Goal: Information Seeking & Learning: Learn about a topic

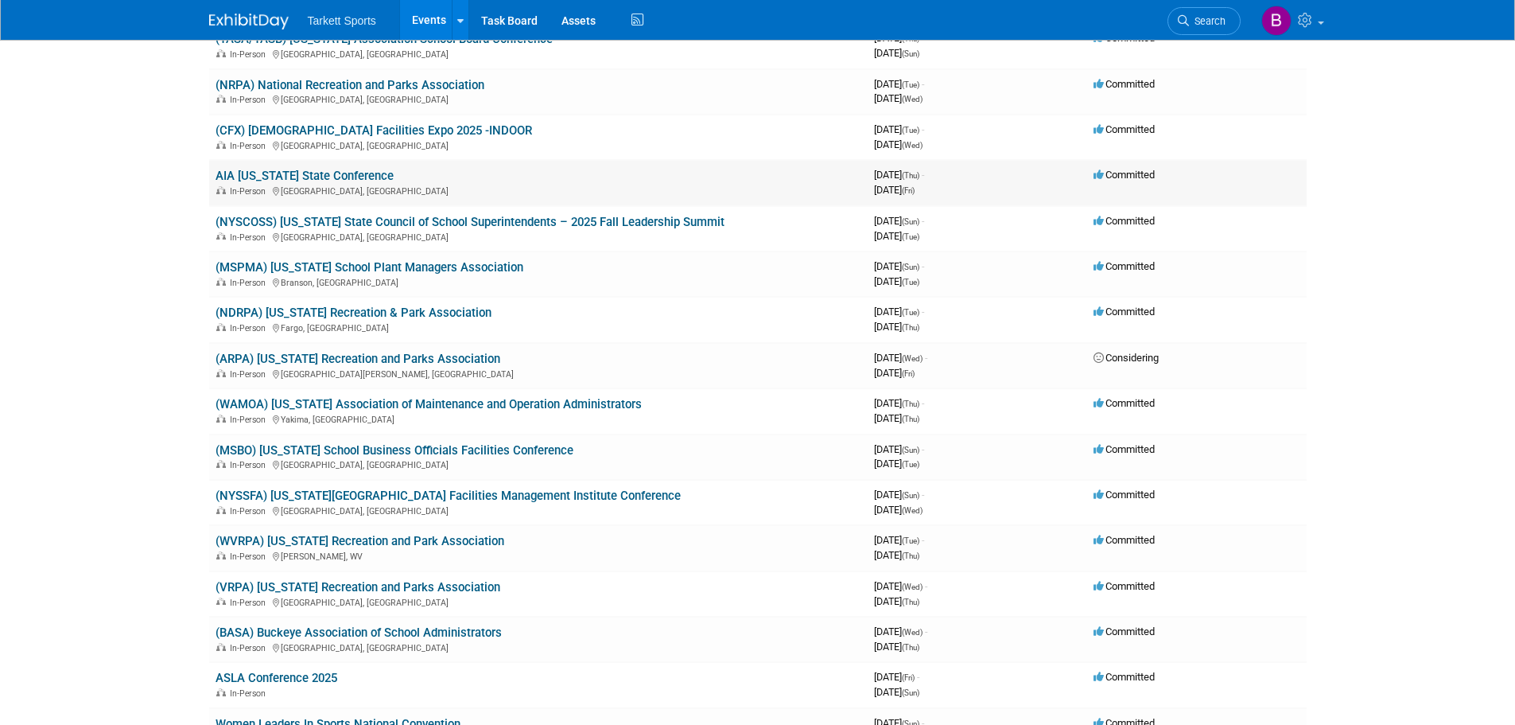
scroll to position [239, 0]
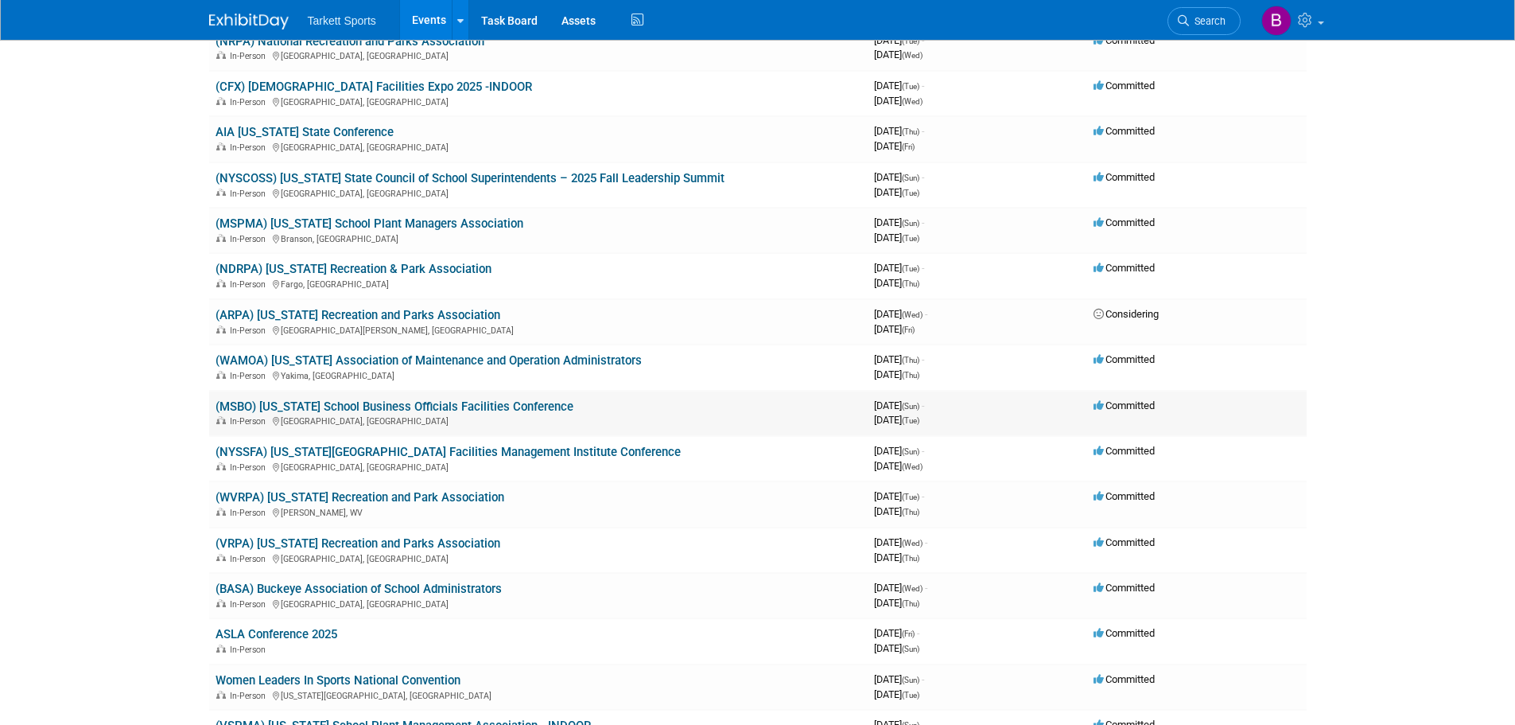
click at [542, 410] on link "(MSBO) [US_STATE] School Business Officials Facilities Conference" at bounding box center [395, 406] width 358 height 14
click at [519, 408] on link "(MSBO) [US_STATE] School Business Officials Facilities Conference" at bounding box center [395, 406] width 358 height 14
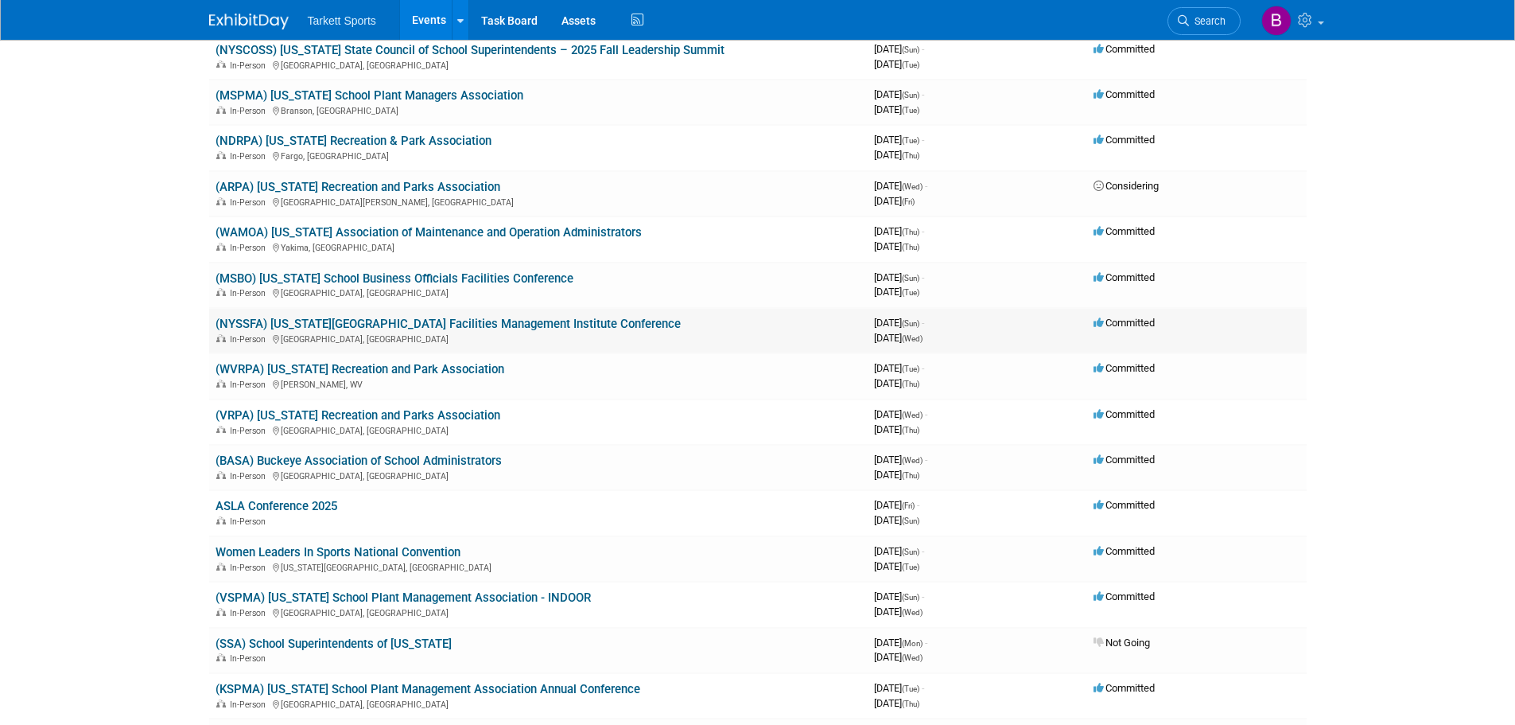
scroll to position [398, 0]
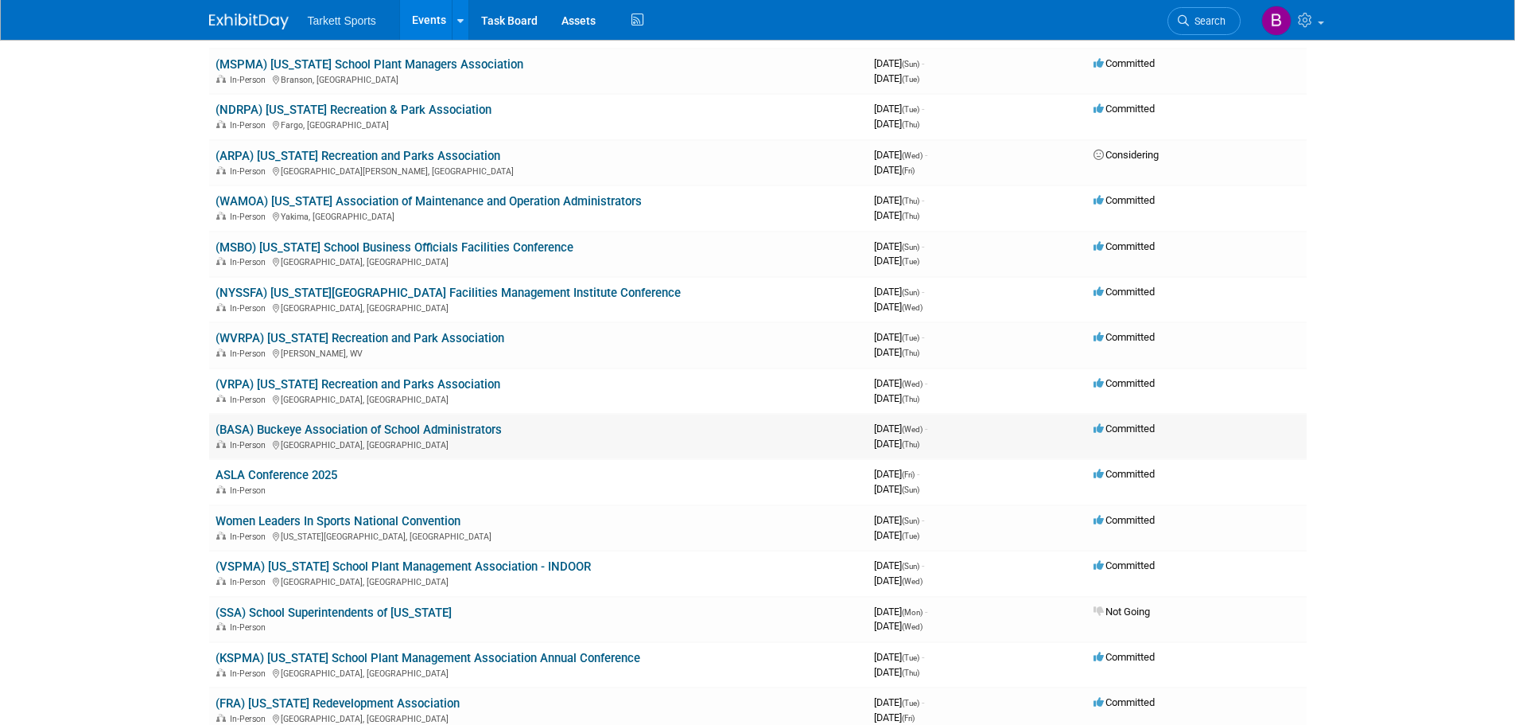
click at [464, 429] on link "(BASA) Buckeye Association of School Administrators" at bounding box center [359, 429] width 286 height 14
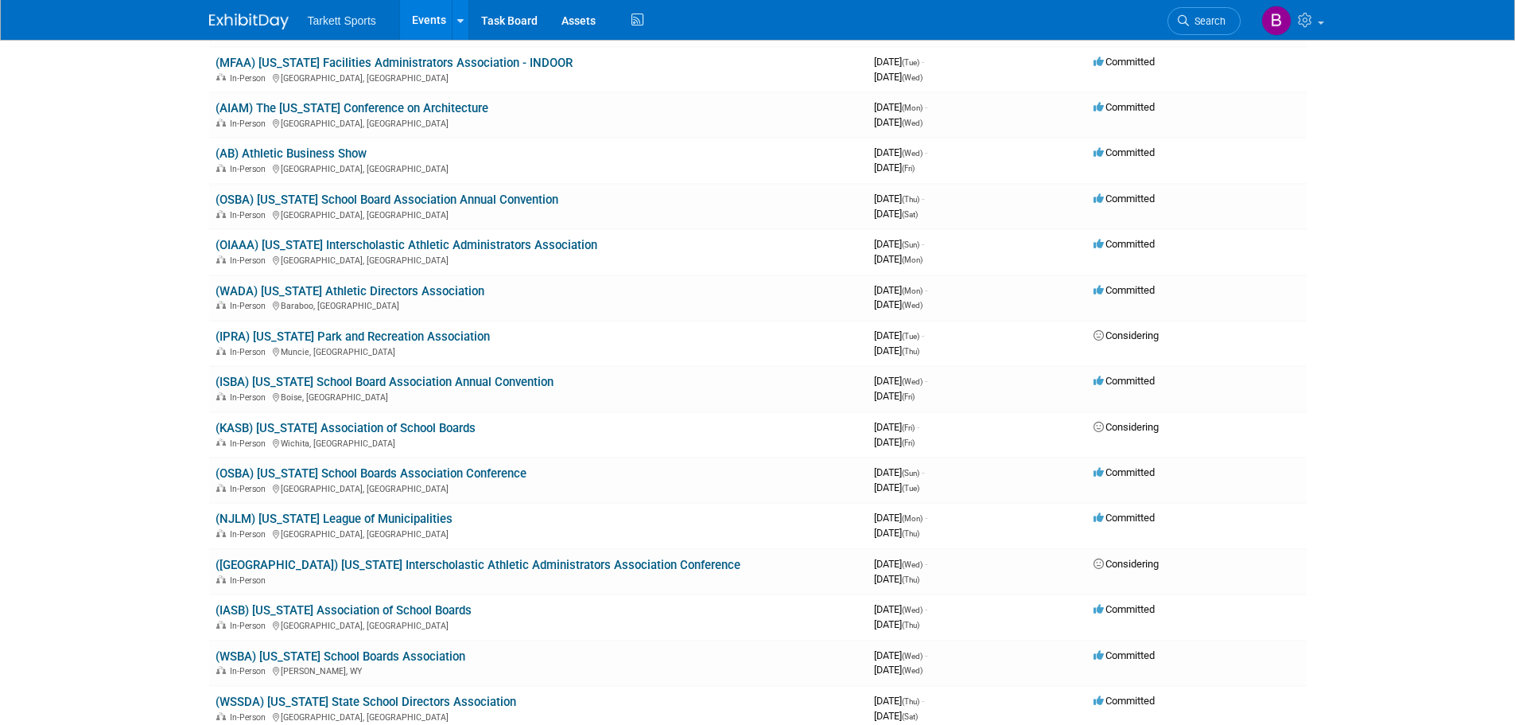
scroll to position [1830, 0]
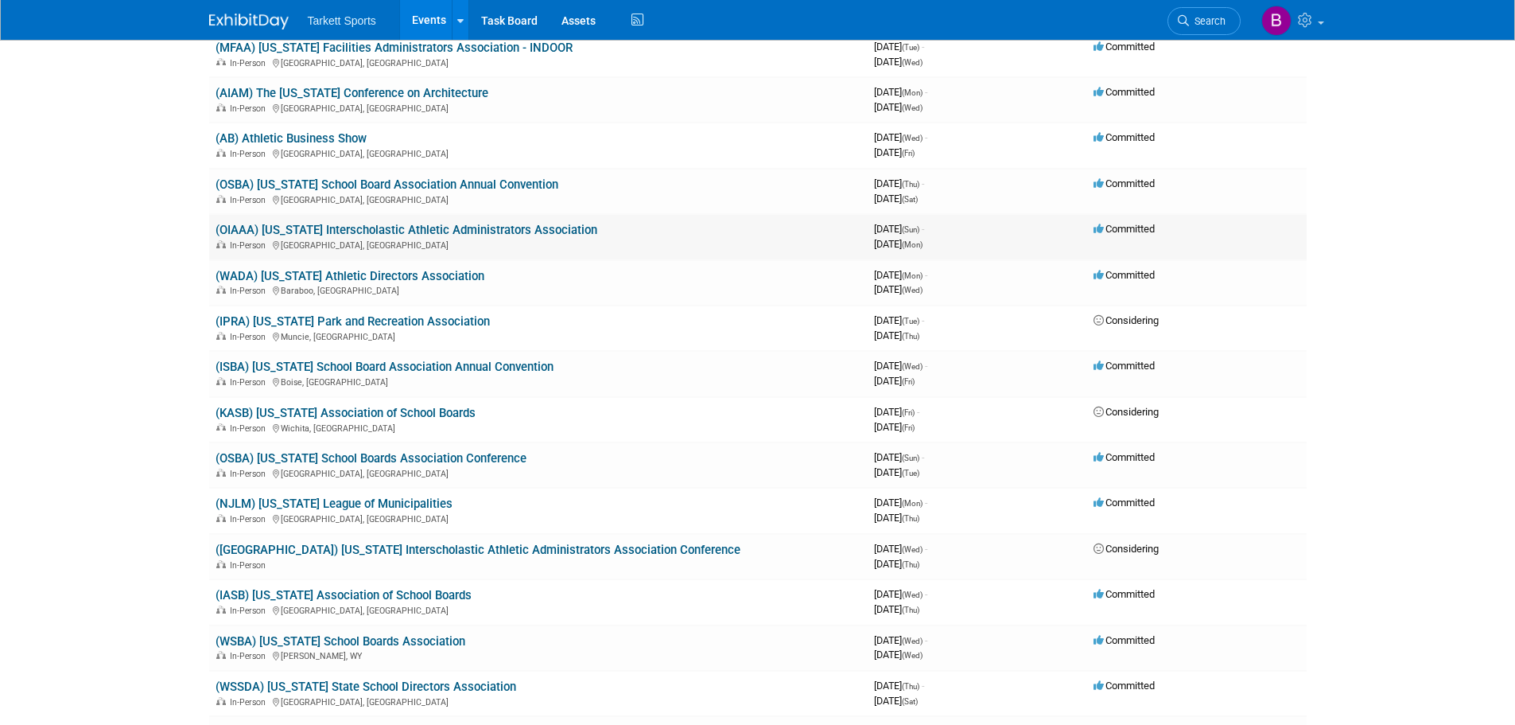
click at [528, 230] on link "(OIAAA) [US_STATE] Interscholastic Athletic Administrators Association" at bounding box center [407, 230] width 382 height 14
click at [311, 226] on link "(OIAAA) [US_STATE] Interscholastic Athletic Administrators Association" at bounding box center [407, 230] width 382 height 14
click at [431, 457] on link "(OSBA) [US_STATE] School Boards Association Conference" at bounding box center [371, 458] width 311 height 14
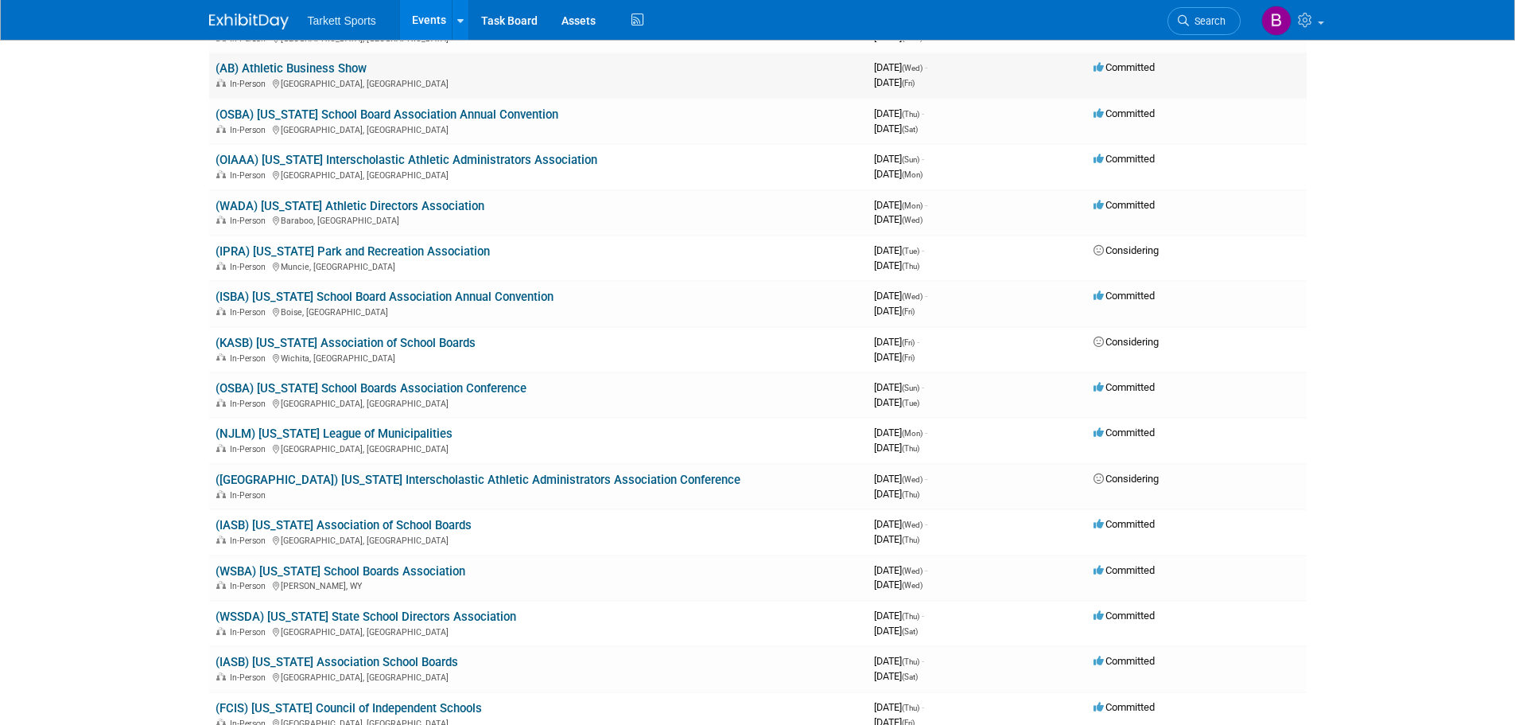
scroll to position [1909, 0]
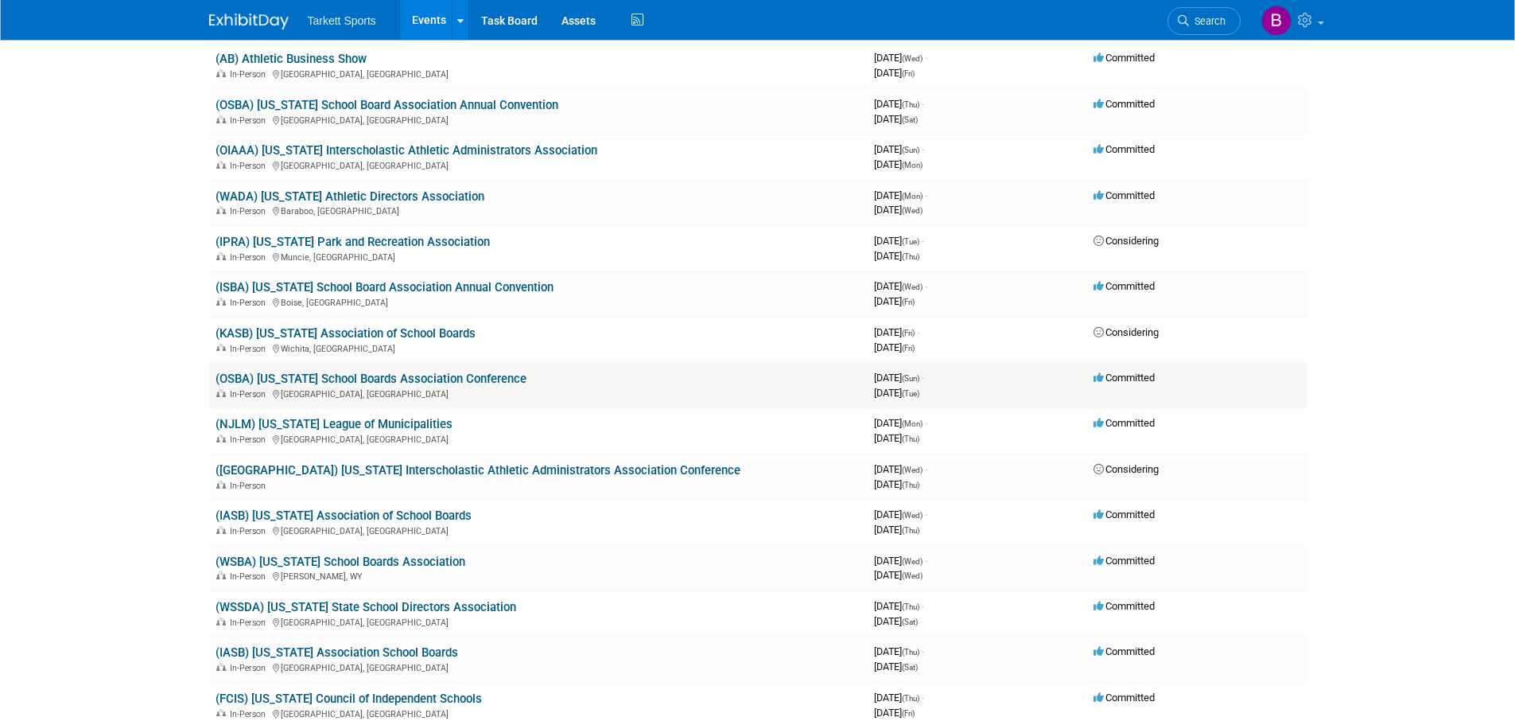
click at [386, 374] on link "(OSBA) [US_STATE] School Boards Association Conference" at bounding box center [371, 378] width 311 height 14
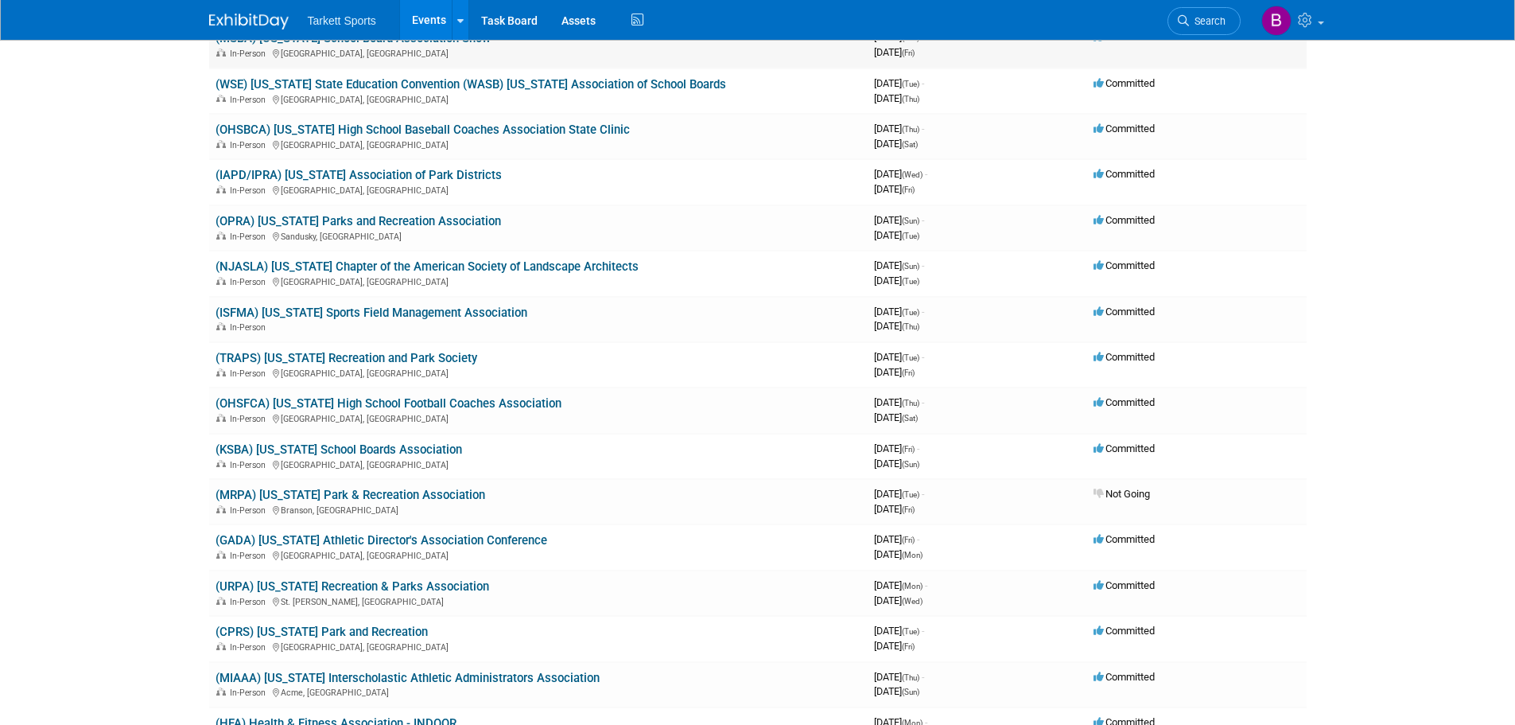
scroll to position [3261, 0]
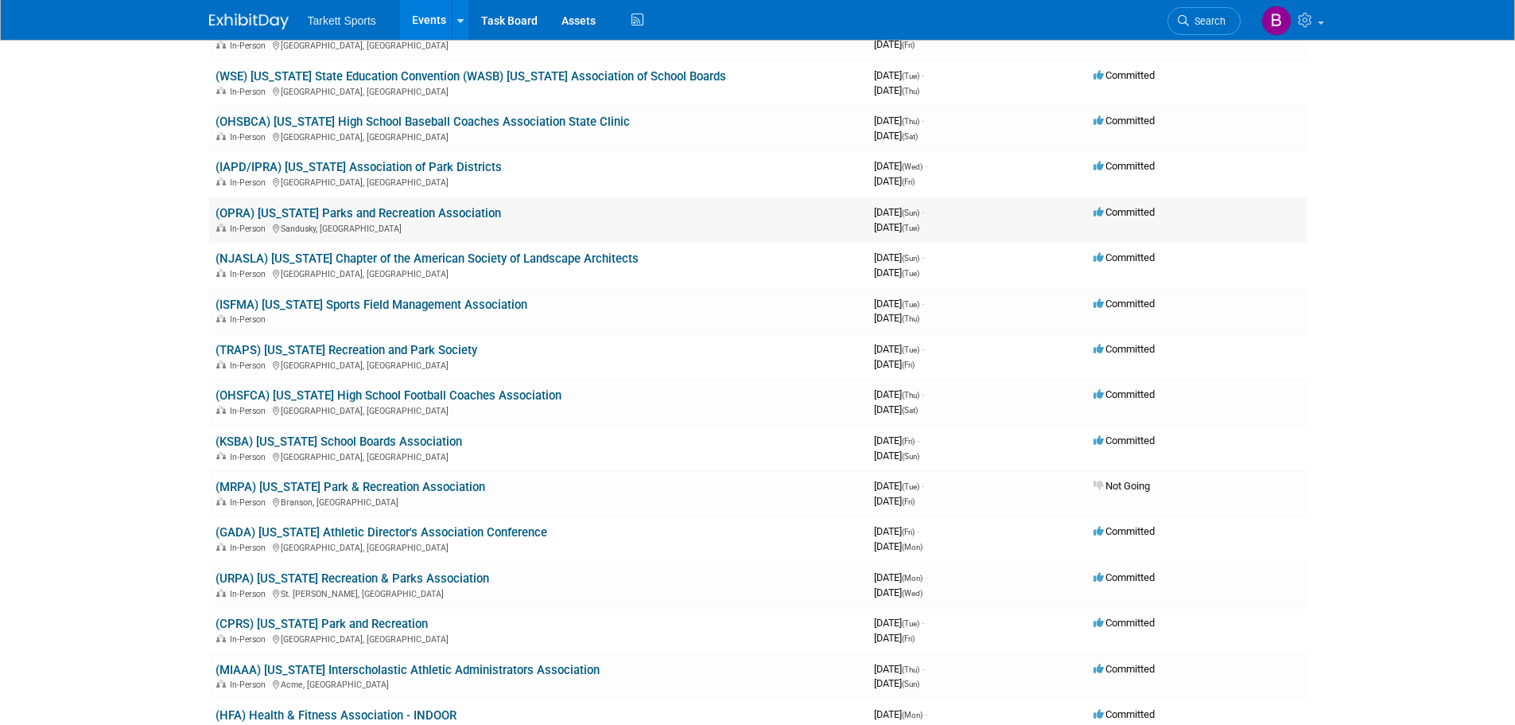
click at [346, 214] on link "(OPRA) Ohio Parks and Recreation Association" at bounding box center [359, 213] width 286 height 14
click at [387, 397] on link "(OHSFCA) Ohio High School Football Coaches Association" at bounding box center [389, 395] width 346 height 14
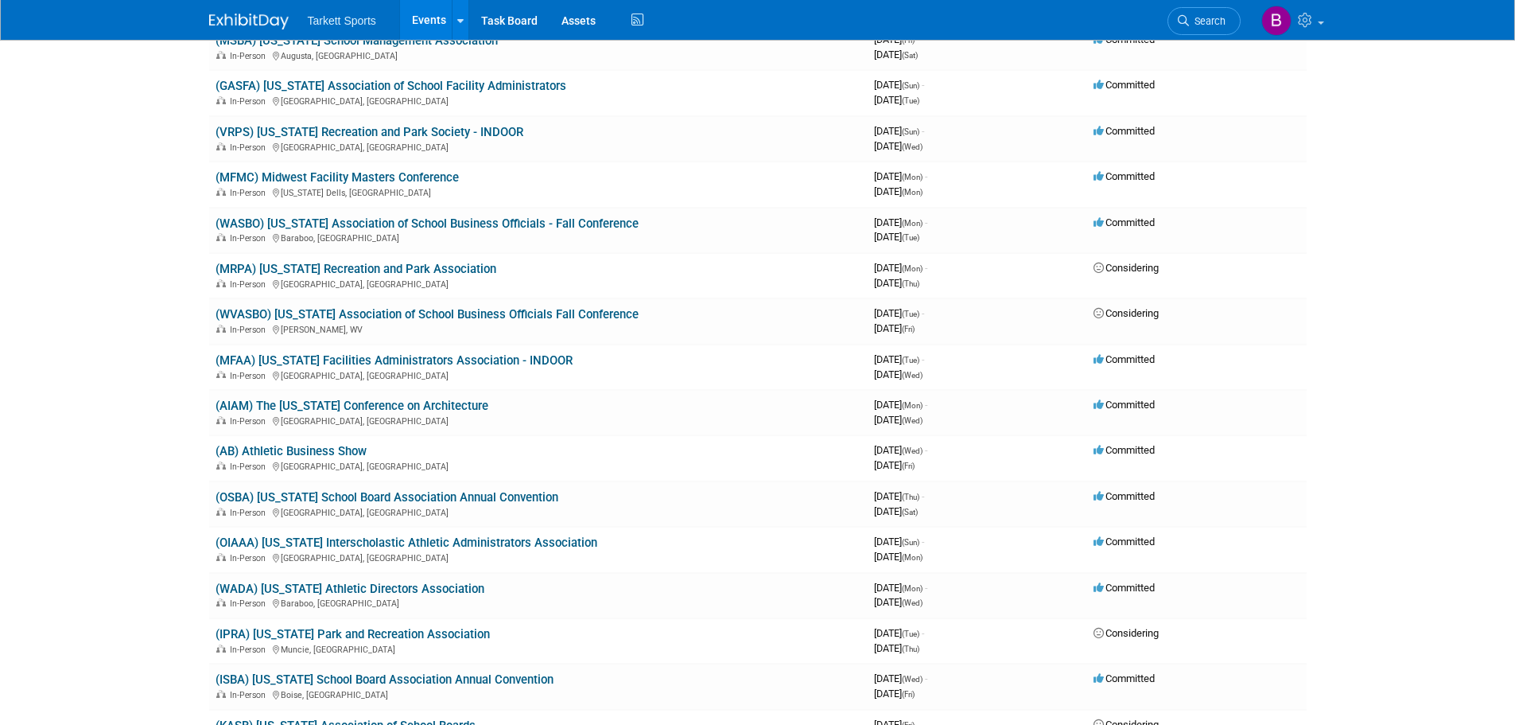
scroll to position [1511, 0]
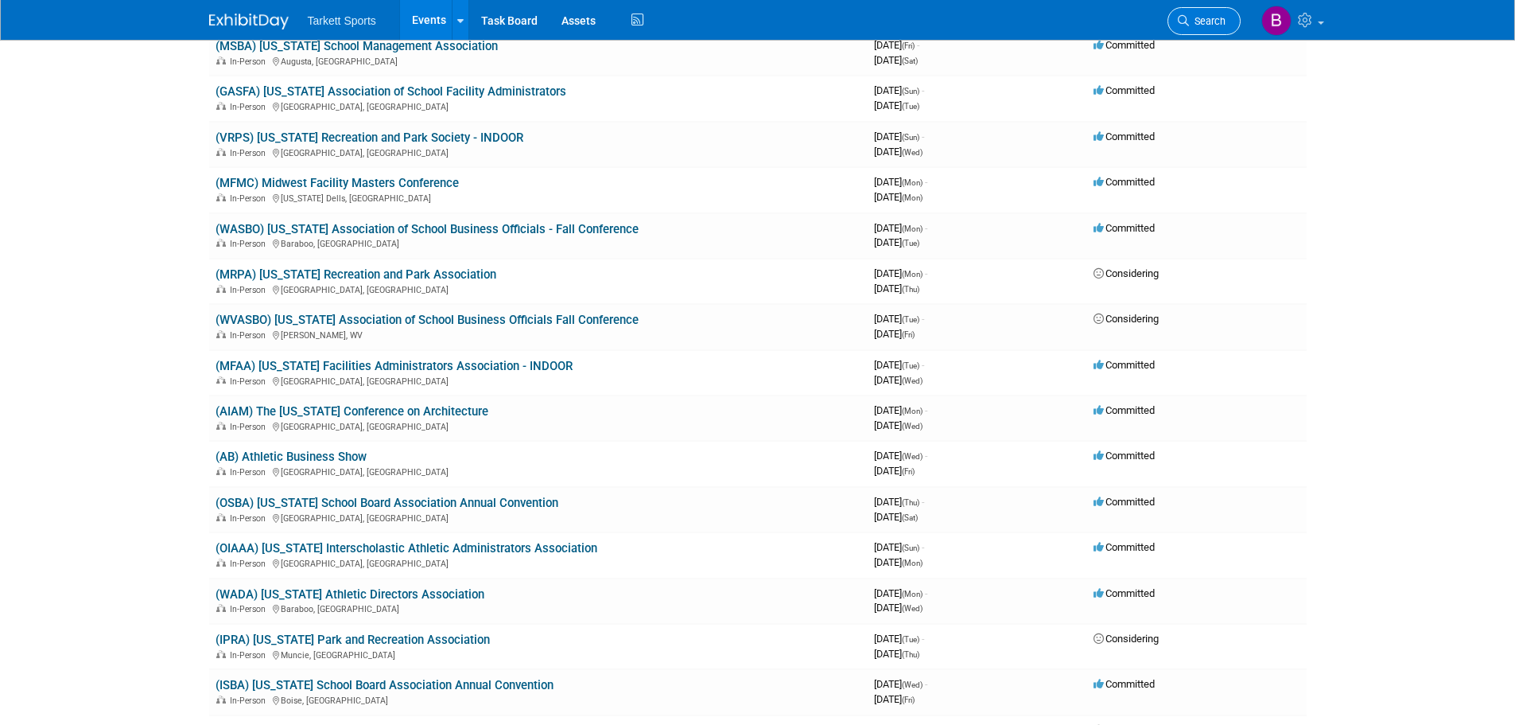
click at [1223, 13] on link "Search" at bounding box center [1204, 21] width 73 height 28
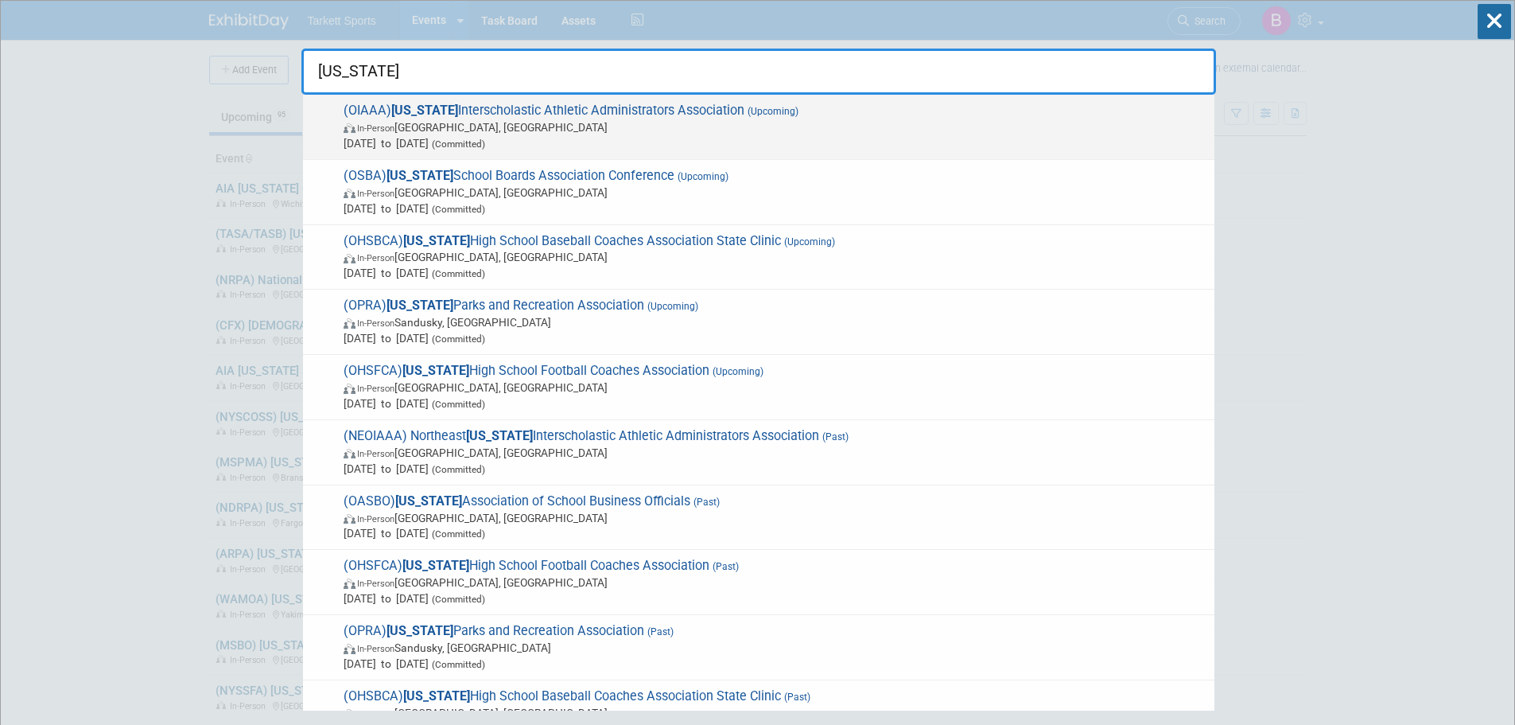
click at [682, 111] on span "(OIAAA) Ohio Interscholastic Athletic Administrators Association (Upcoming) In-…" at bounding box center [773, 127] width 868 height 49
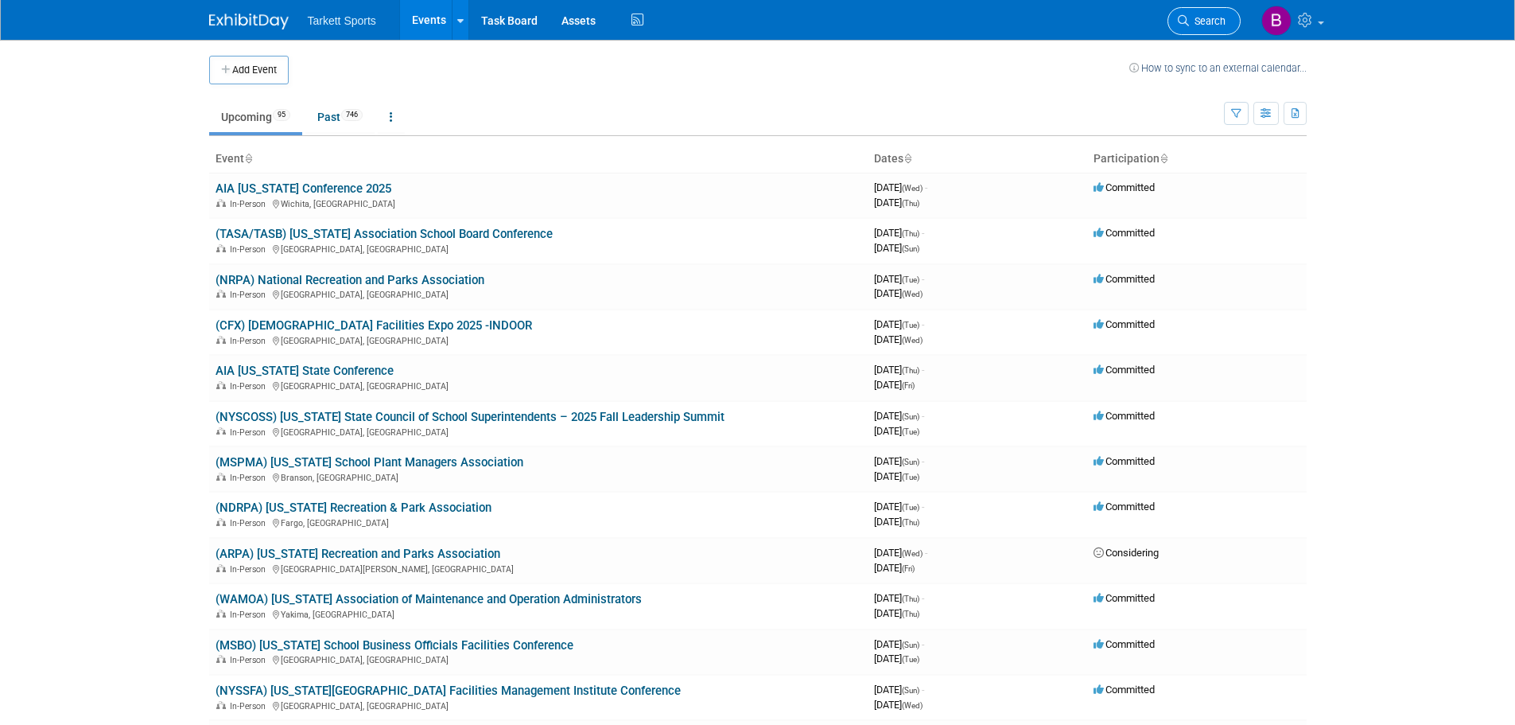
click at [1197, 17] on span "Search" at bounding box center [1207, 21] width 37 height 12
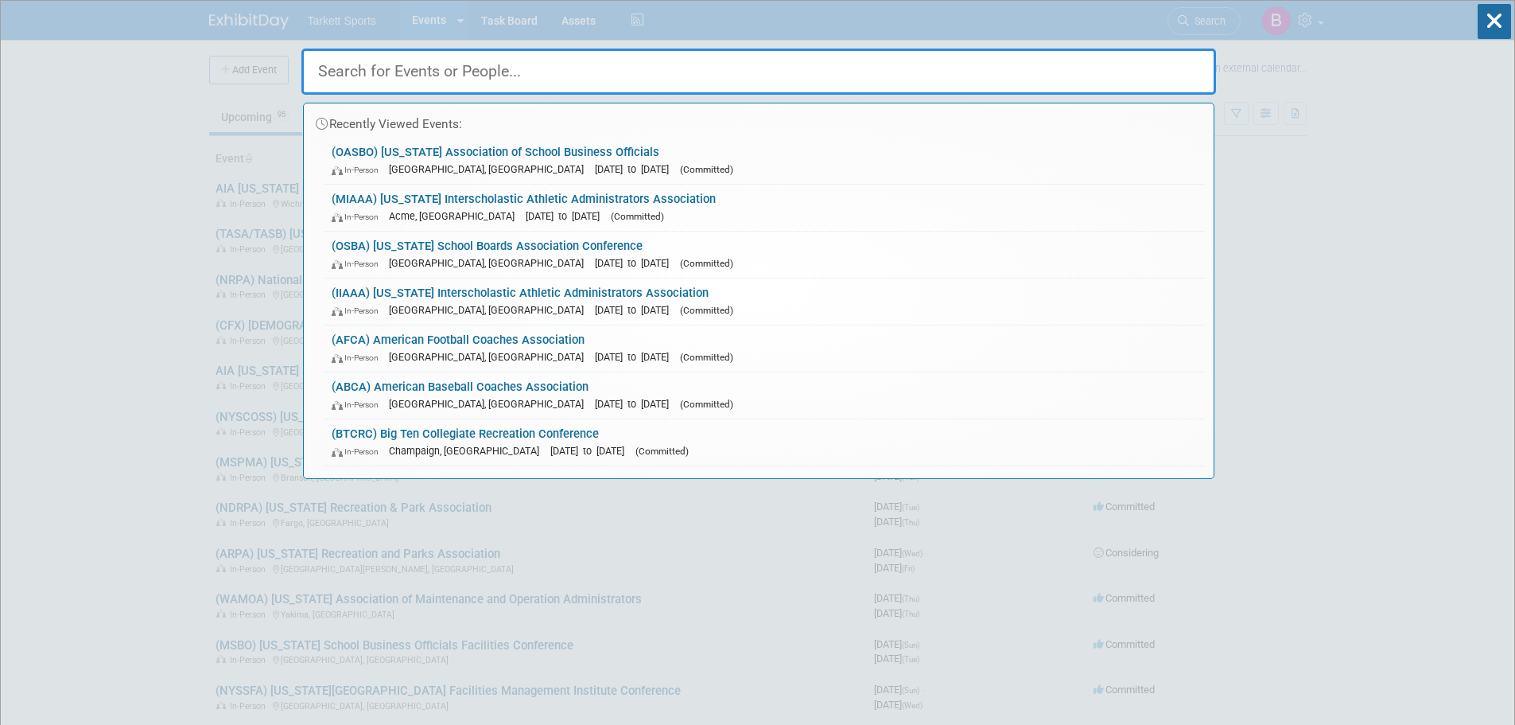
click at [482, 72] on input "text" at bounding box center [758, 72] width 915 height 46
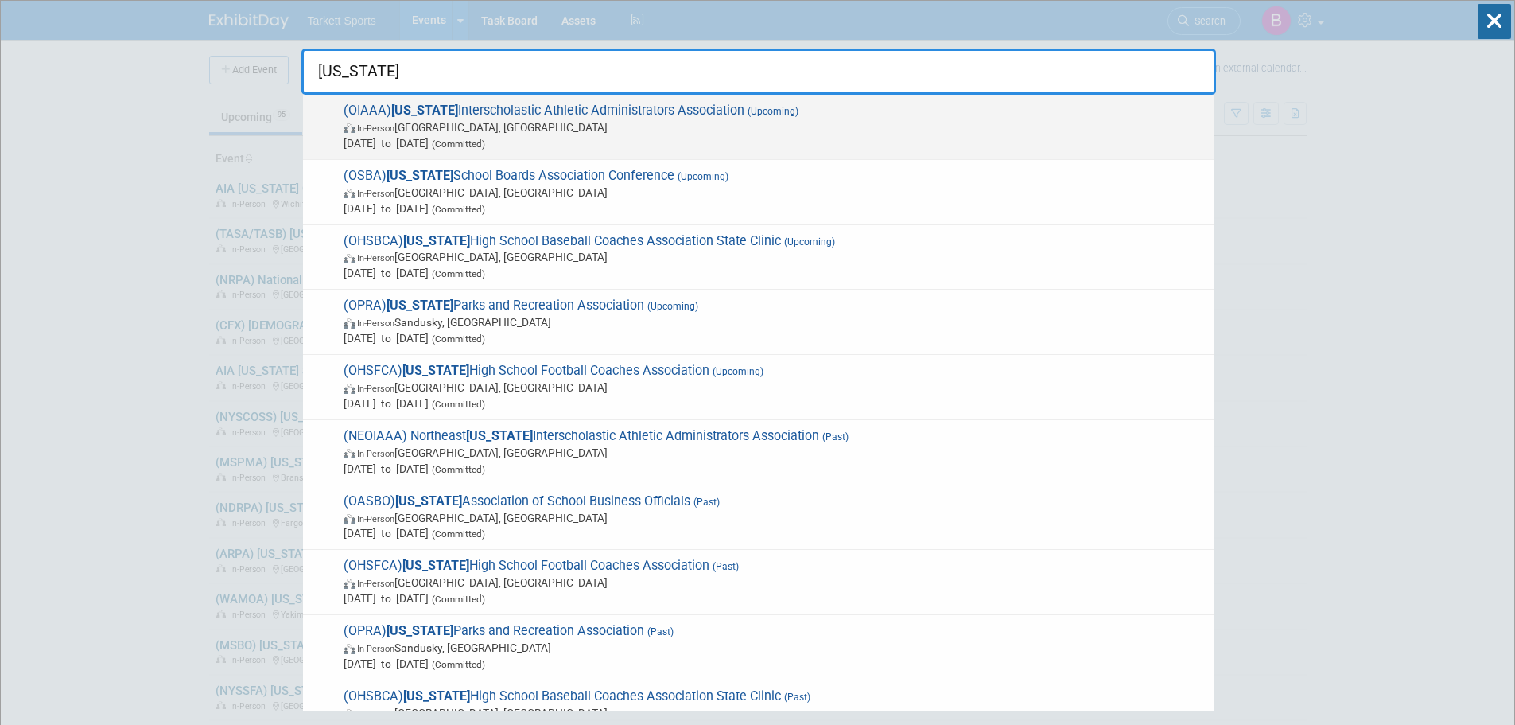
click at [579, 107] on span "(OIAAA) Ohio Interscholastic Athletic Administrators Association (Upcoming) In-…" at bounding box center [773, 127] width 868 height 49
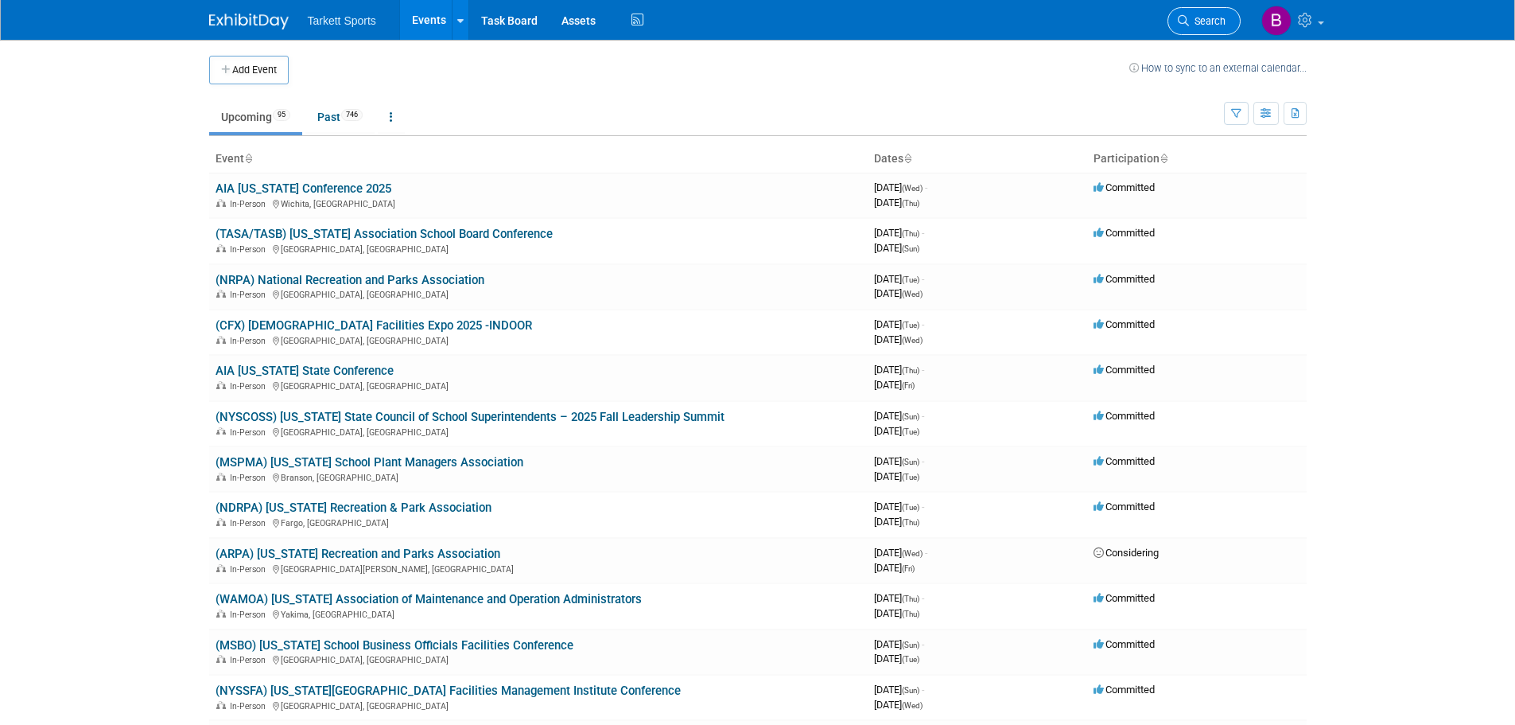
click at [1208, 21] on span "Search" at bounding box center [1207, 21] width 37 height 12
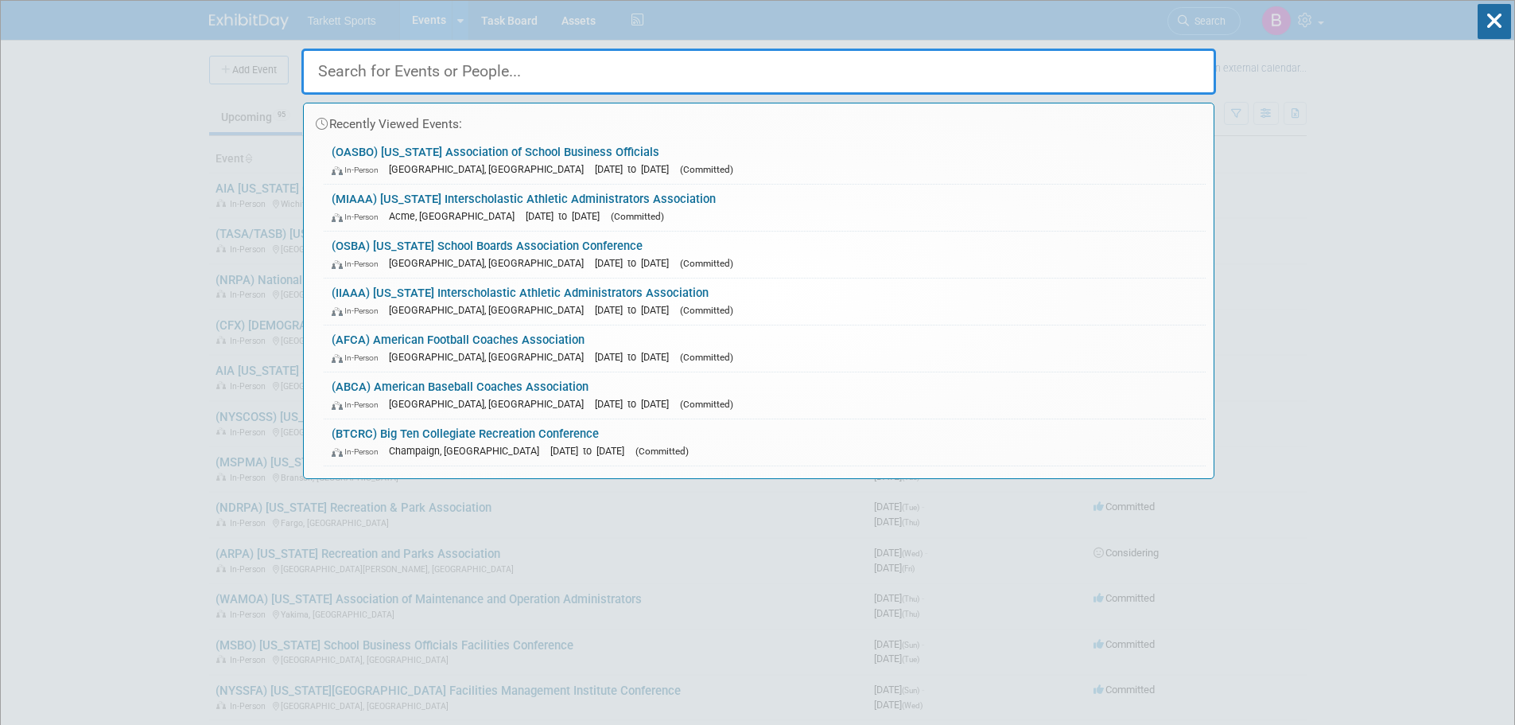
click at [496, 71] on input "text" at bounding box center [758, 72] width 915 height 46
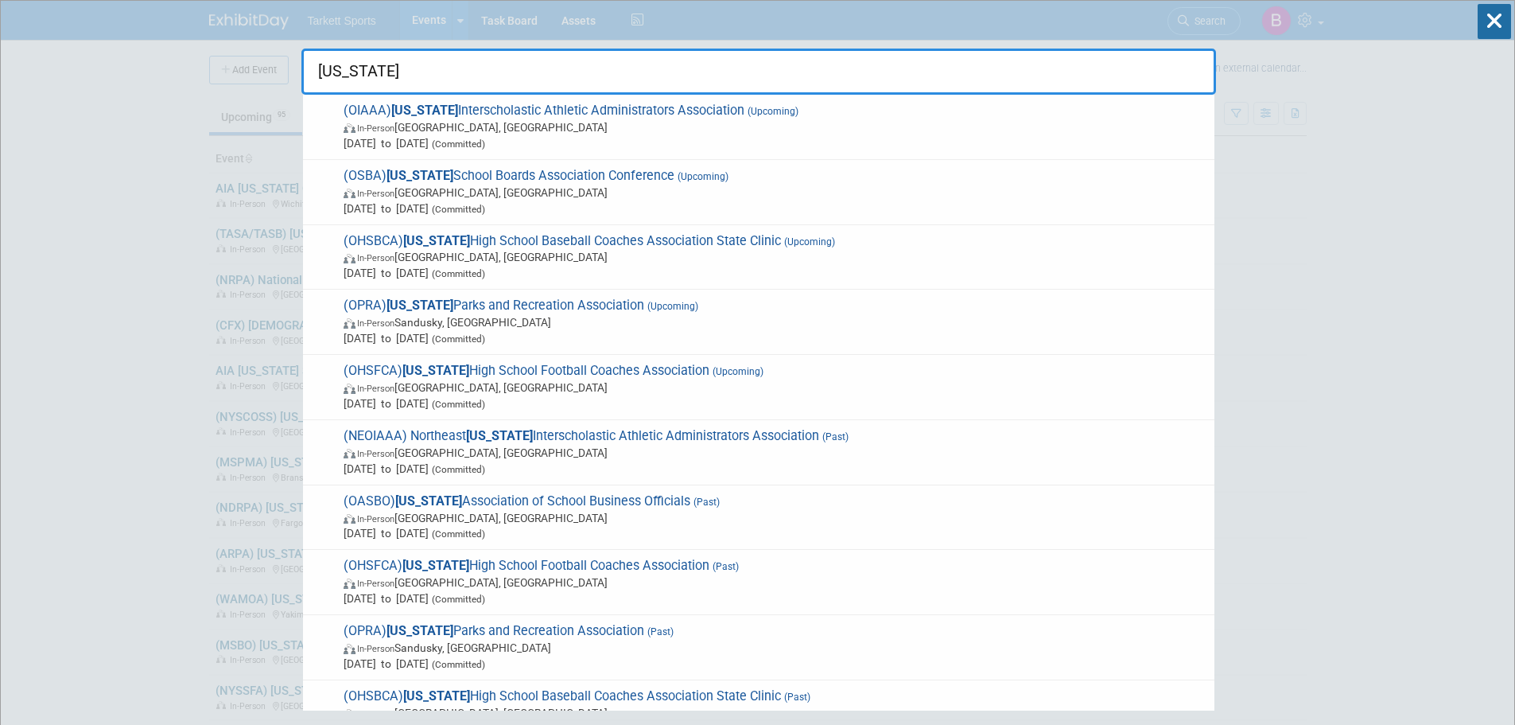
type input "ohio"
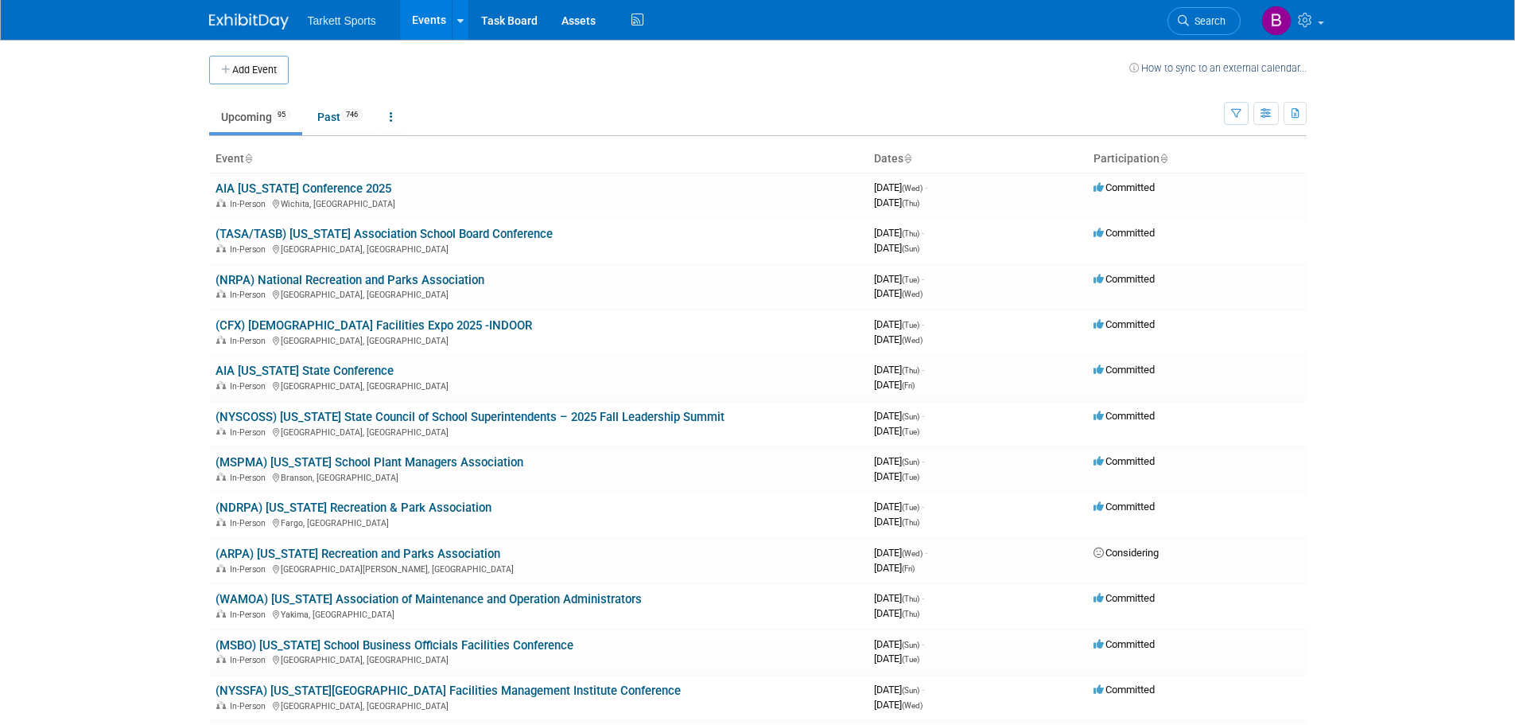
click at [259, 117] on link "Upcoming 95" at bounding box center [255, 117] width 93 height 30
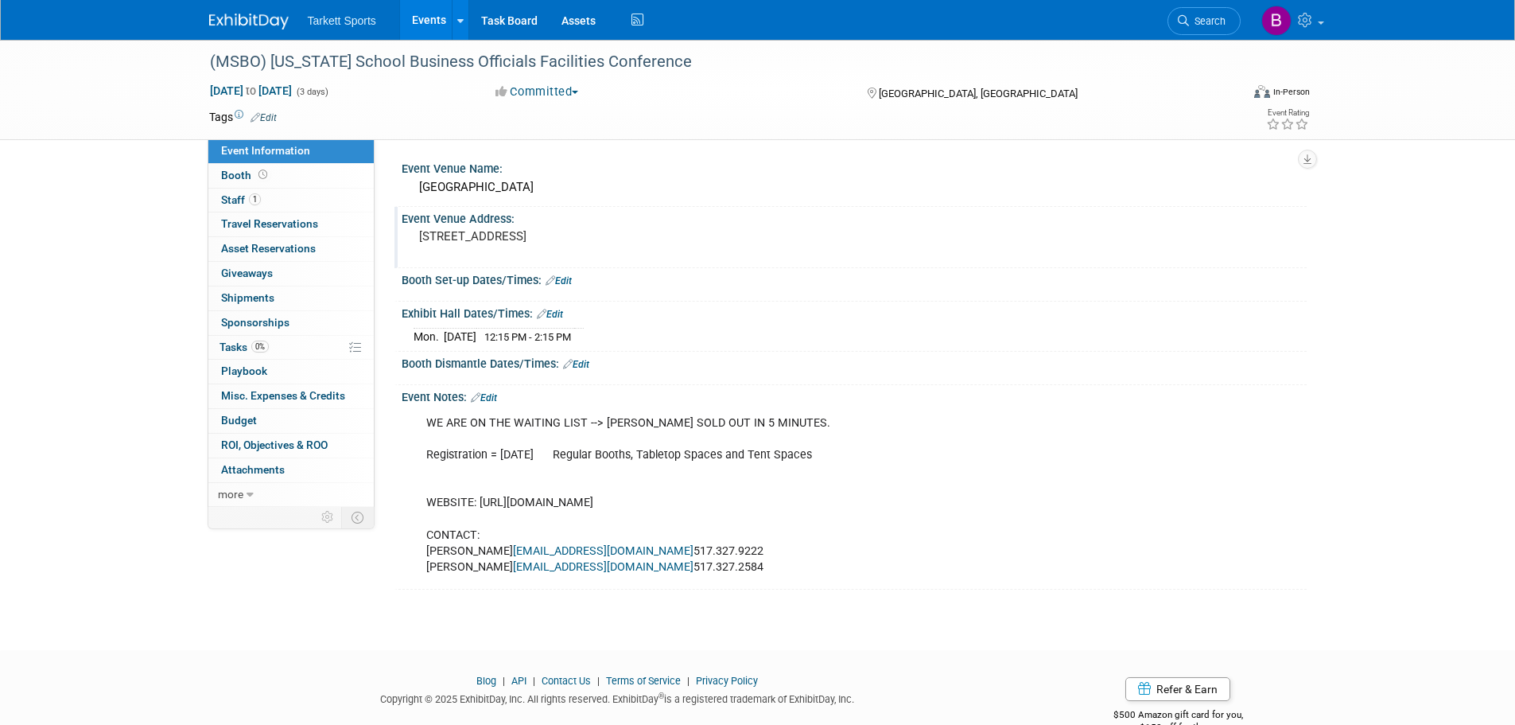
drag, startPoint x: 702, startPoint y: 237, endPoint x: 418, endPoint y: 244, distance: 284.1
click at [418, 244] on div "12500 Crystal Mountain Dr, Thompsonville, MI 49683" at bounding box center [590, 243] width 353 height 37
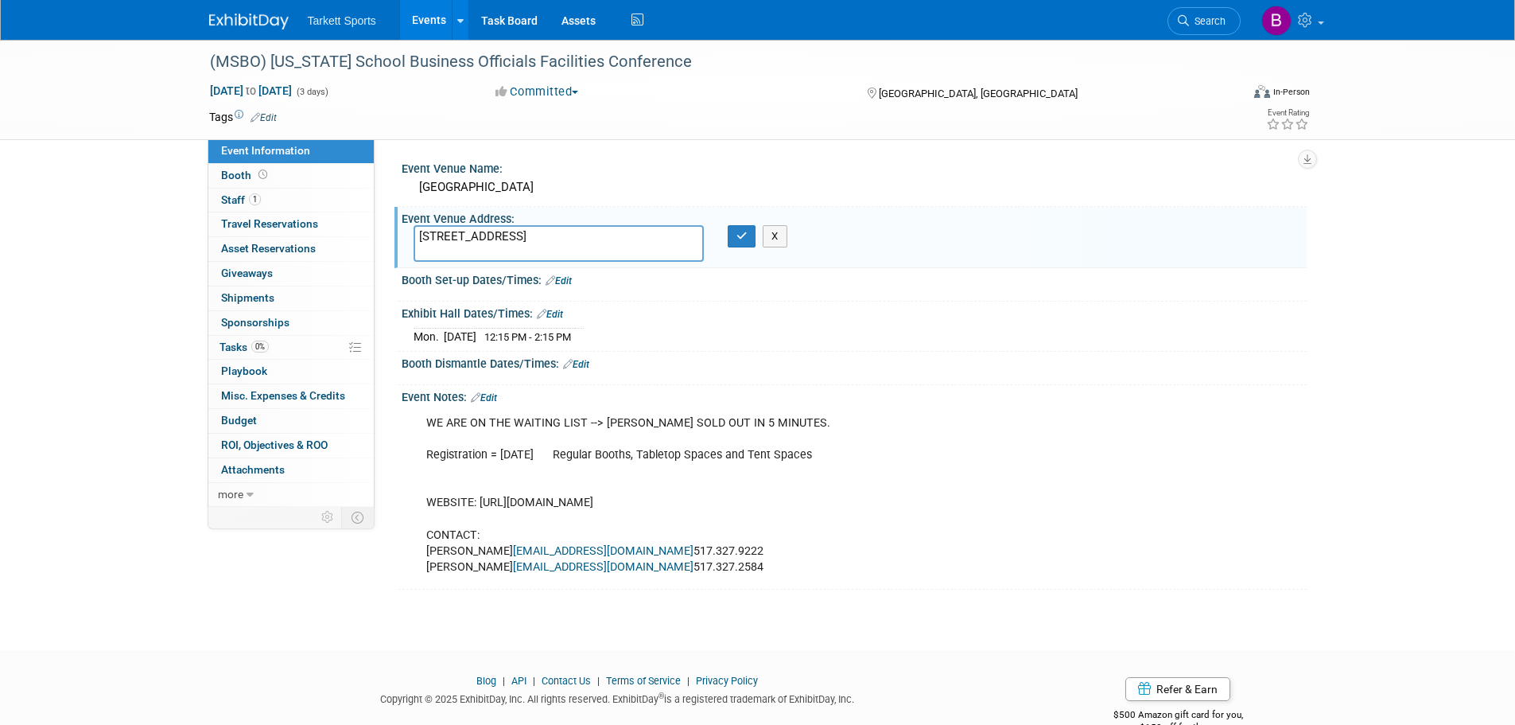
drag, startPoint x: 458, startPoint y: 241, endPoint x: 711, endPoint y: 360, distance: 279.7
click at [711, 360] on div "Booth Dismantle Dates/Times: Edit" at bounding box center [854, 362] width 905 height 21
click at [644, 502] on div "WE ARE ON THE WAITING LIST --> BOOTHS SOLD OUT IN 5 MINUTES. Registration = Jul…" at bounding box center [773, 495] width 717 height 176
click at [230, 203] on span "Staff 1" at bounding box center [241, 199] width 40 height 13
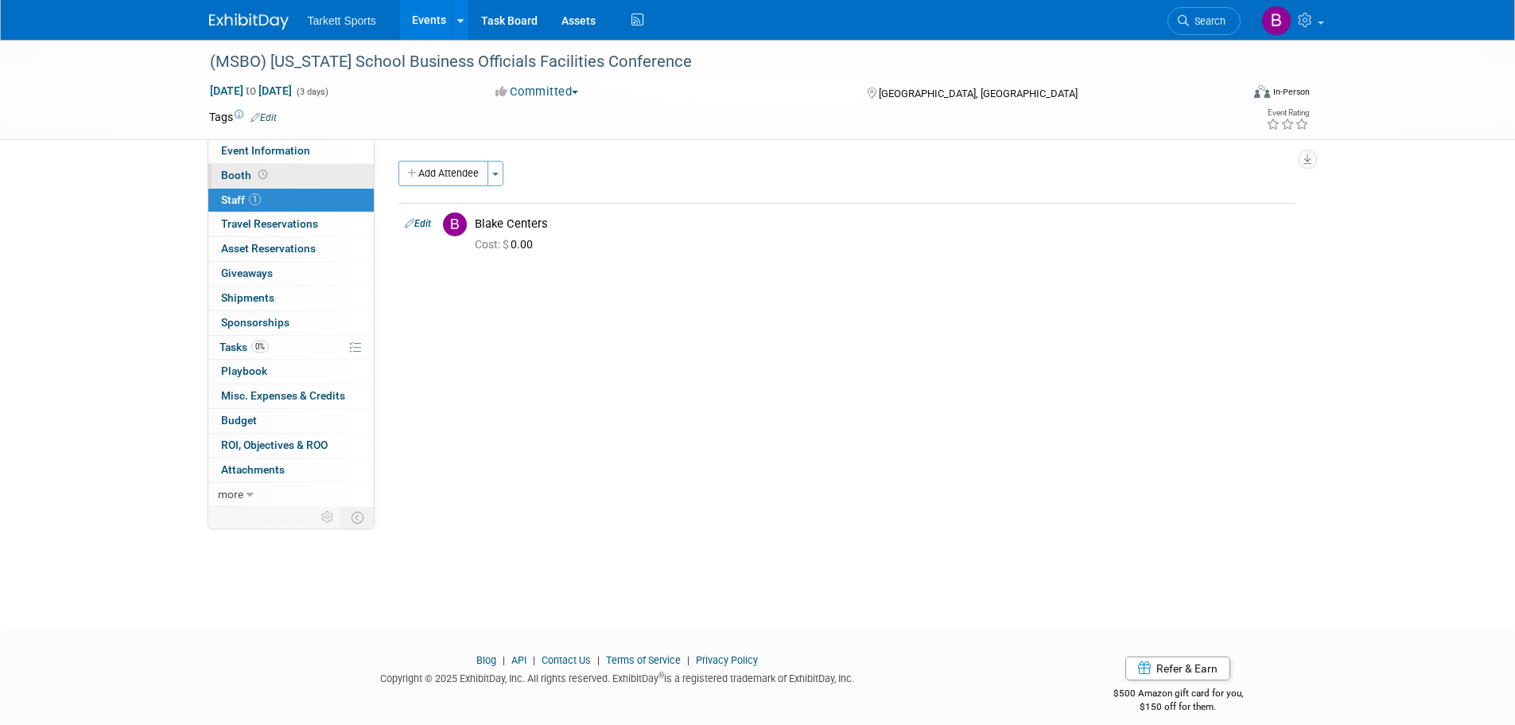
click at [238, 176] on span "Booth" at bounding box center [245, 175] width 49 height 13
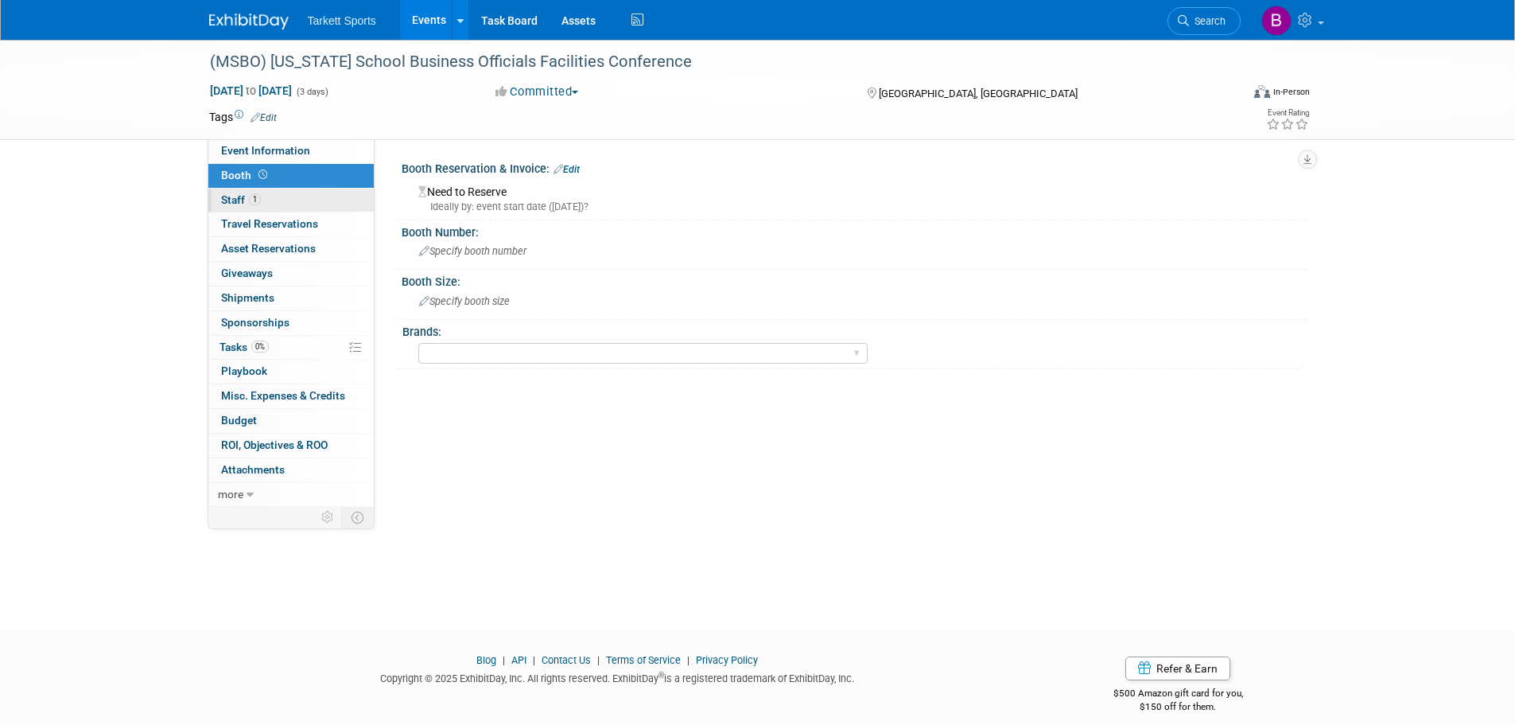
click at [242, 205] on span "Staff 1" at bounding box center [241, 199] width 40 height 13
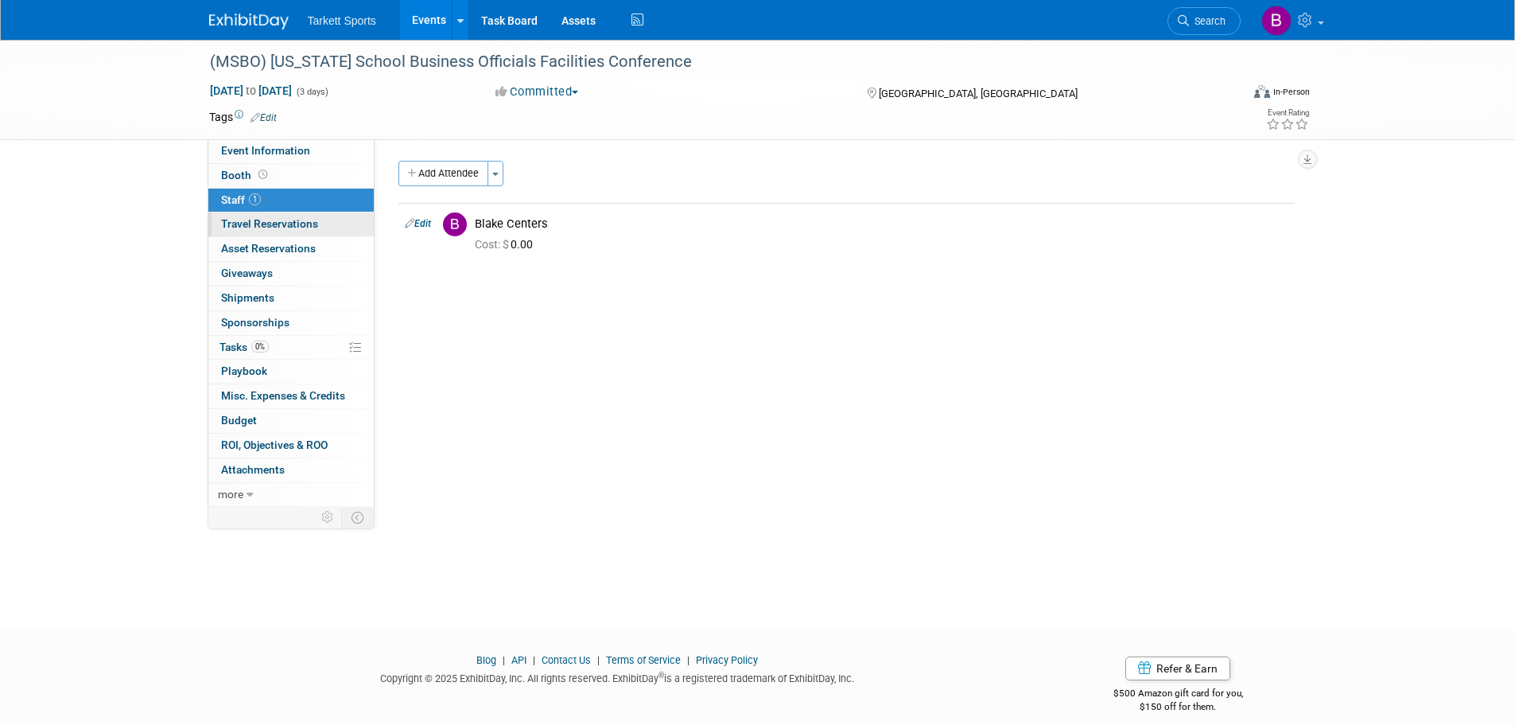
click at [247, 224] on span "Travel Reservations 0" at bounding box center [269, 223] width 97 height 13
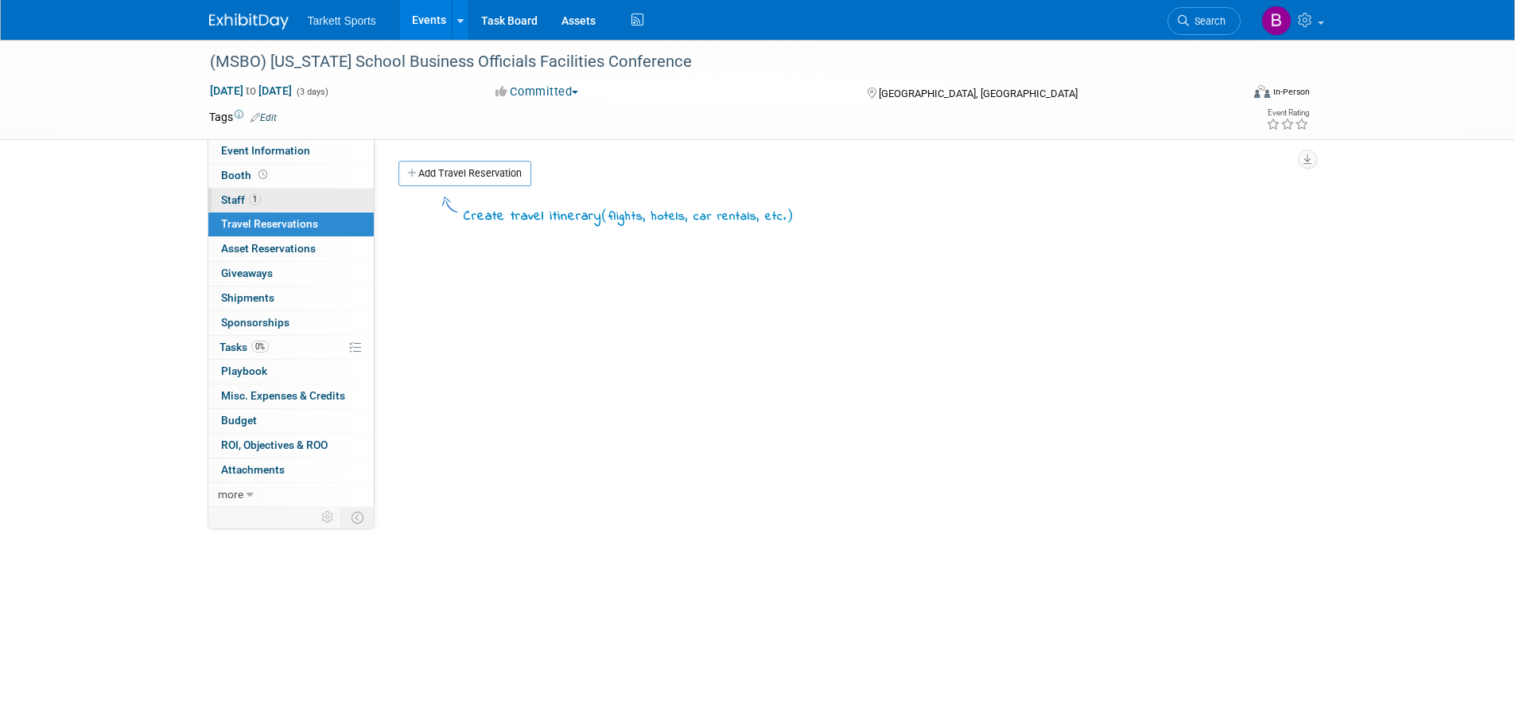
click at [239, 196] on span "Staff 1" at bounding box center [241, 199] width 40 height 13
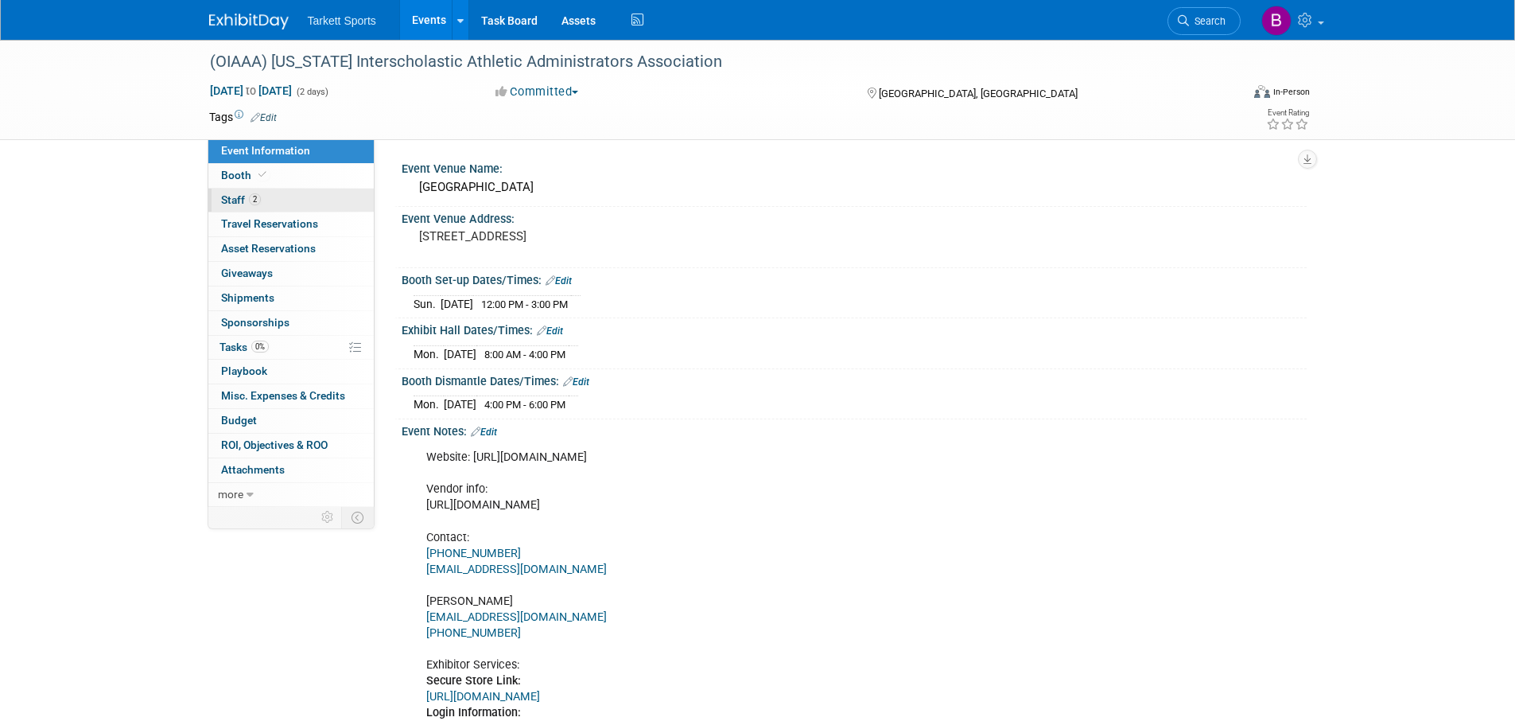
click at [223, 200] on span "Staff 2" at bounding box center [241, 199] width 40 height 13
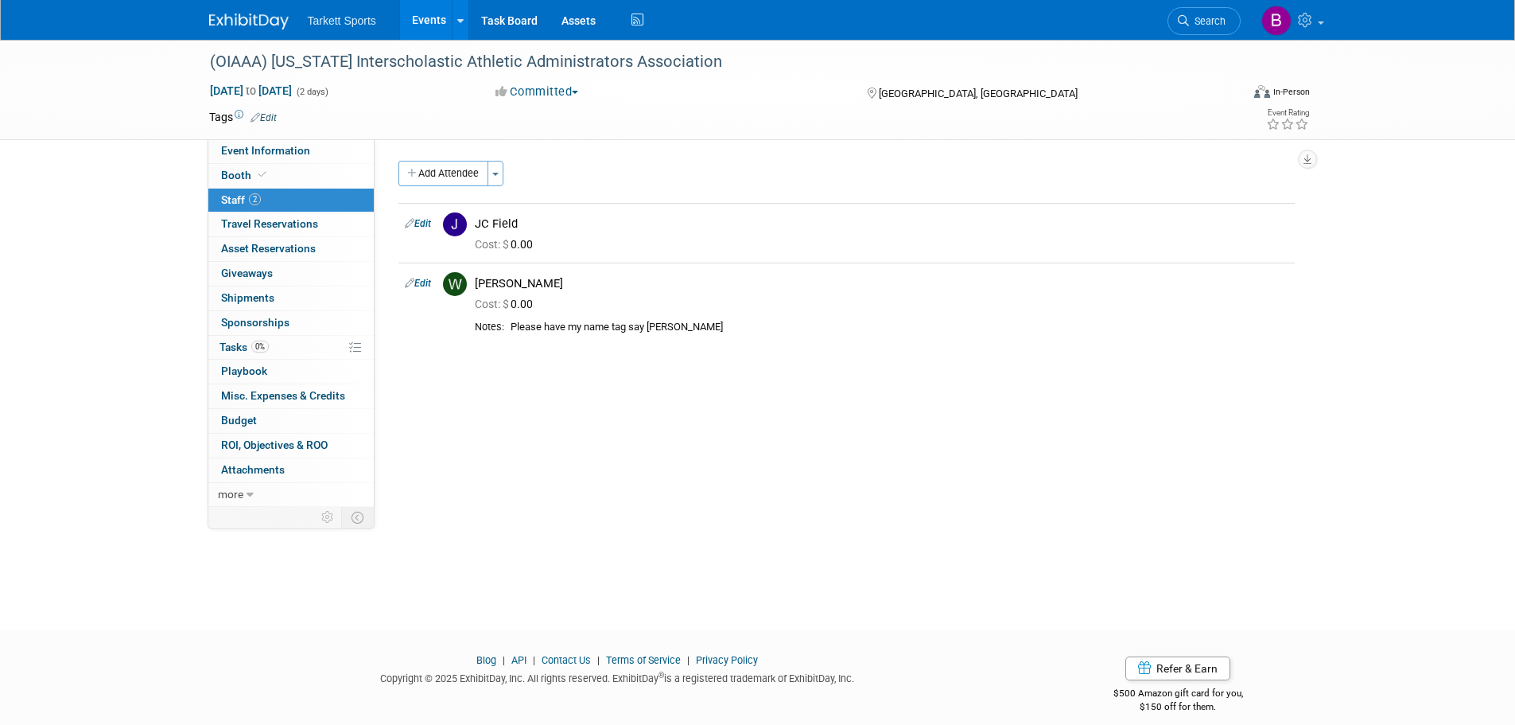
click at [154, 212] on div "(OIAAA) Ohio Interscholastic Athletic Administrators Association Nov 9, 2025 to…" at bounding box center [757, 320] width 1515 height 561
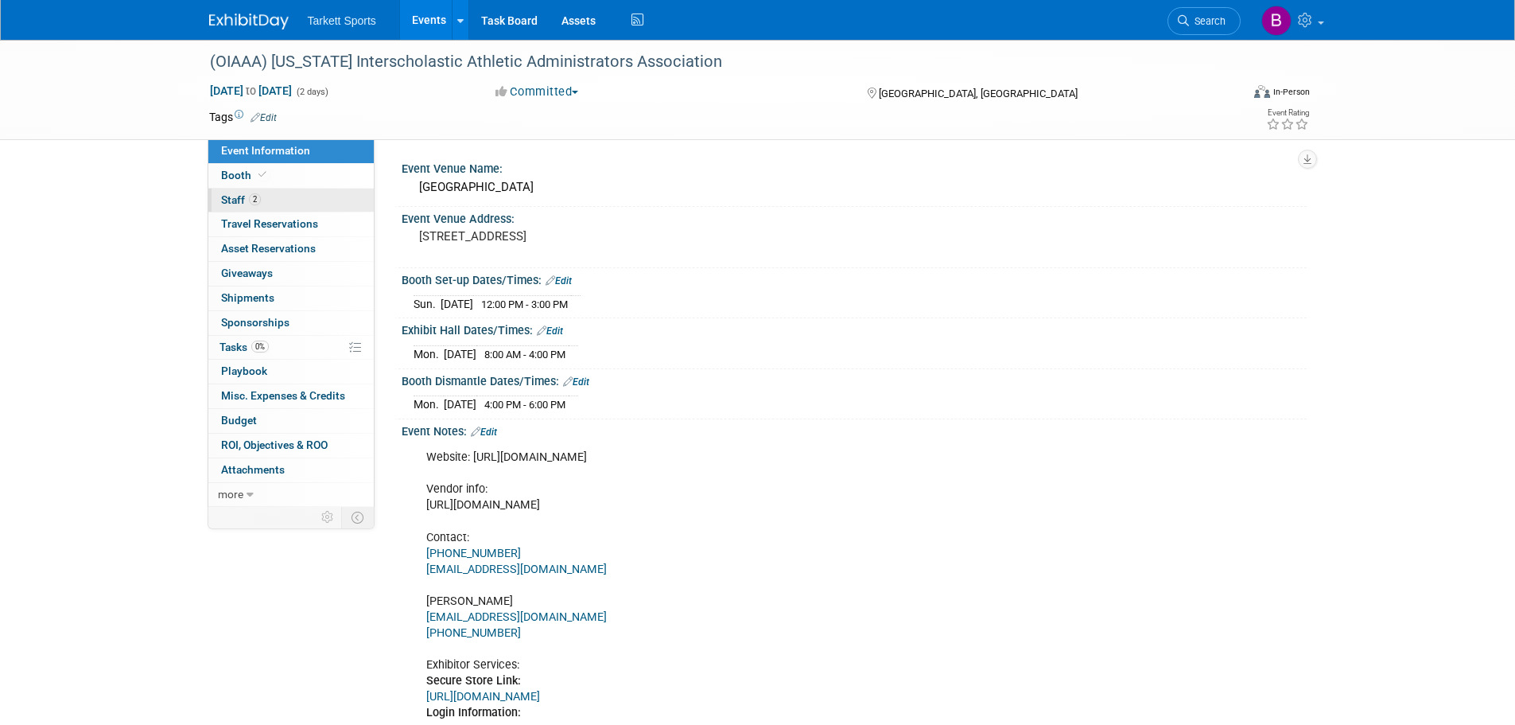
click at [239, 196] on span "Staff 2" at bounding box center [241, 199] width 40 height 13
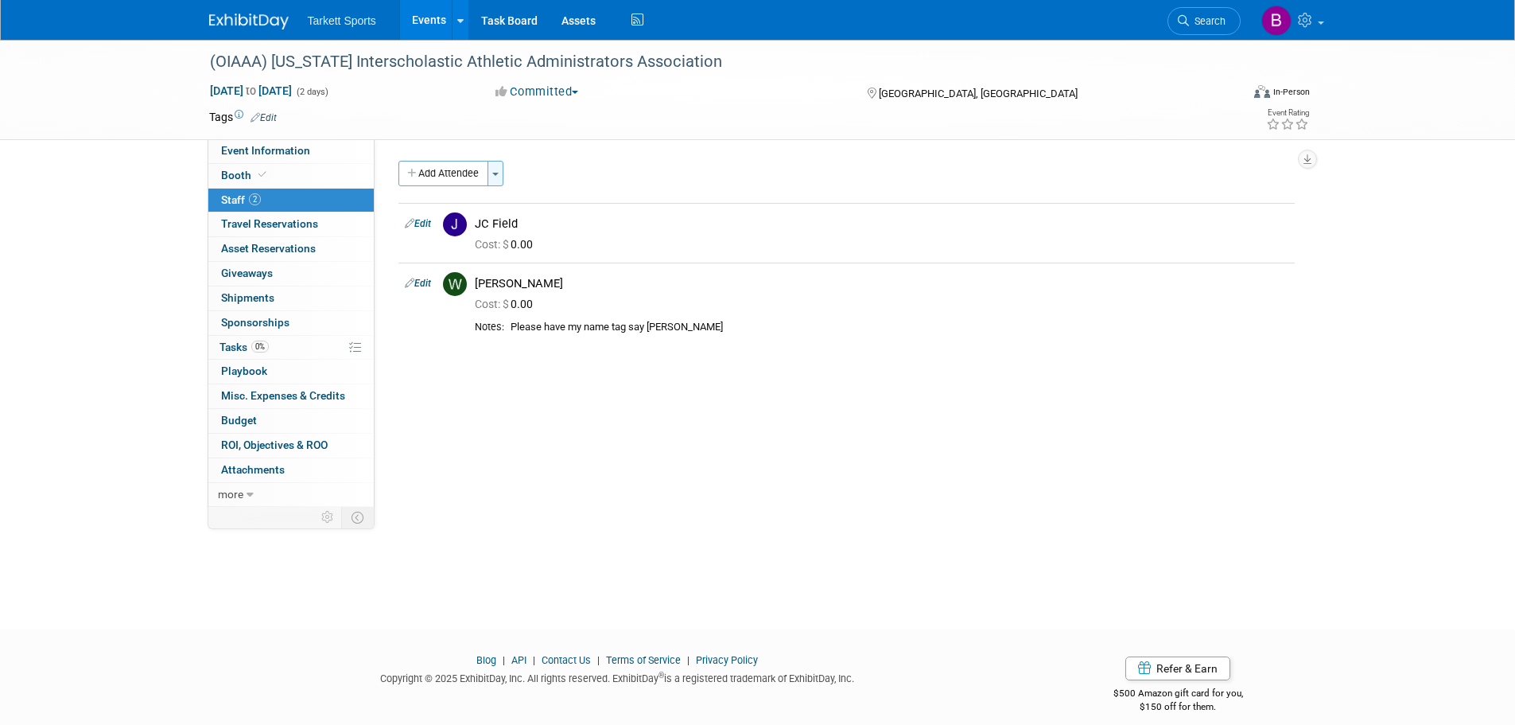
click at [498, 179] on button "Toggle Dropdown" at bounding box center [496, 173] width 16 height 25
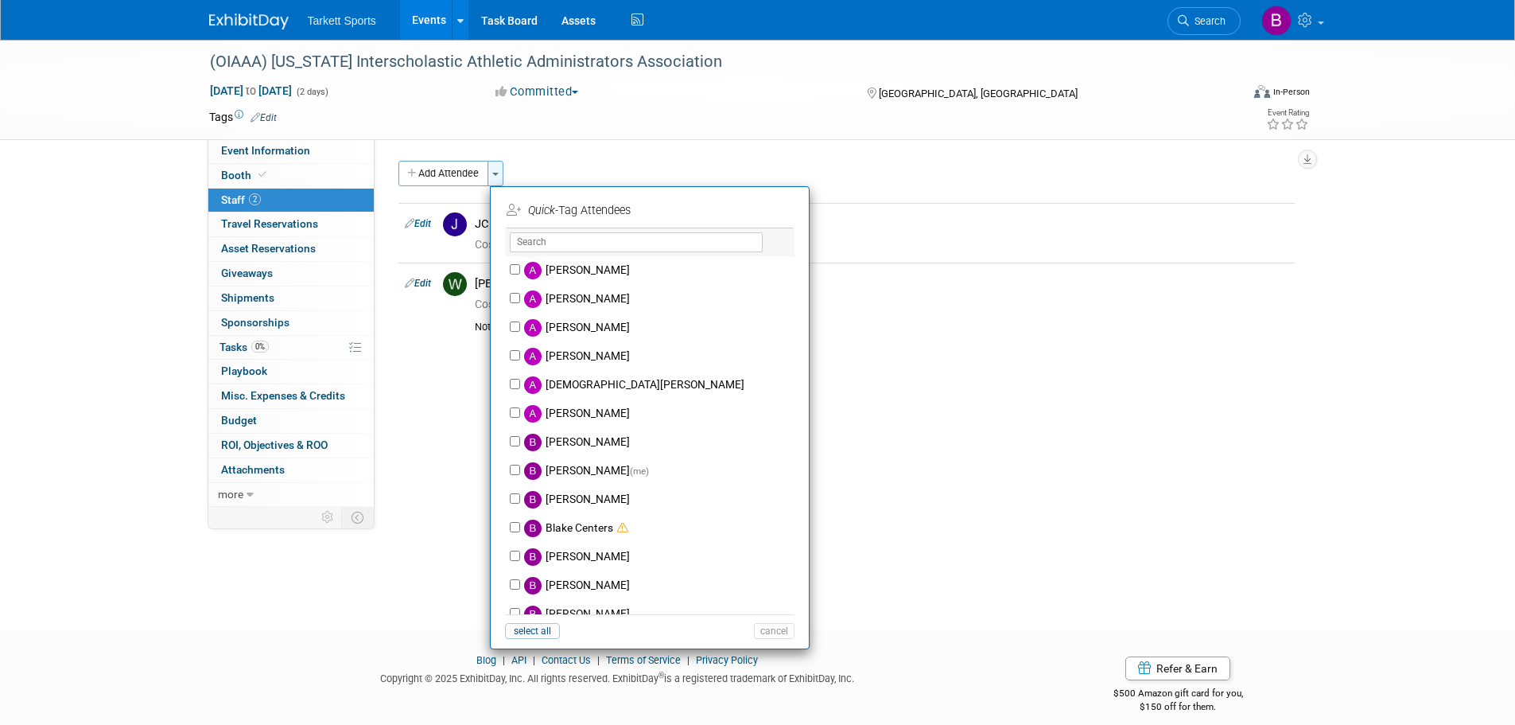
click at [498, 179] on button "Toggle Dropdown" at bounding box center [496, 173] width 16 height 25
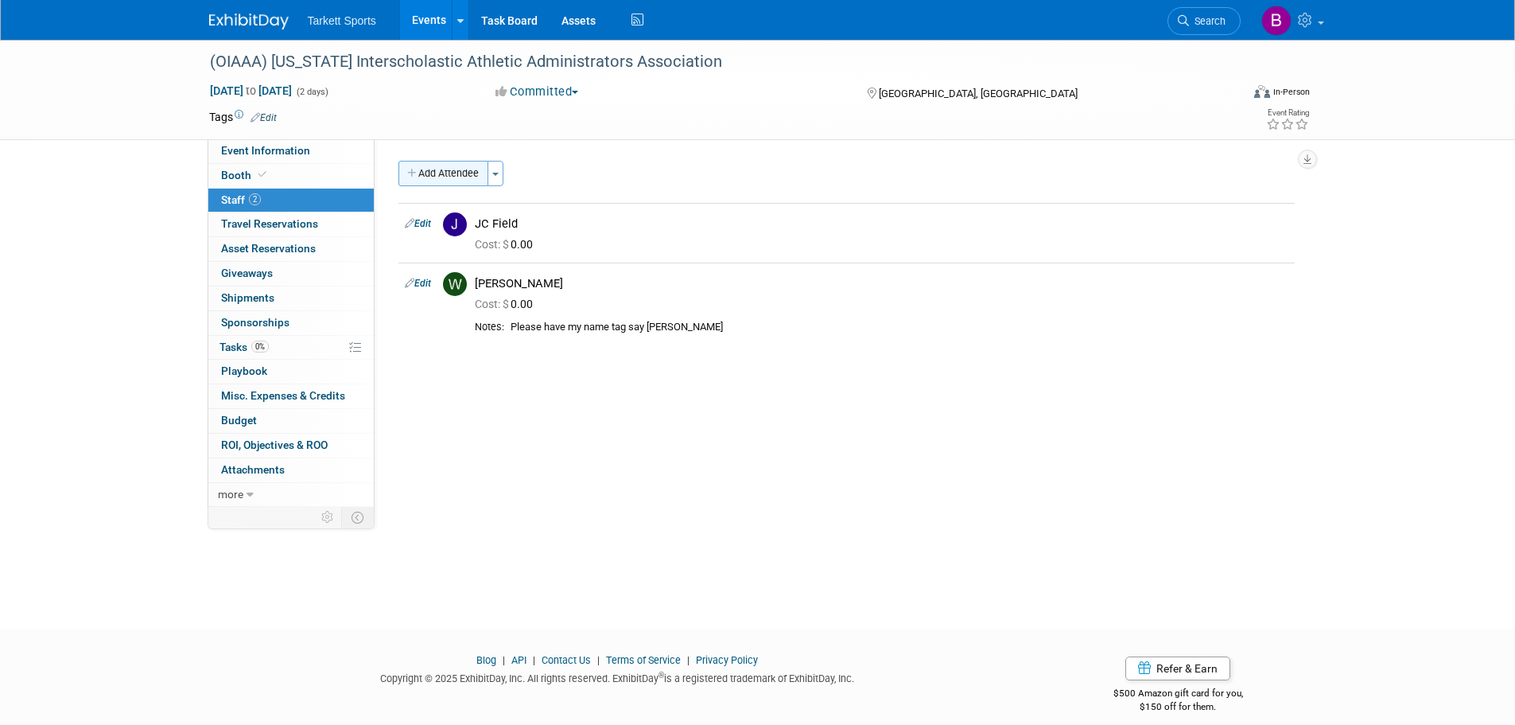
click at [415, 166] on button "Add Attendee" at bounding box center [444, 173] width 90 height 25
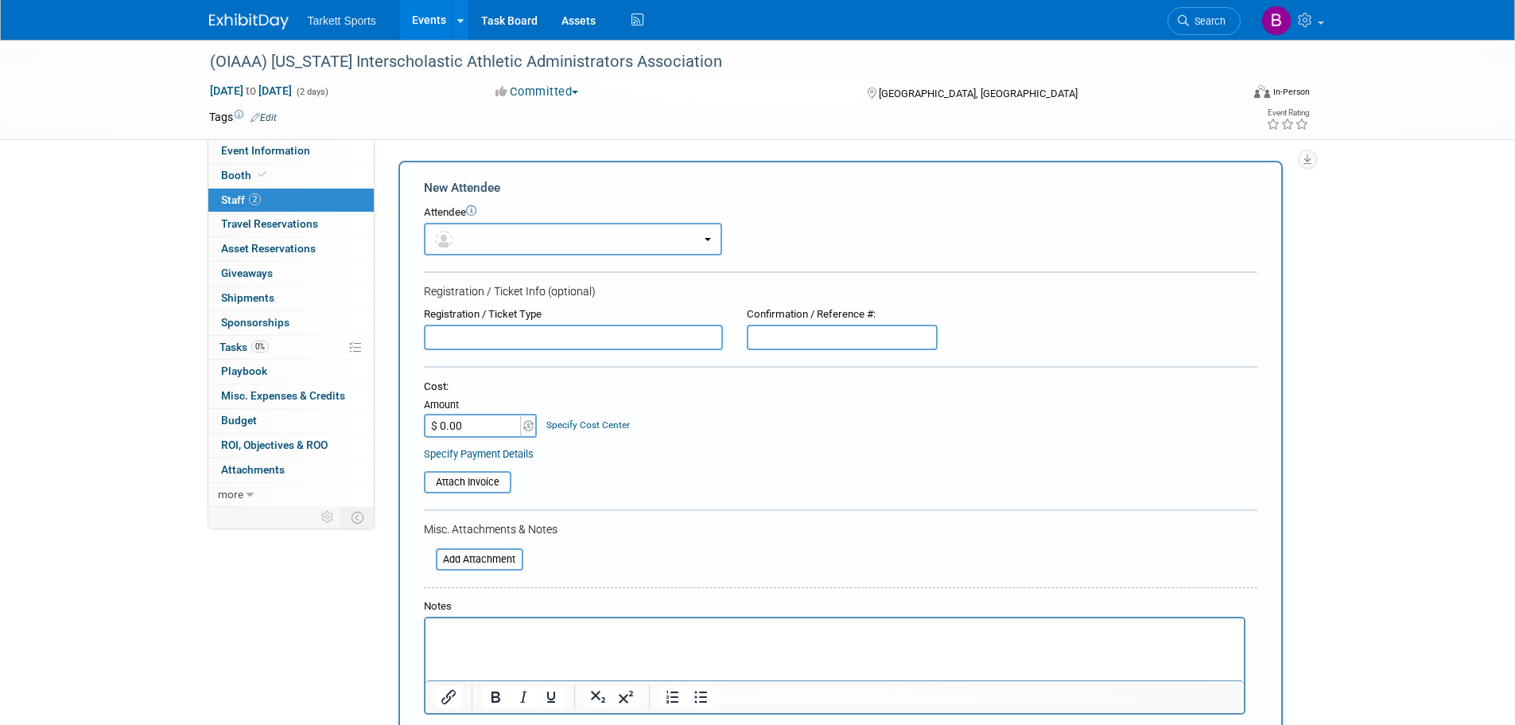
click at [709, 238] on button "button" at bounding box center [573, 239] width 298 height 33
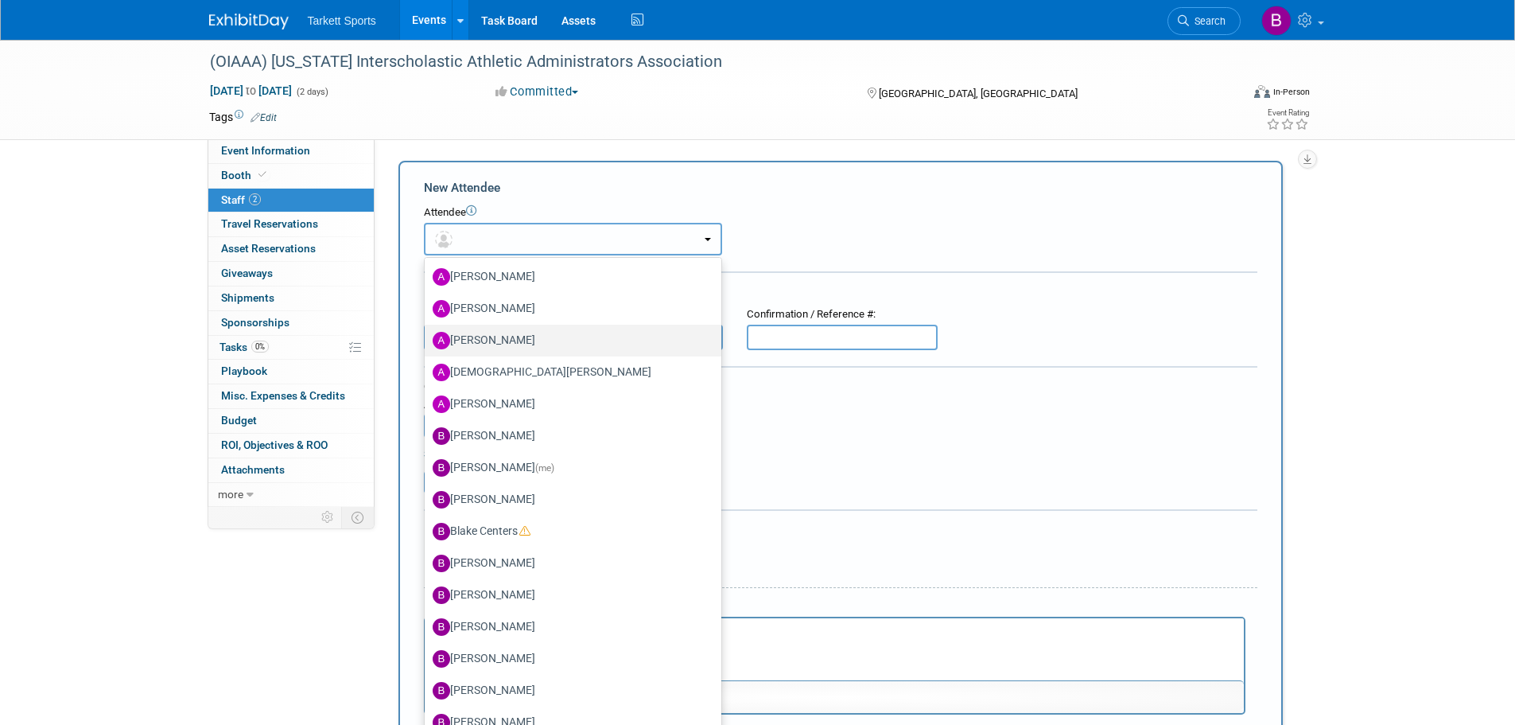
scroll to position [80, 0]
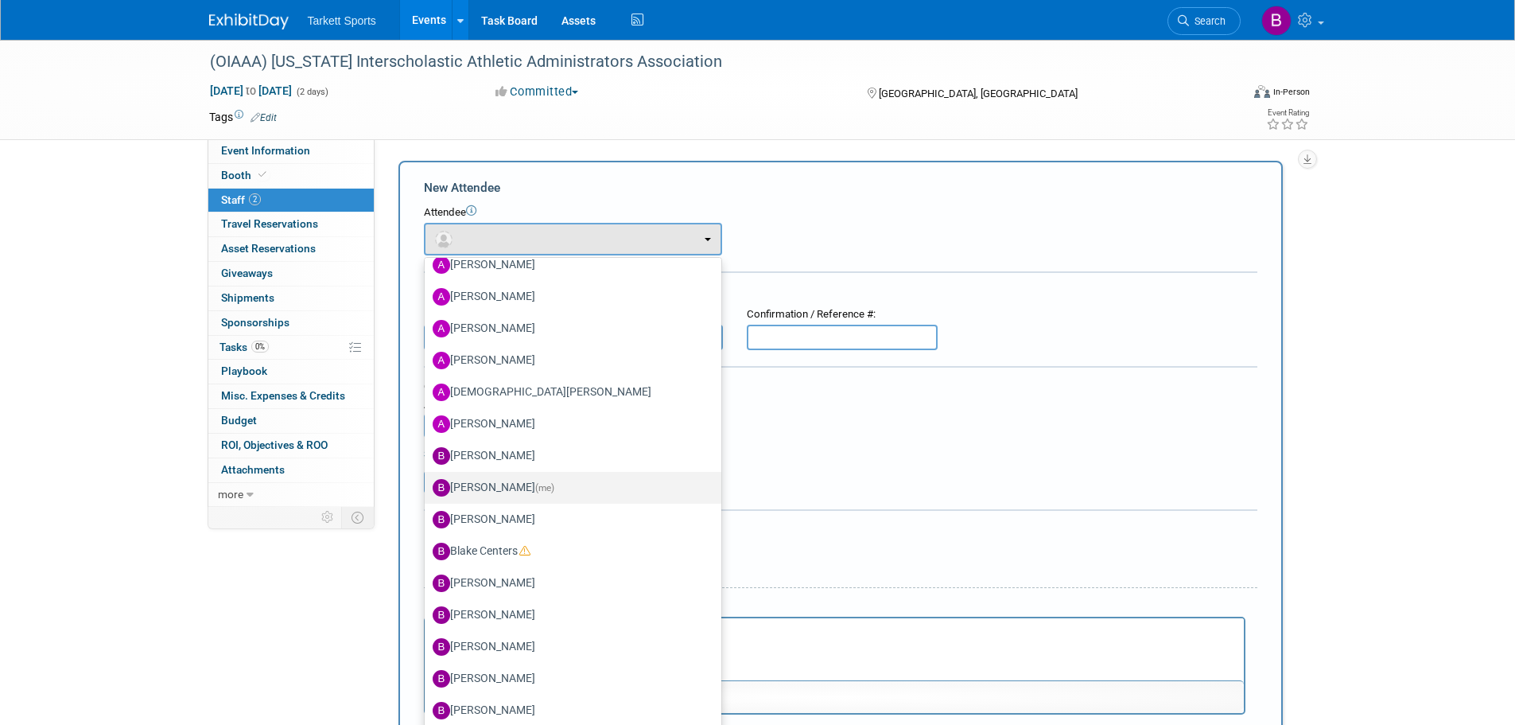
click at [500, 486] on label "Bill Moffitt (me)" at bounding box center [569, 487] width 273 height 25
click at [427, 486] on input "Bill Moffitt (me)" at bounding box center [422, 485] width 10 height 10
select select "464038ee-1b8d-4367-a2b6-fad52cff2294"
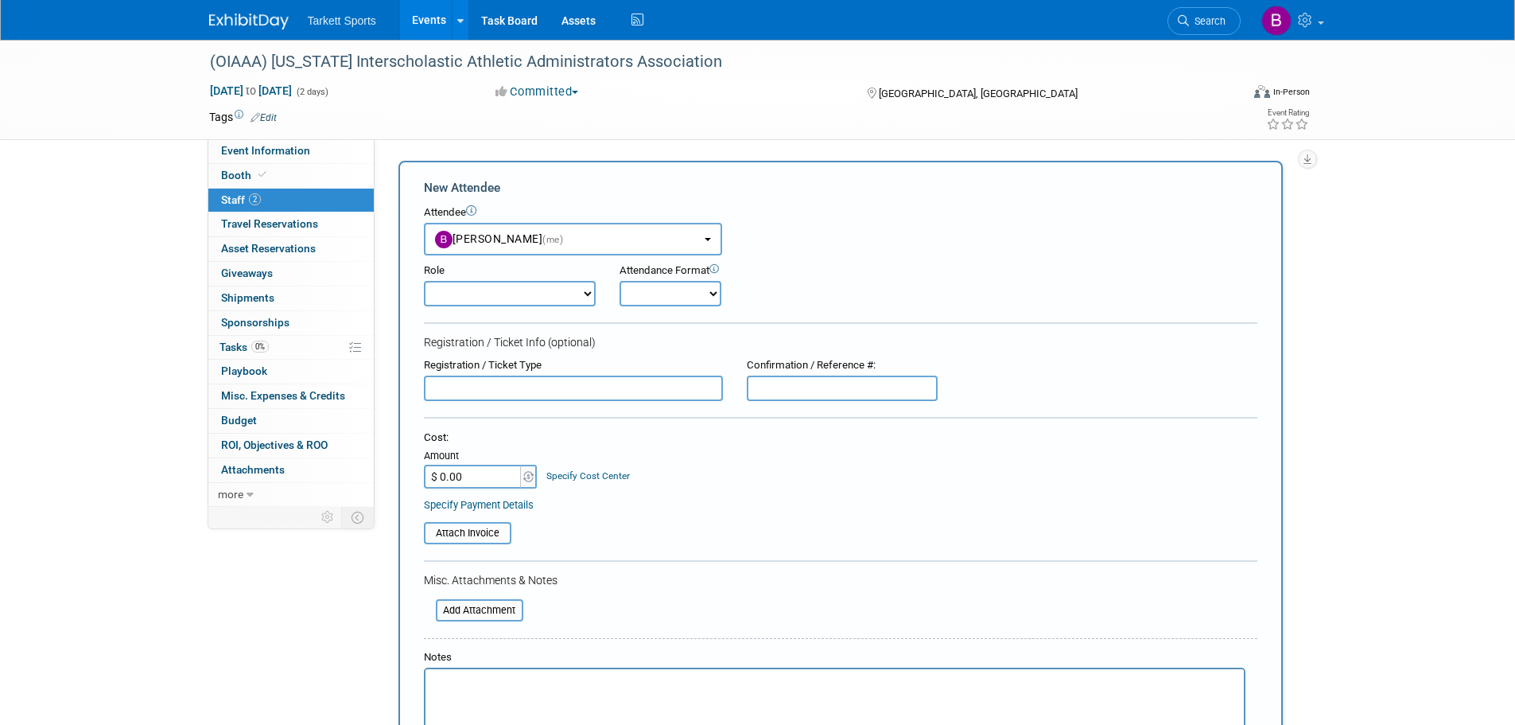
click at [584, 297] on select "Captain Demonstrator Event Staff Host Marketing Staff Planner Presenter" at bounding box center [510, 293] width 172 height 25
select select "200"
click at [424, 281] on select "Captain Demonstrator Event Staff Host Marketing Staff Planner Presenter" at bounding box center [510, 293] width 172 height 25
click at [714, 287] on select "Onsite Remote" at bounding box center [671, 293] width 102 height 25
select select "1"
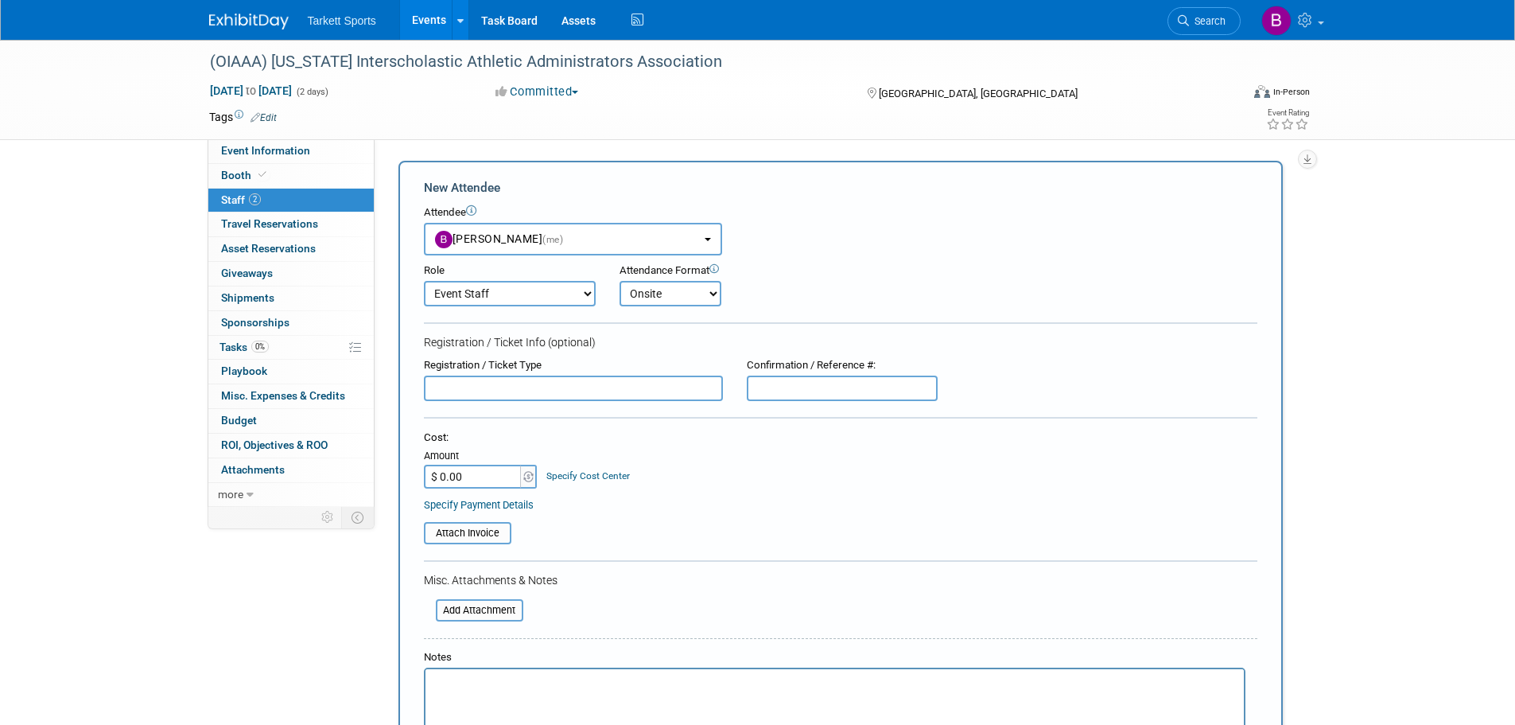
click at [620, 281] on select "Onsite Remote" at bounding box center [671, 293] width 102 height 25
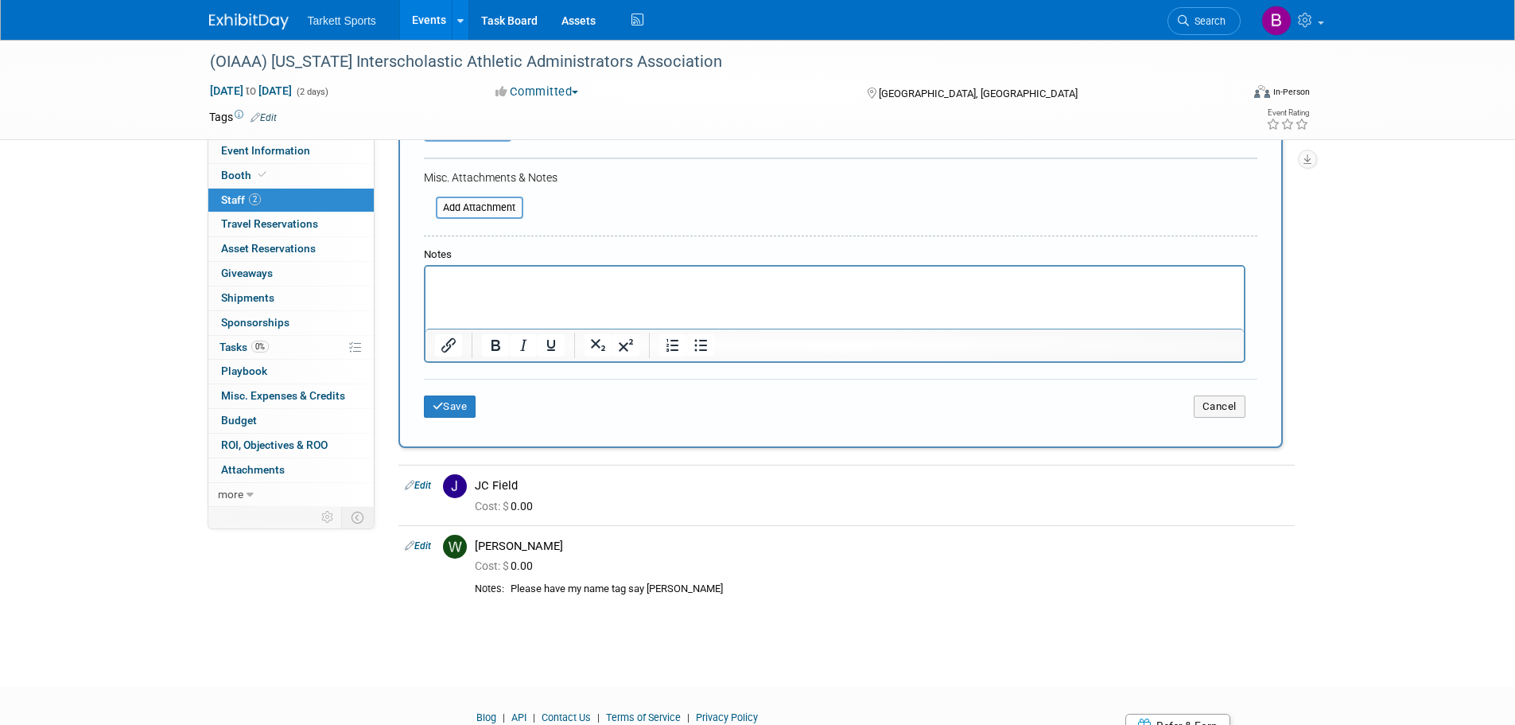
scroll to position [477, 0]
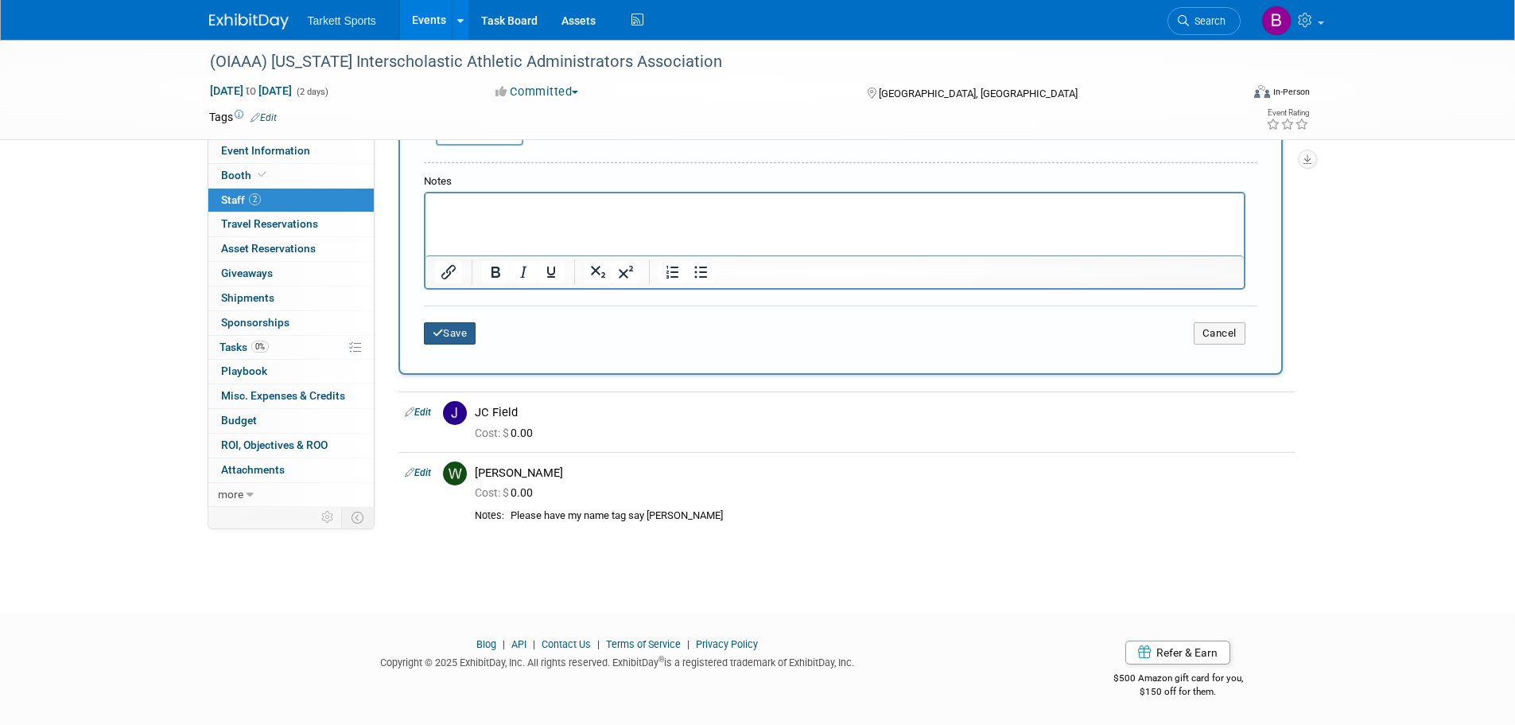
click at [461, 343] on button "Save" at bounding box center [450, 333] width 52 height 22
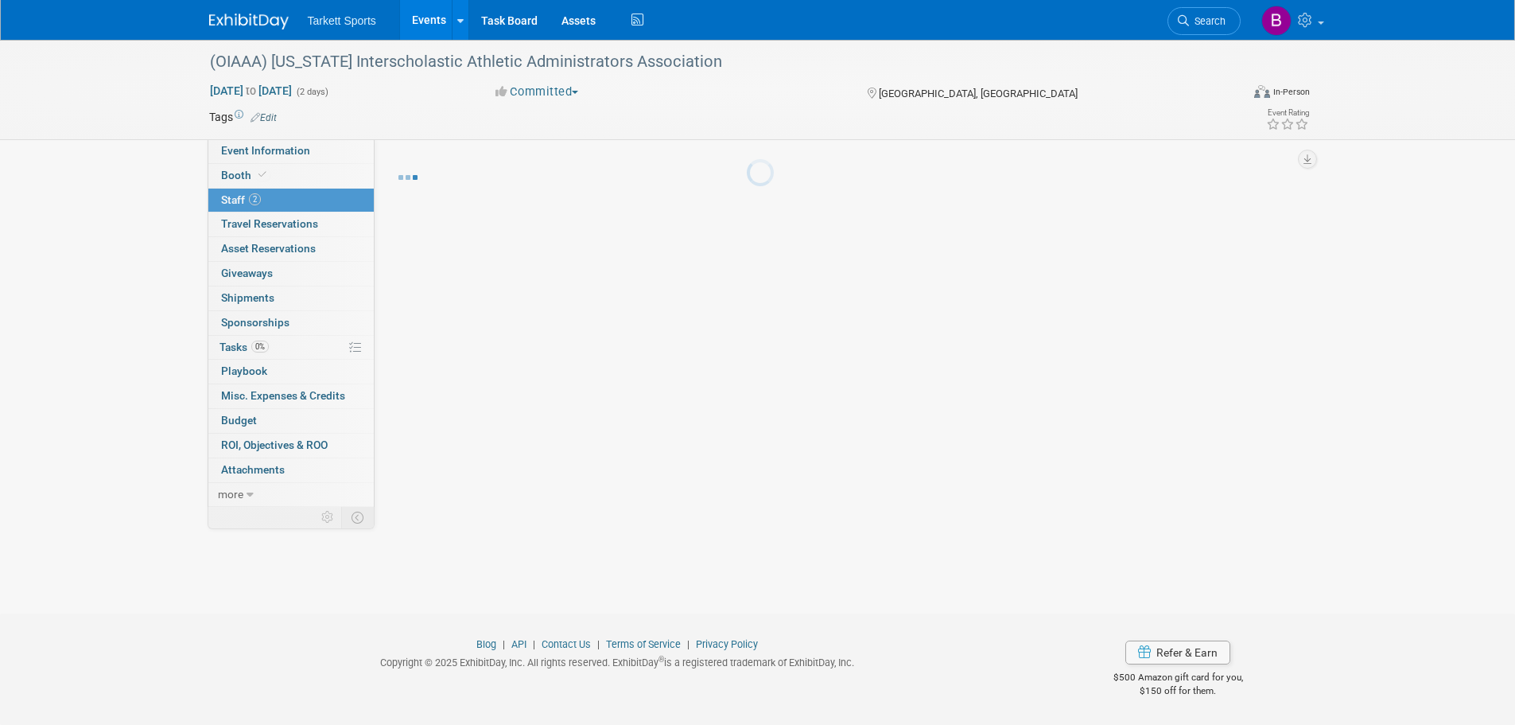
scroll to position [16, 0]
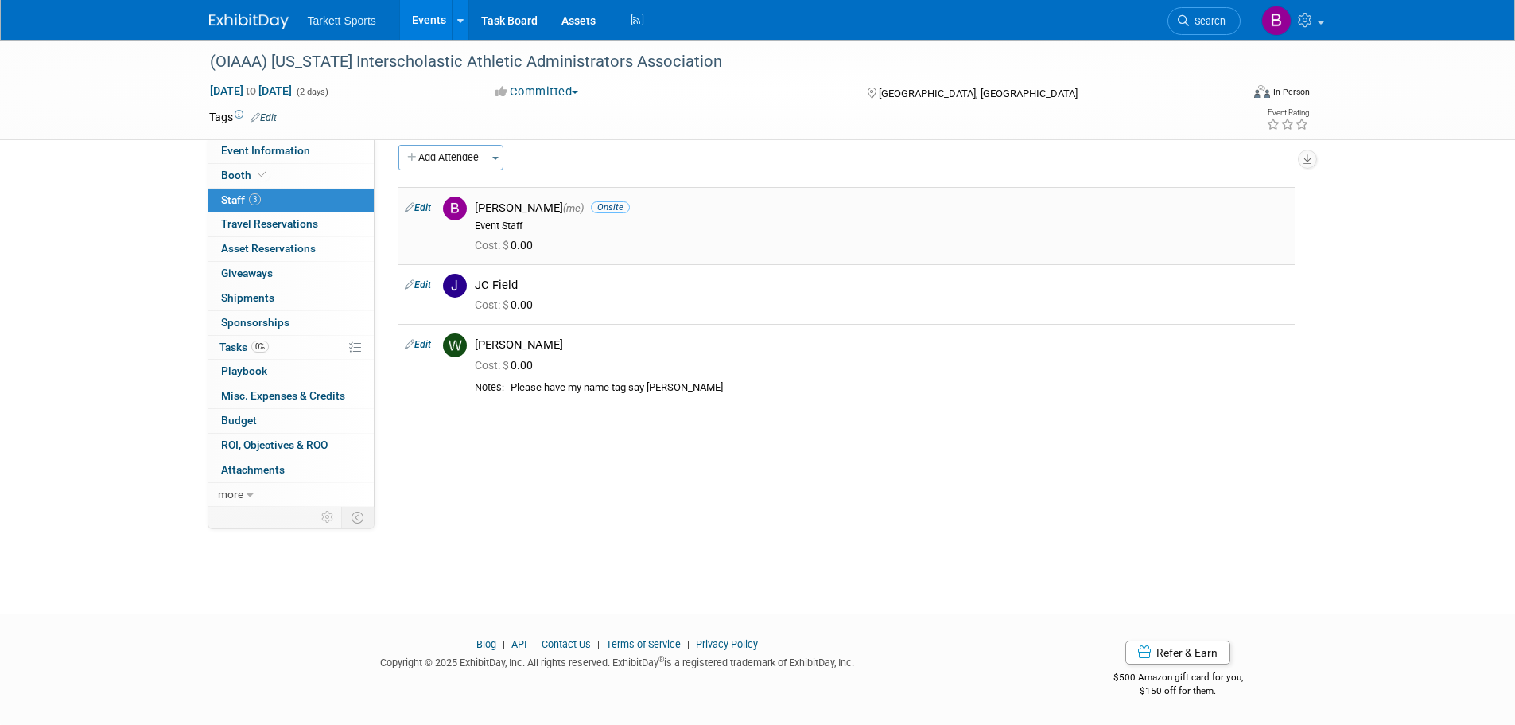
click at [413, 207] on icon at bounding box center [410, 207] width 10 height 17
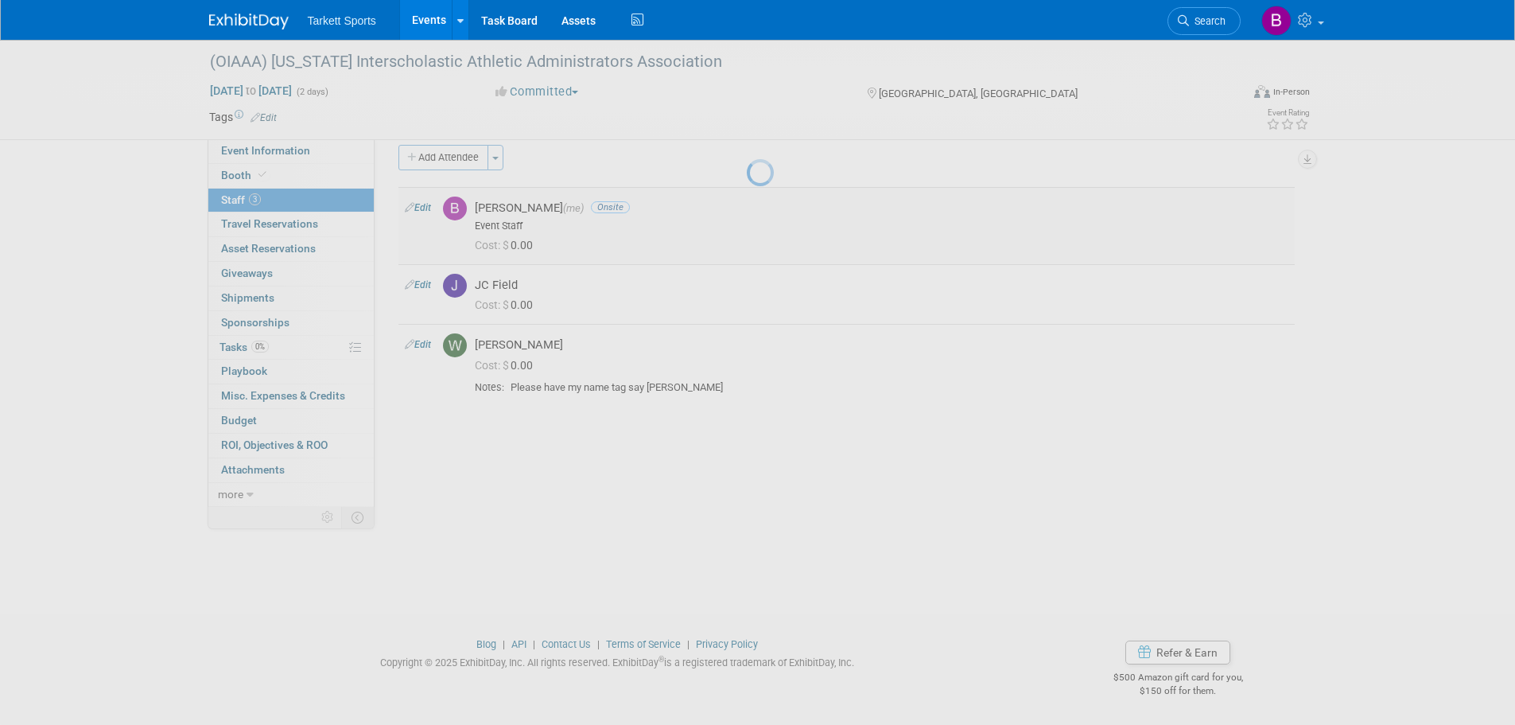
select select "464038ee-1b8d-4367-a2b6-fad52cff2294"
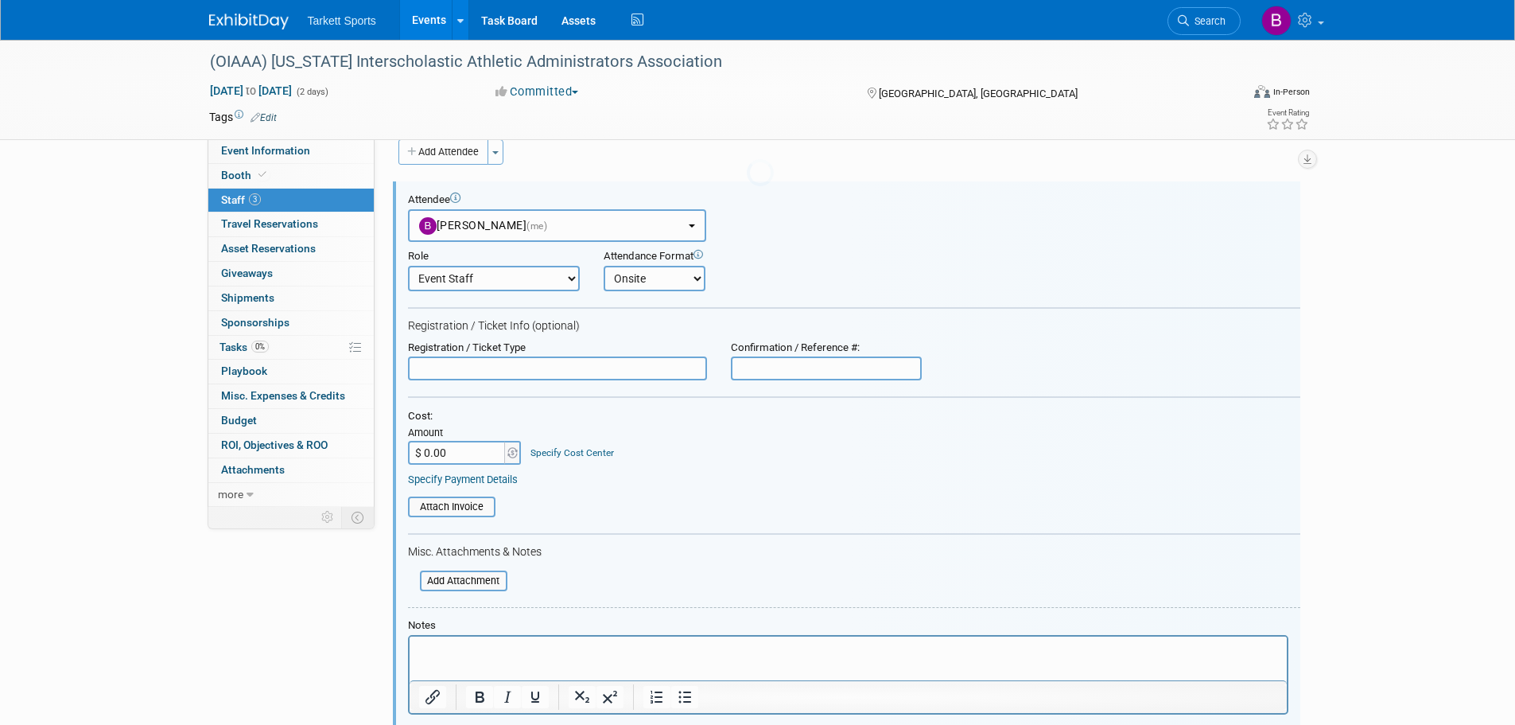
scroll to position [0, 0]
click at [574, 280] on select "Captain Demonstrator Event Staff Host Marketing Staff Planner Presenter" at bounding box center [494, 277] width 172 height 25
select select "4"
click at [408, 265] on select "Captain Demonstrator Event Staff Host Marketing Staff Planner Presenter" at bounding box center [494, 277] width 172 height 25
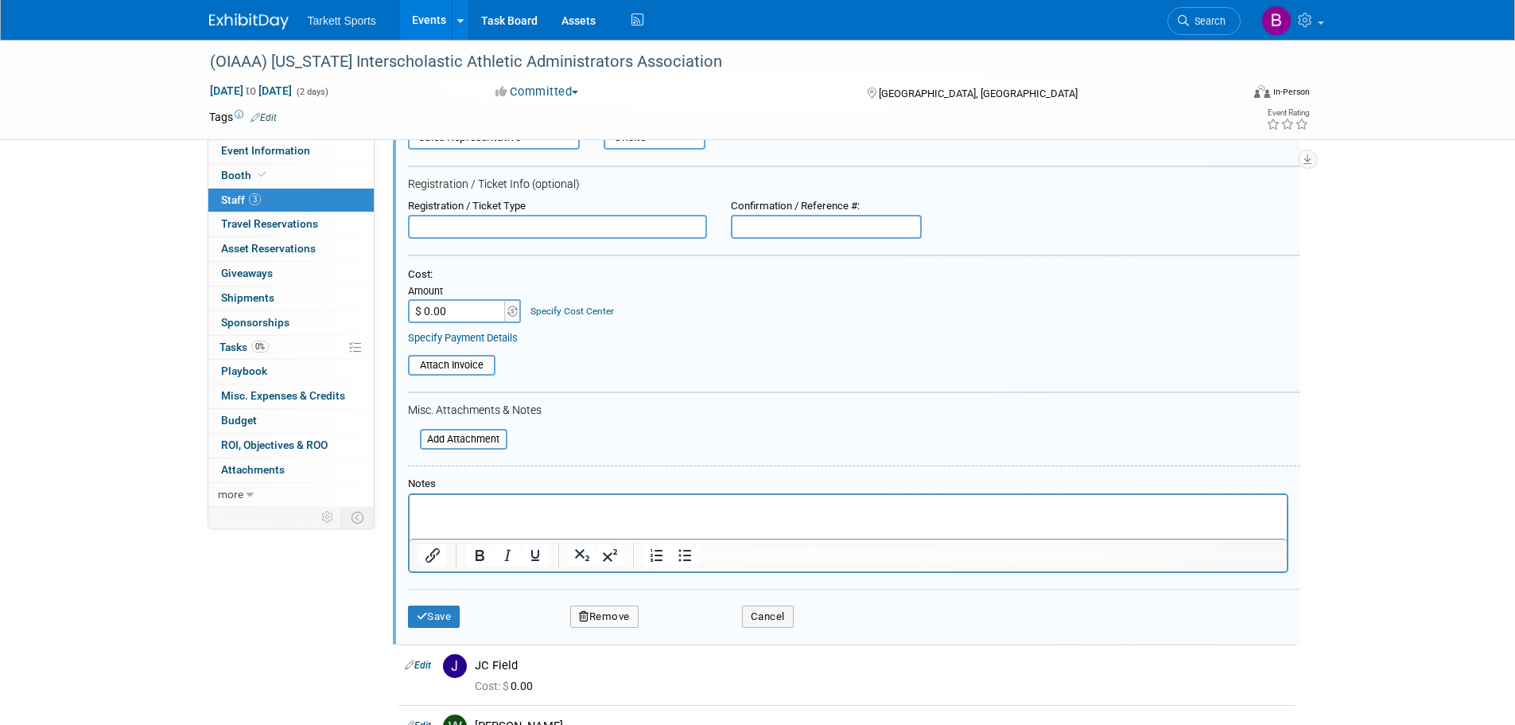
scroll to position [417, 0]
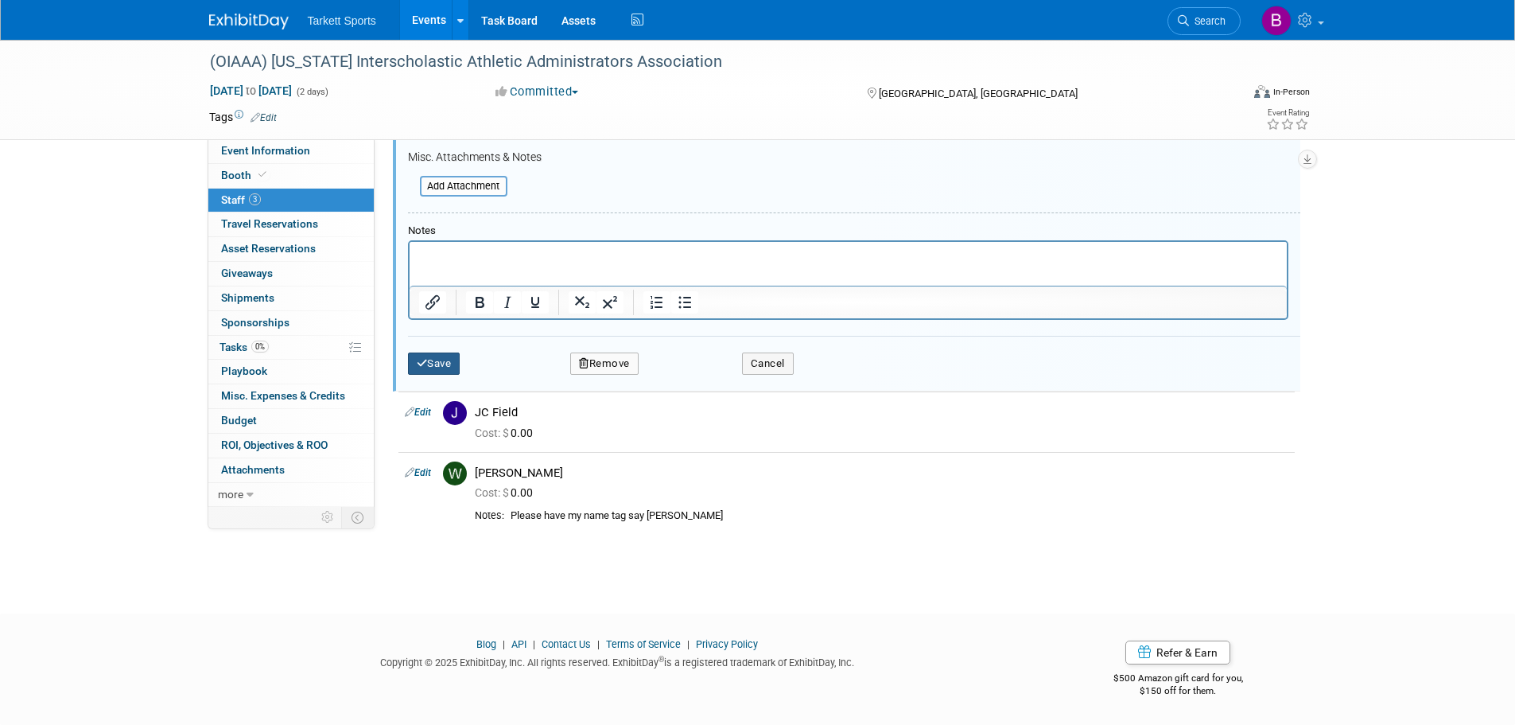
click at [439, 364] on button "Save" at bounding box center [434, 363] width 52 height 22
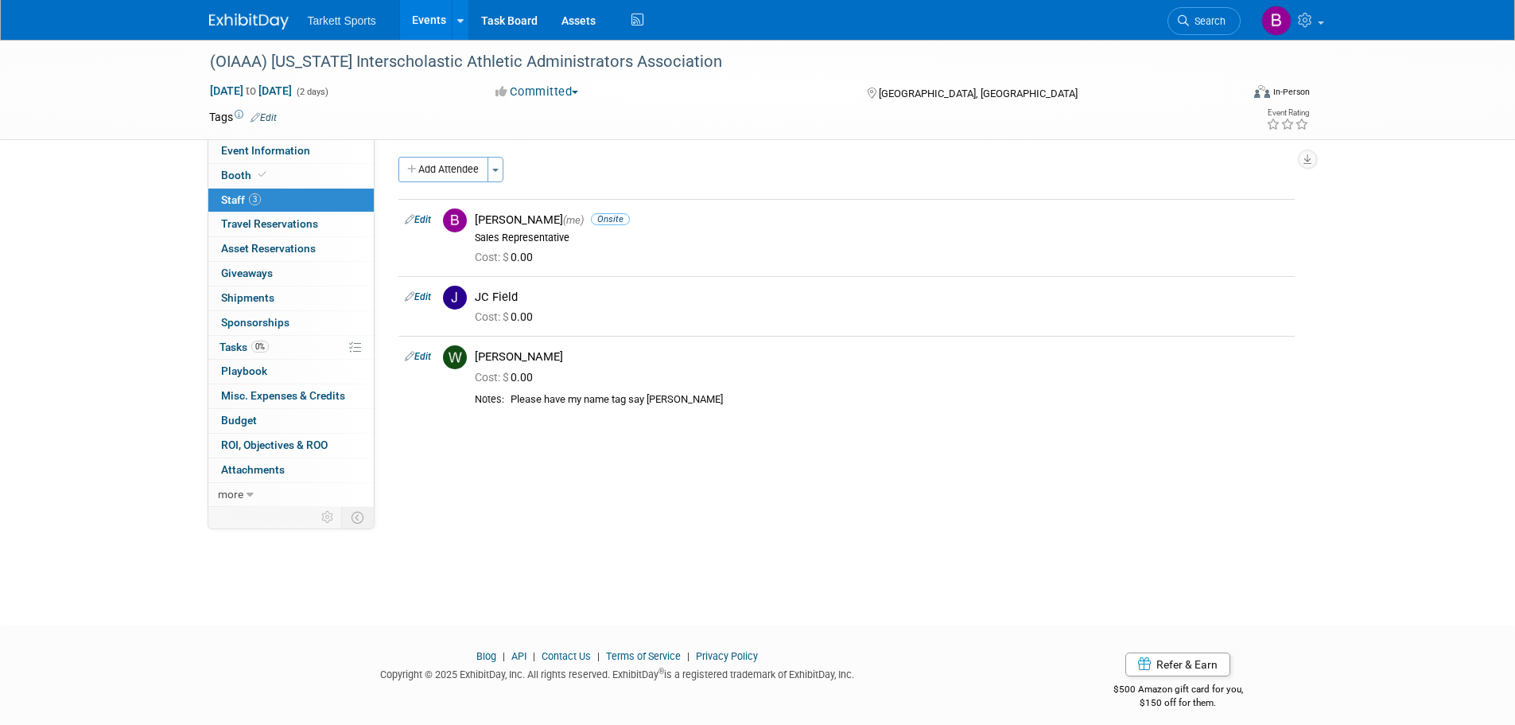
scroll to position [0, 0]
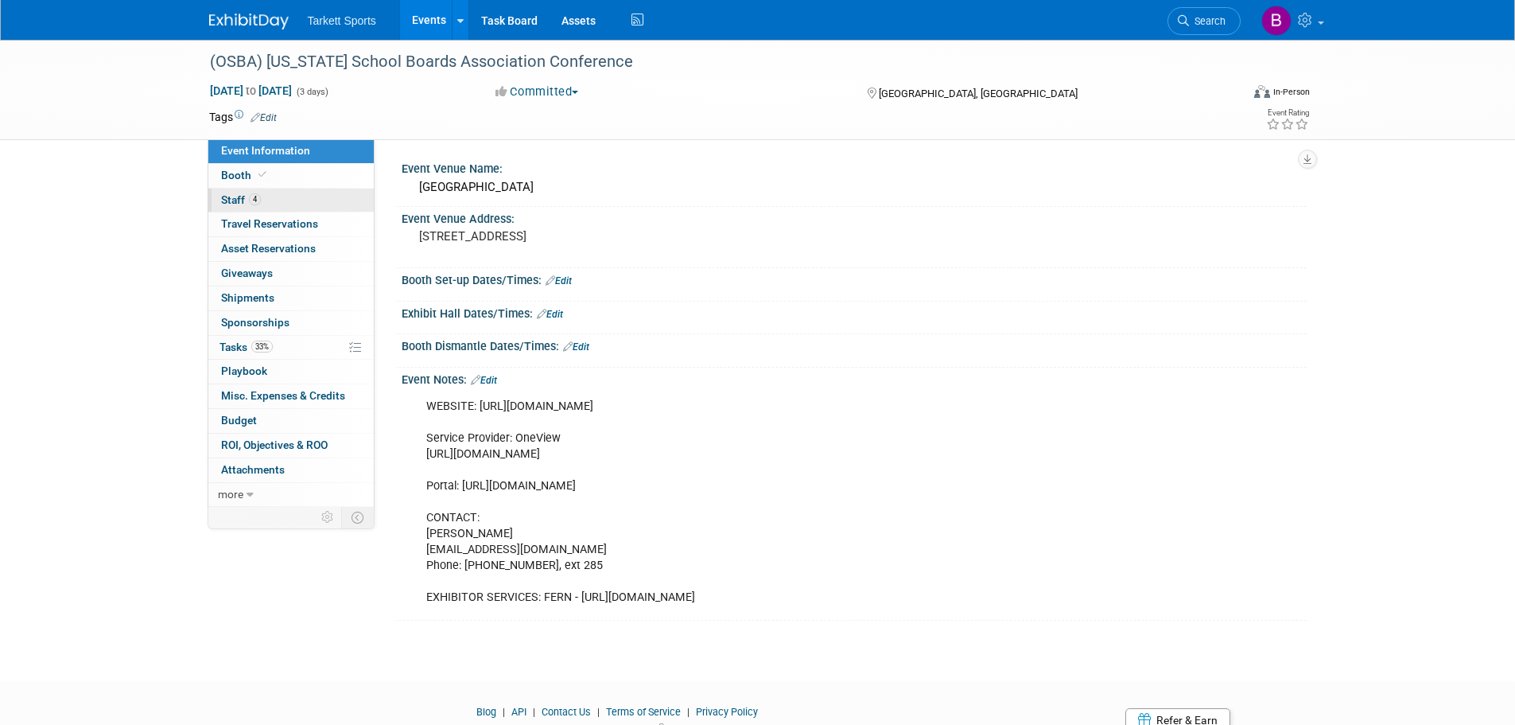
click at [237, 202] on span "Staff 4" at bounding box center [241, 199] width 40 height 13
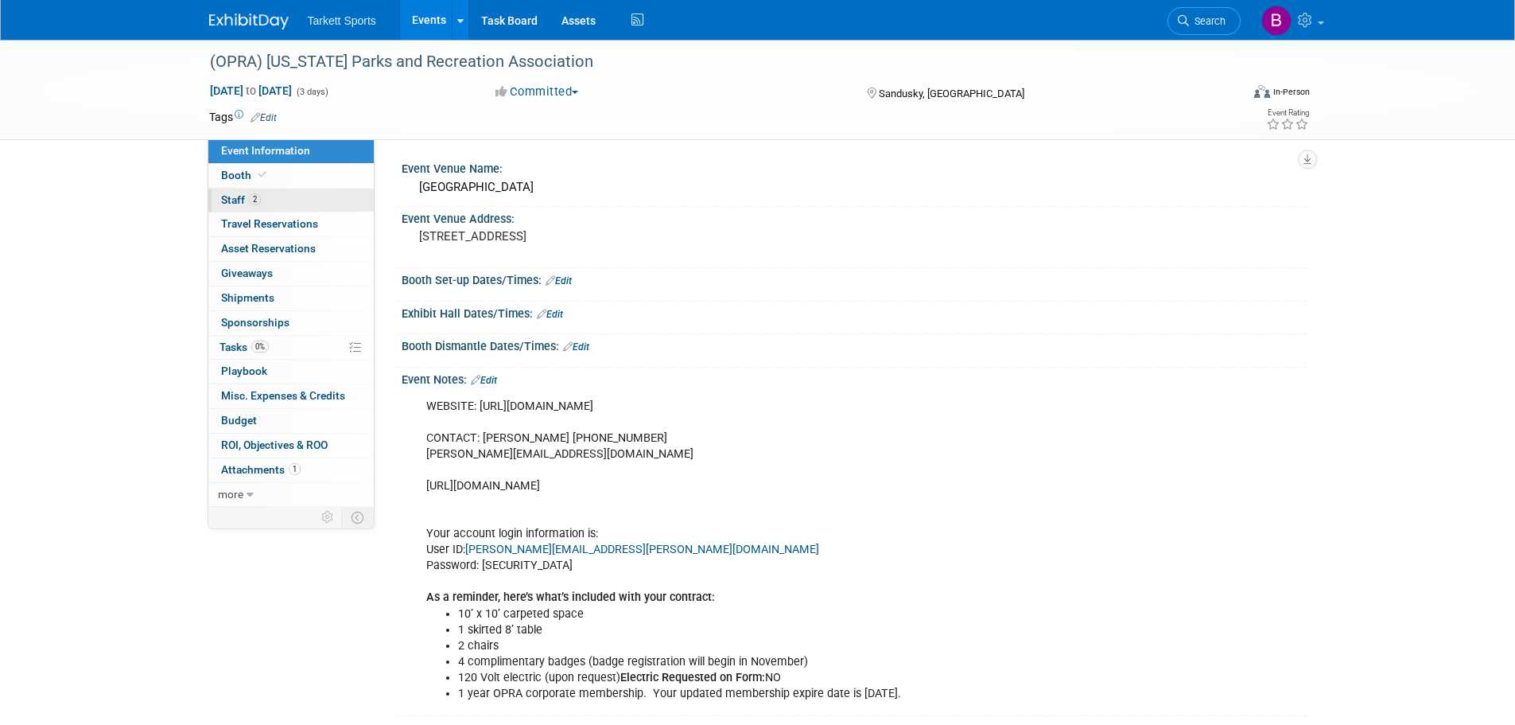
click at [240, 204] on span "Staff 2" at bounding box center [241, 199] width 40 height 13
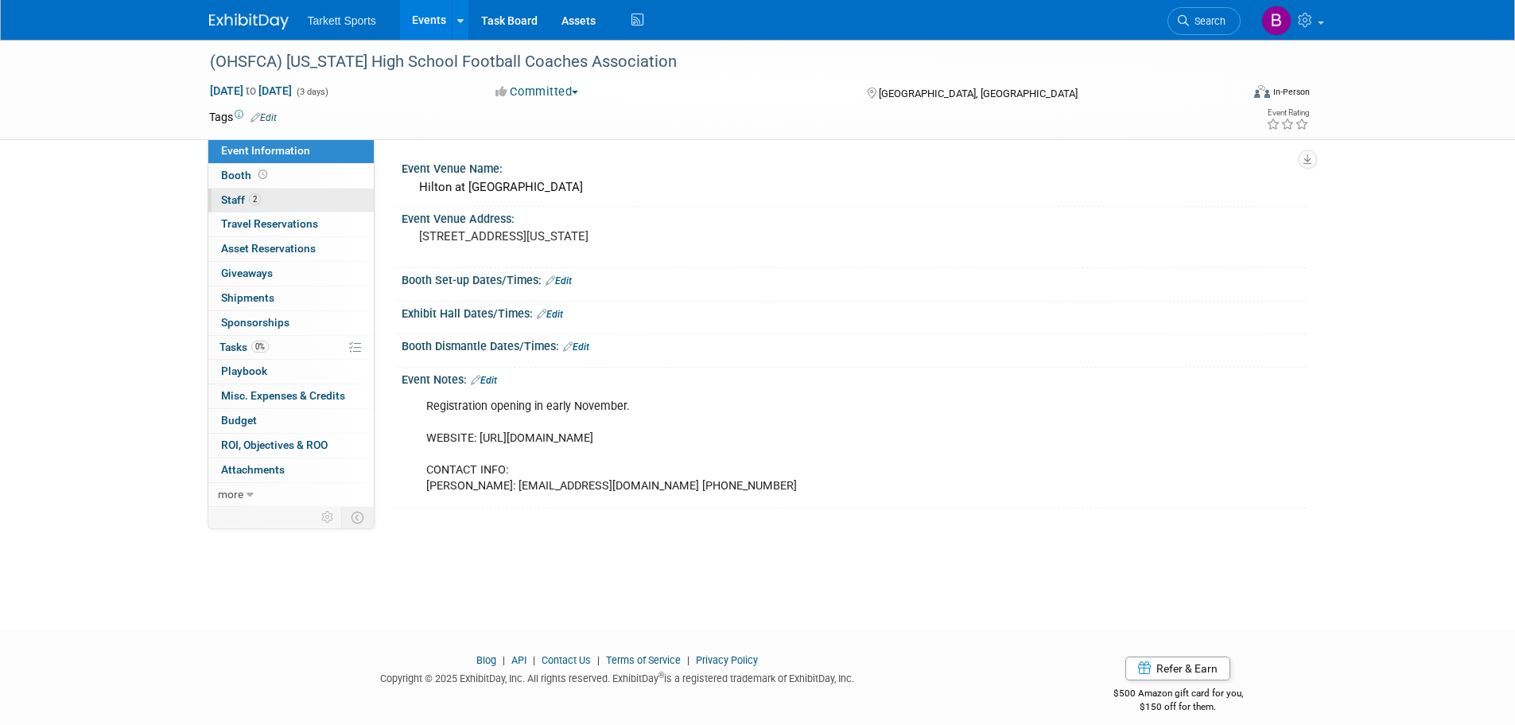
click at [243, 200] on span "Staff 2" at bounding box center [241, 199] width 40 height 13
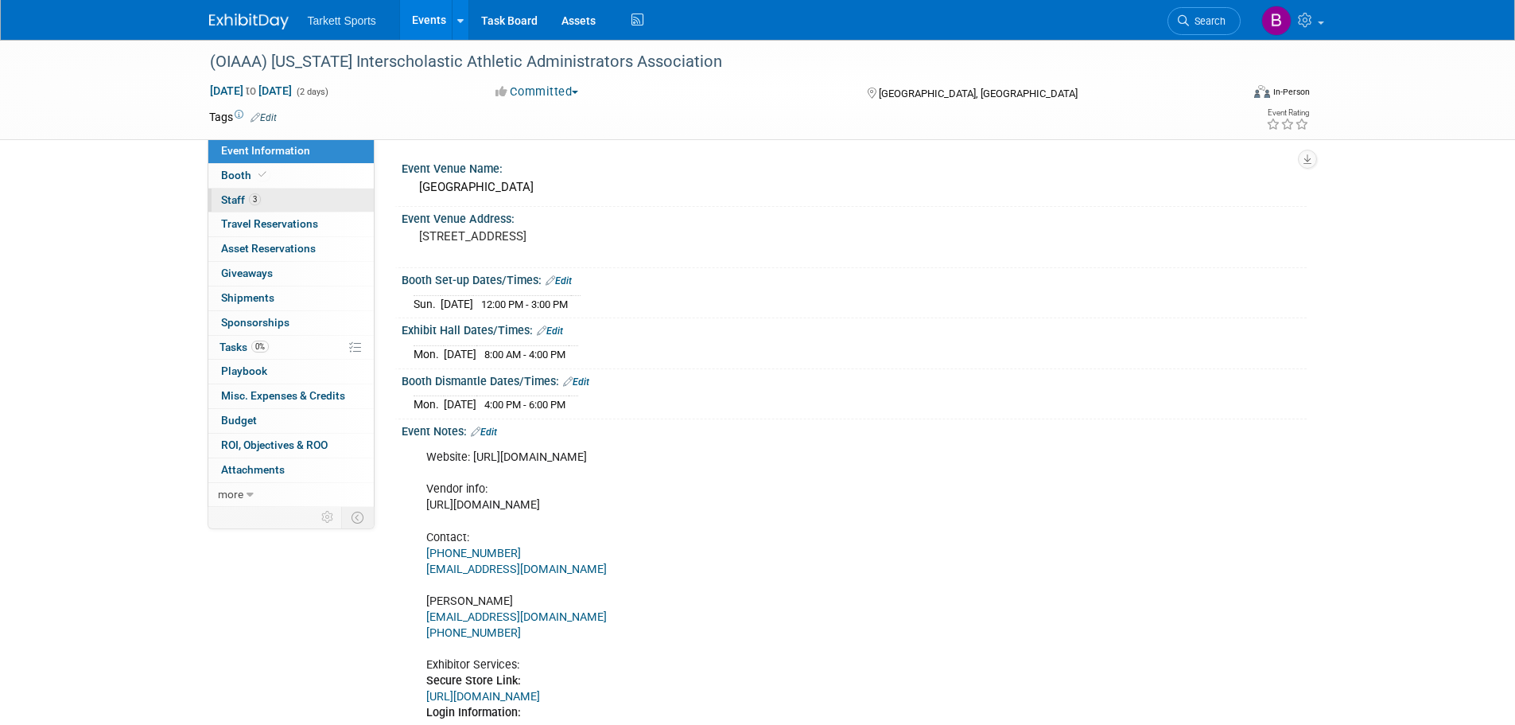
click at [234, 197] on span "Staff 3" at bounding box center [241, 199] width 40 height 13
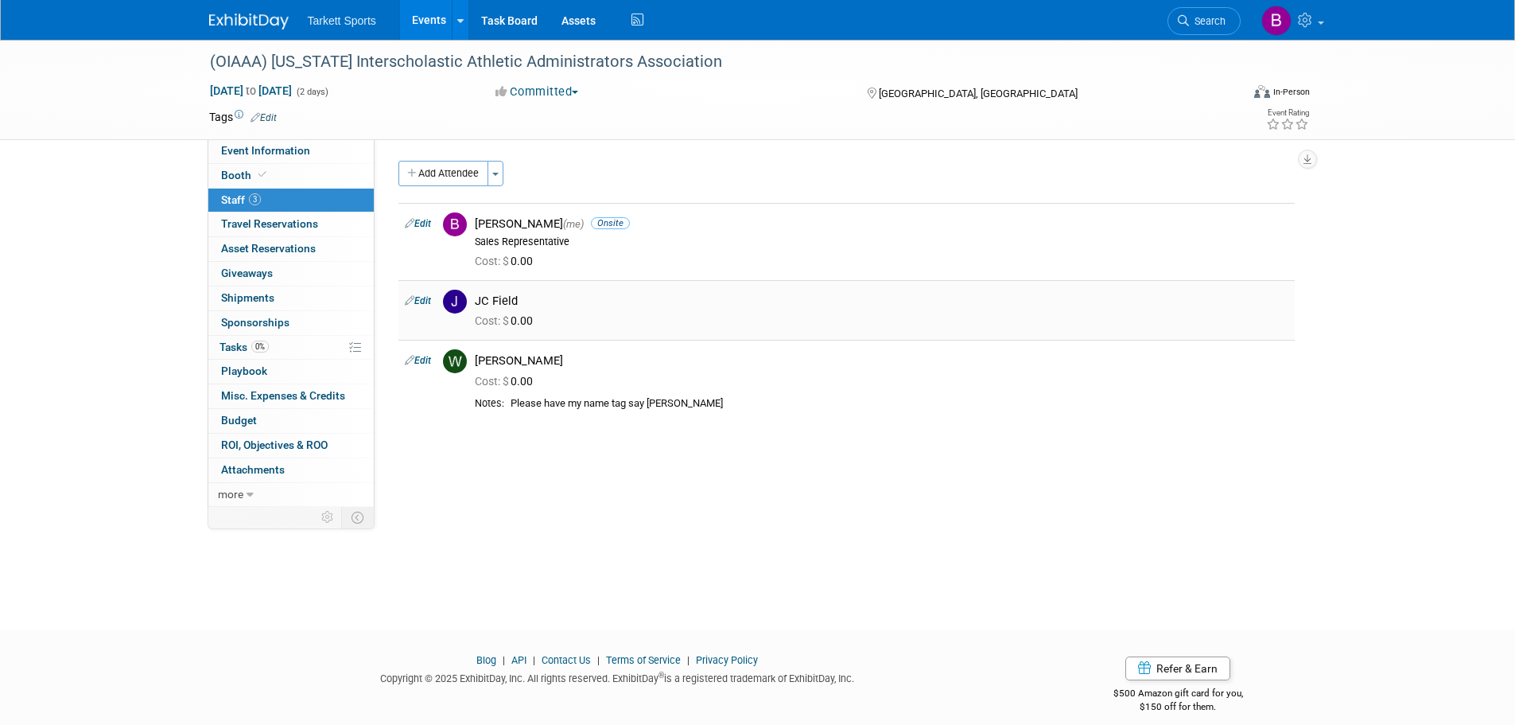
click at [422, 299] on link "Edit" at bounding box center [418, 300] width 26 height 11
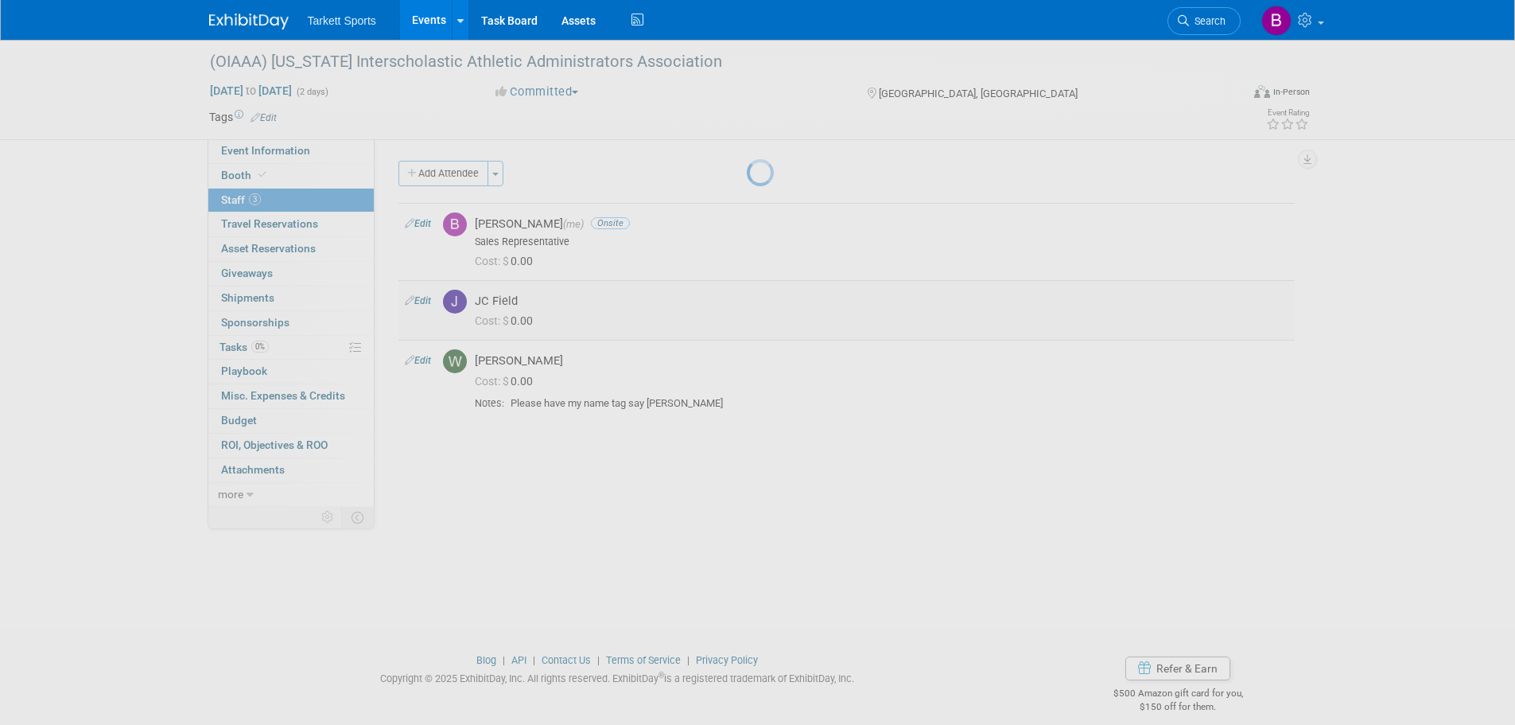
select select "e1c85bd5-b472-4860-b244-ff06f4f5ccce"
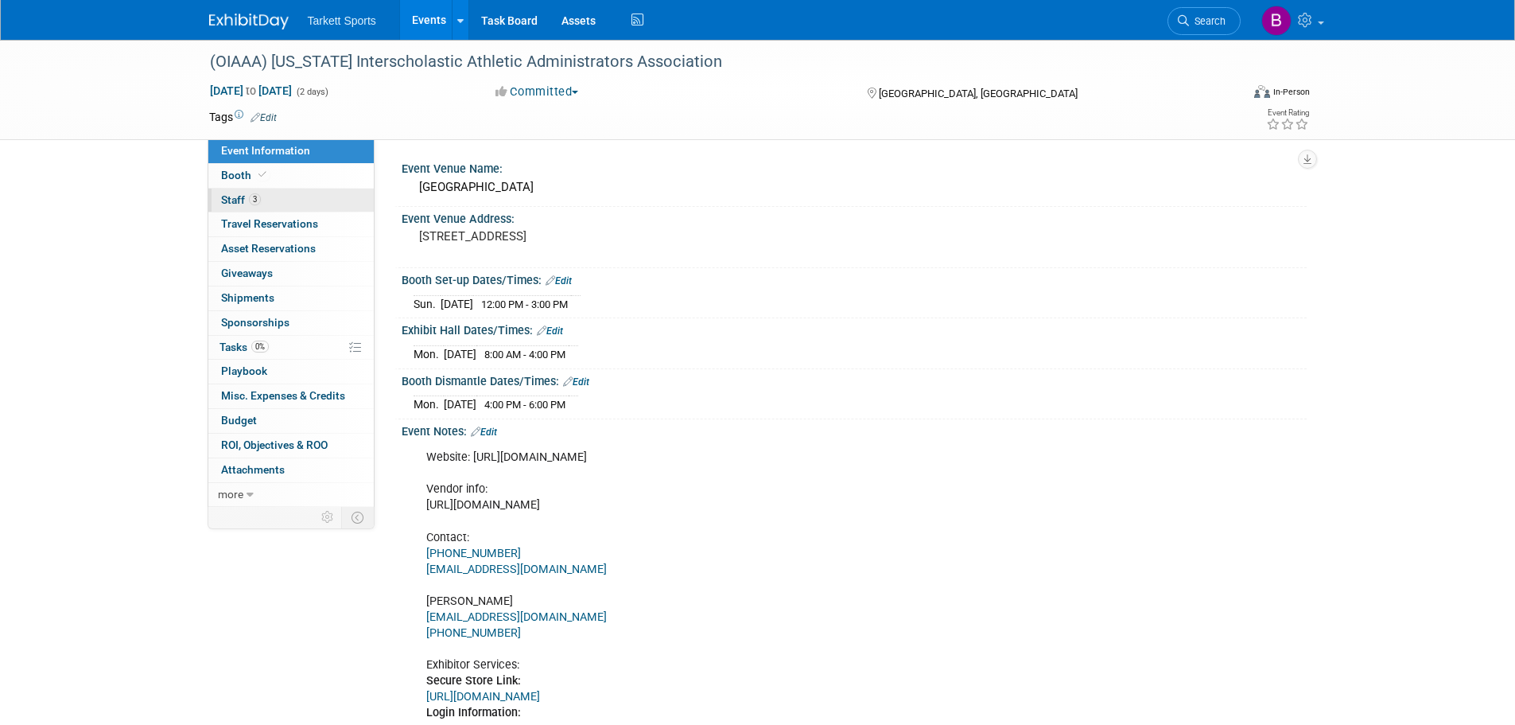
click at [237, 200] on span "Staff 3" at bounding box center [241, 199] width 40 height 13
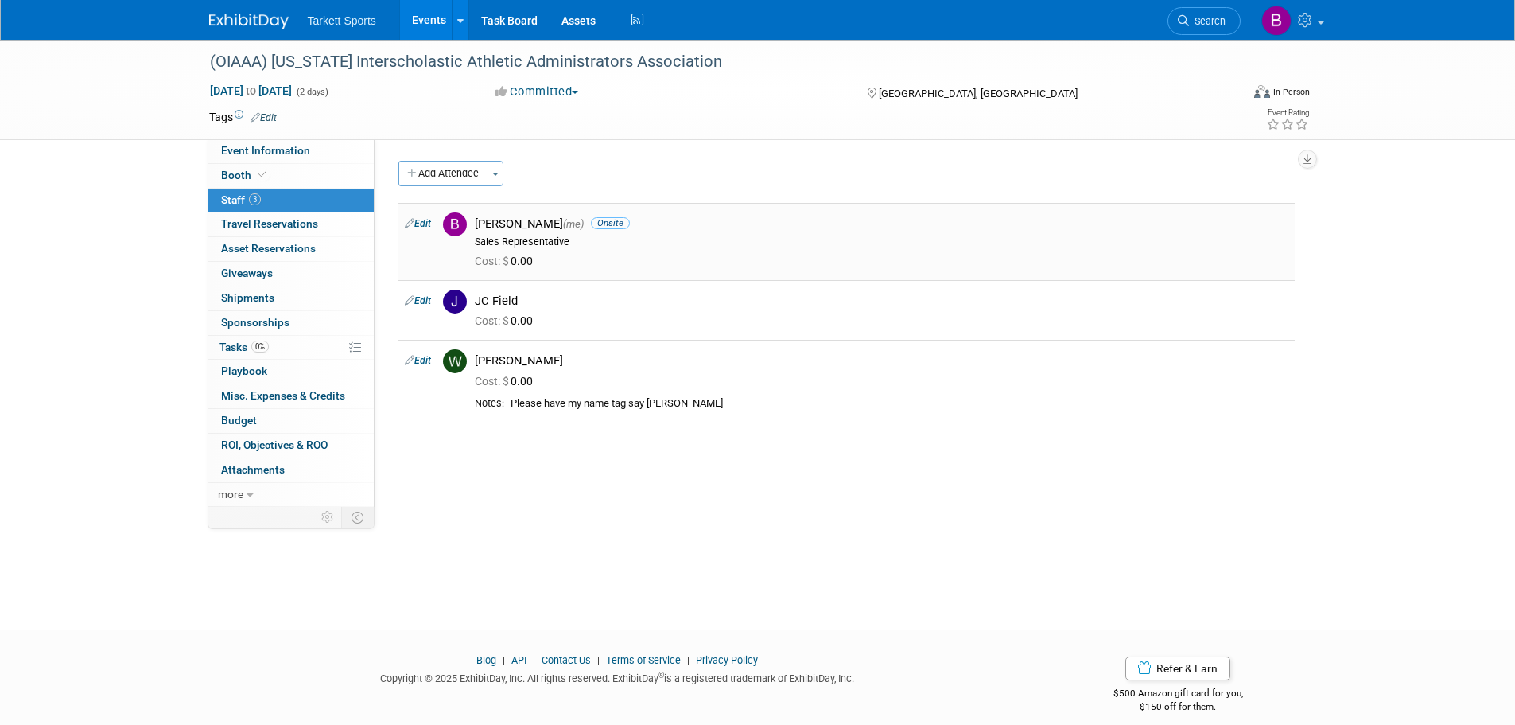
click at [410, 226] on icon at bounding box center [410, 223] width 10 height 17
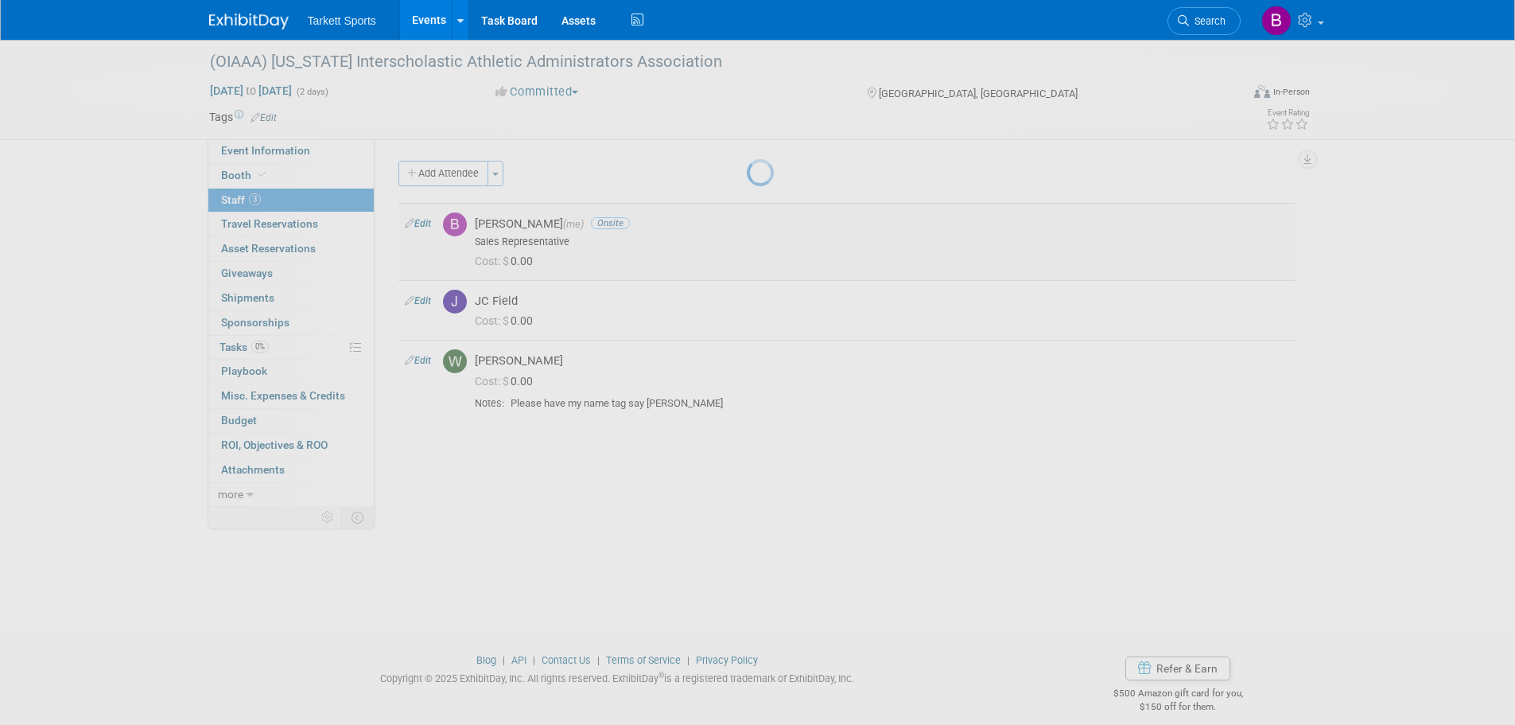
select select "464038ee-1b8d-4367-a2b6-fad52cff2294"
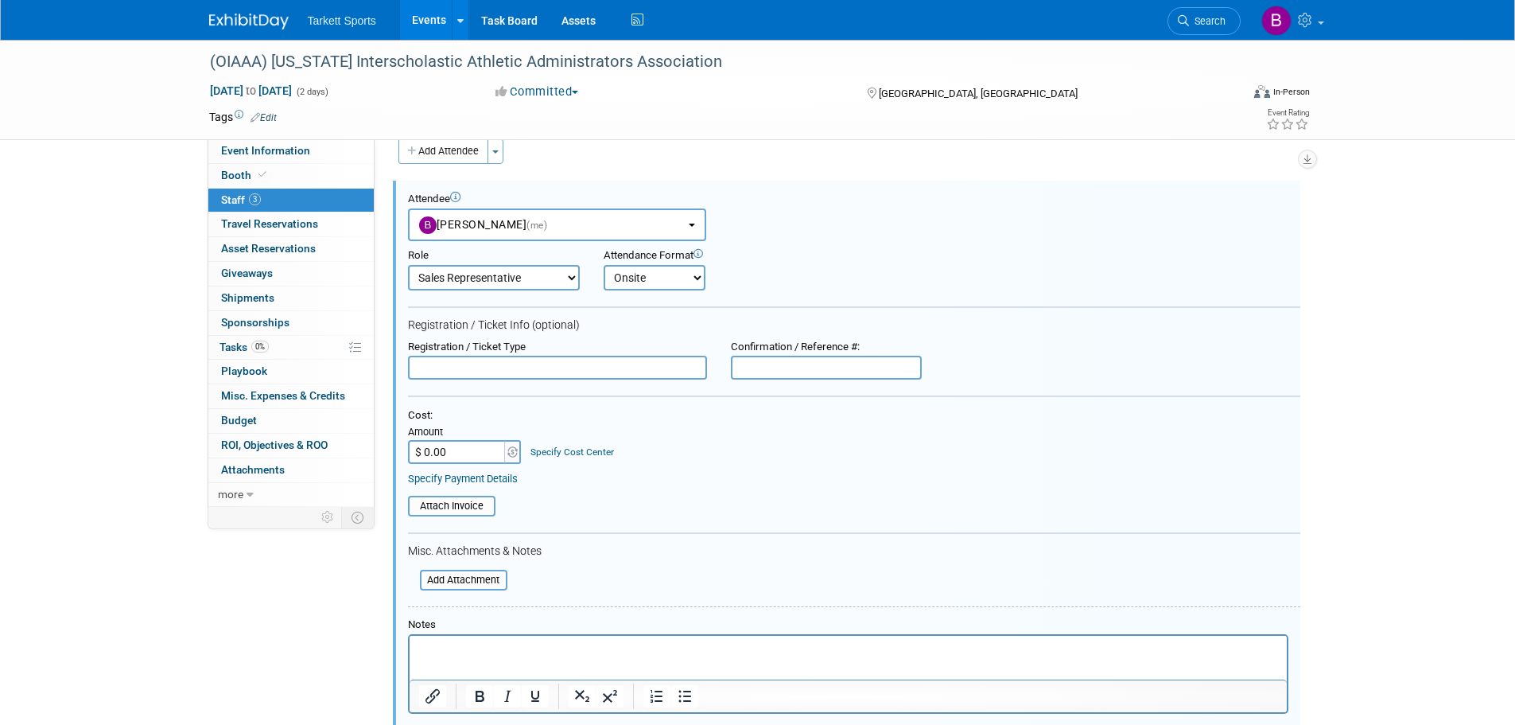
click at [569, 280] on select "Captain Demonstrator Event Staff Host Marketing Staff Planner Presenter" at bounding box center [494, 277] width 172 height 25
select select "1"
click at [408, 265] on select "Captain Demonstrator Event Staff Host Marketing Staff Planner Presenter" at bounding box center [494, 277] width 172 height 25
click at [698, 278] on select "Onsite Remote" at bounding box center [655, 277] width 102 height 25
select select
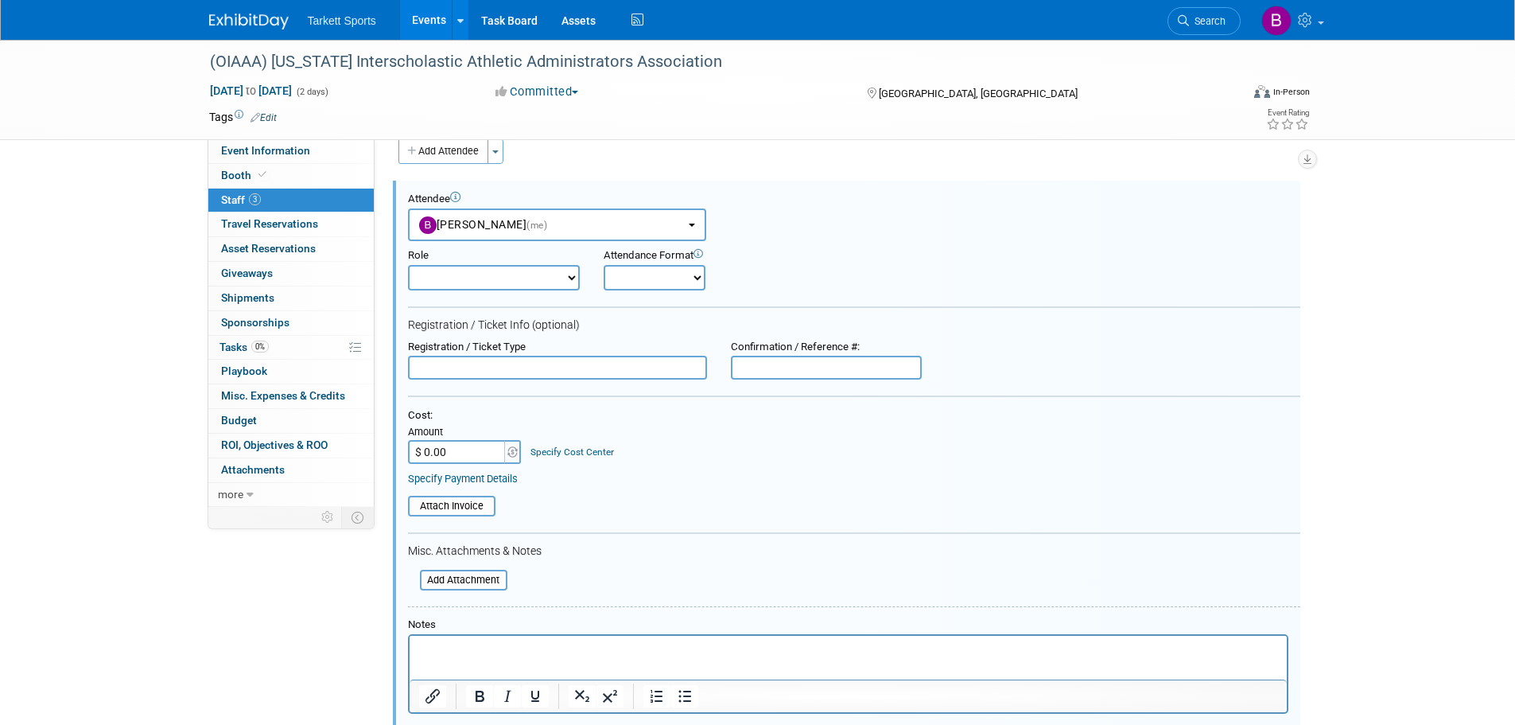
click at [604, 265] on select "Onsite Remote" at bounding box center [655, 277] width 102 height 25
click at [799, 263] on div "Attendance Format Onsite Remote" at bounding box center [706, 269] width 205 height 41
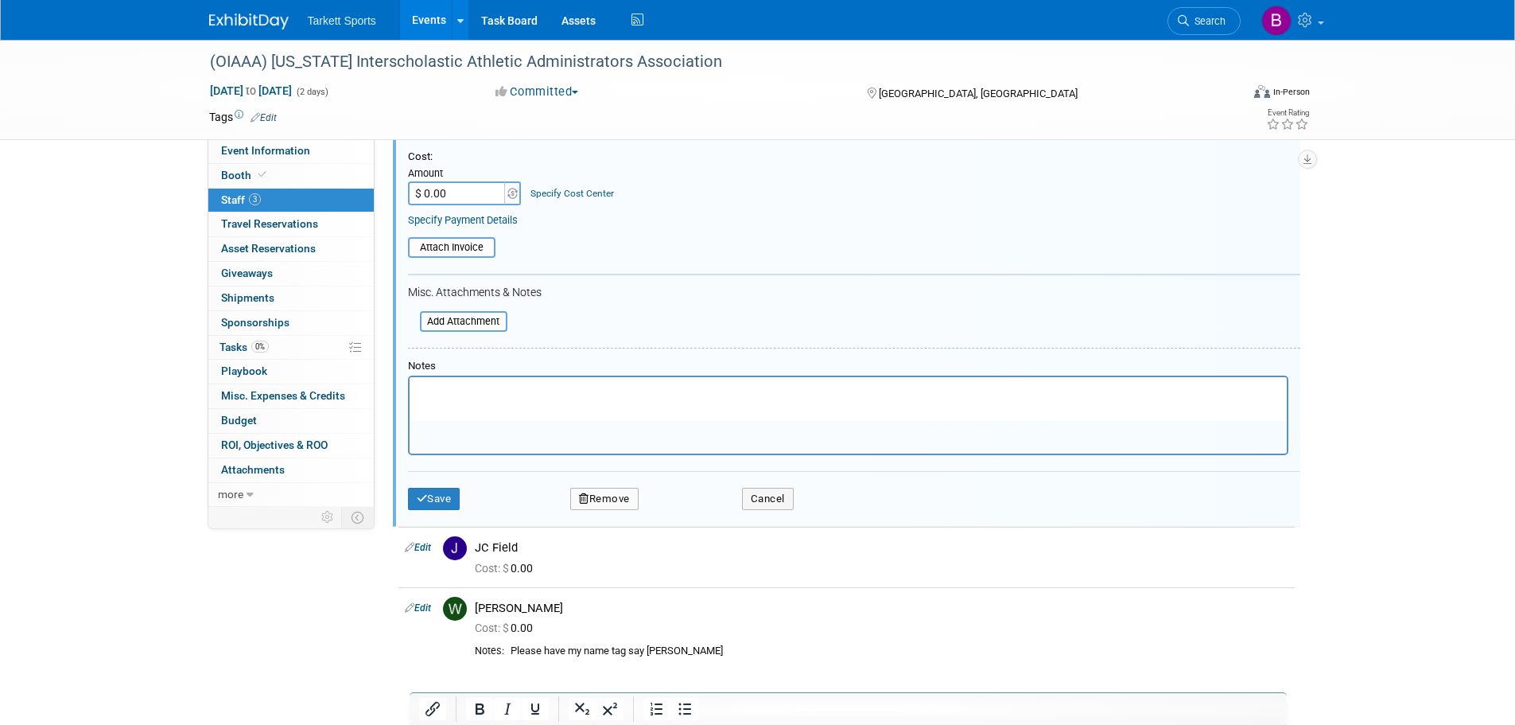
scroll to position [417, 0]
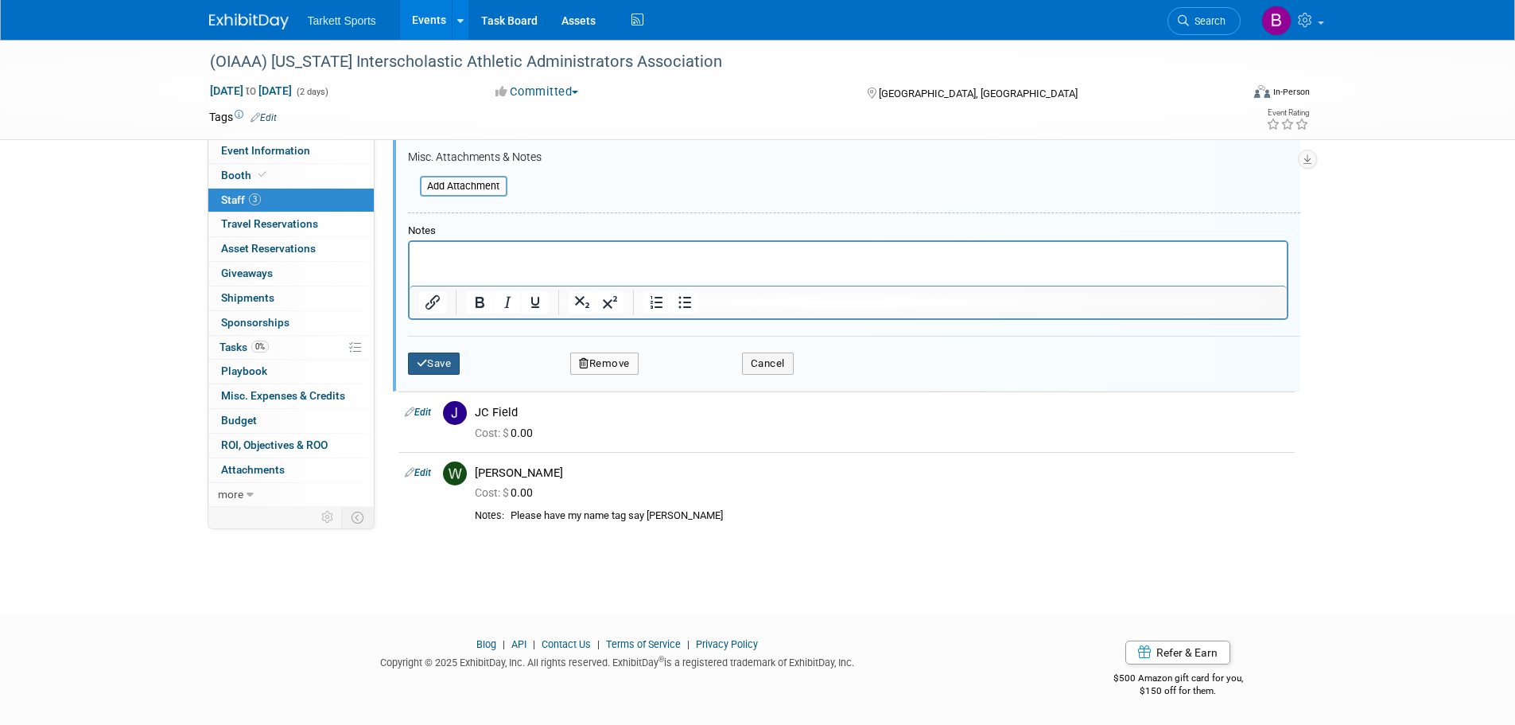
click at [441, 369] on button "Save" at bounding box center [434, 363] width 52 height 22
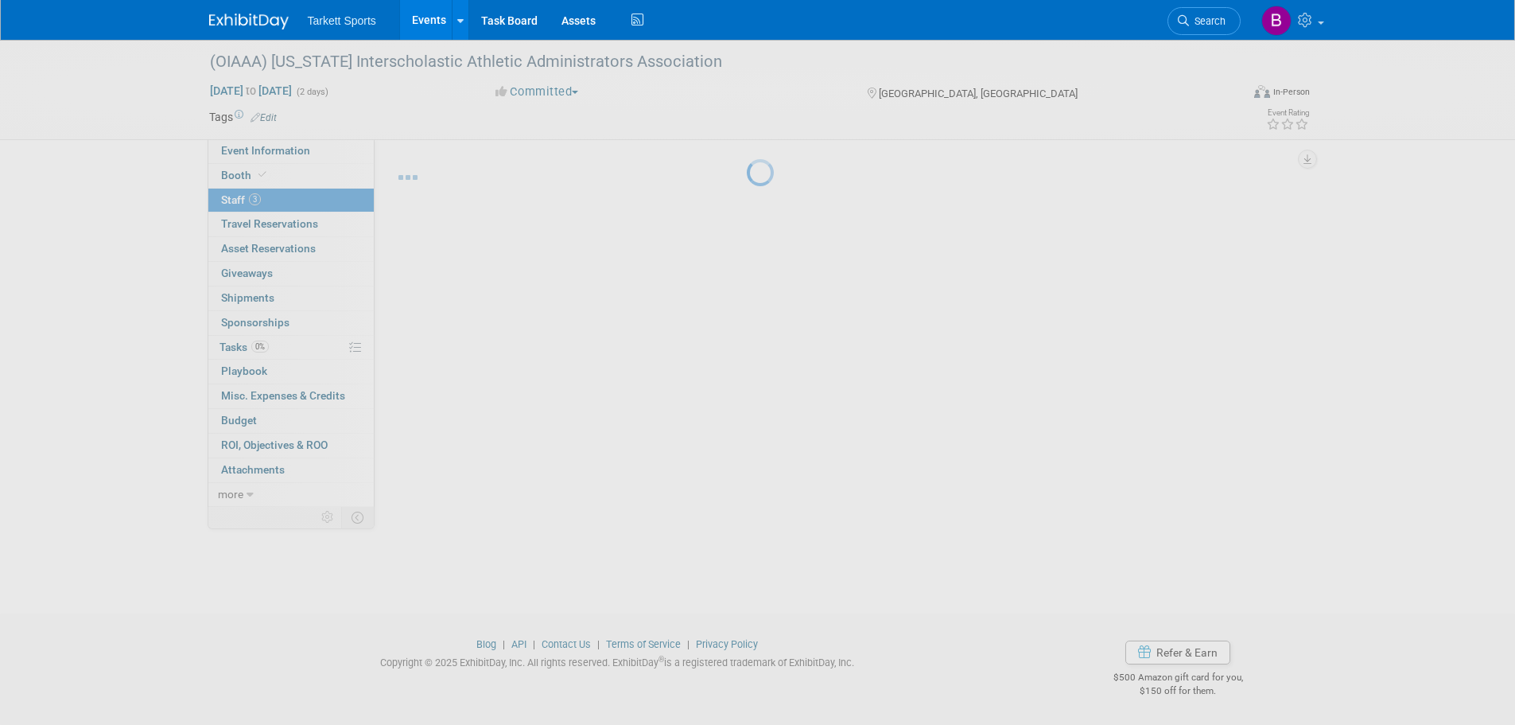
scroll to position [16, 0]
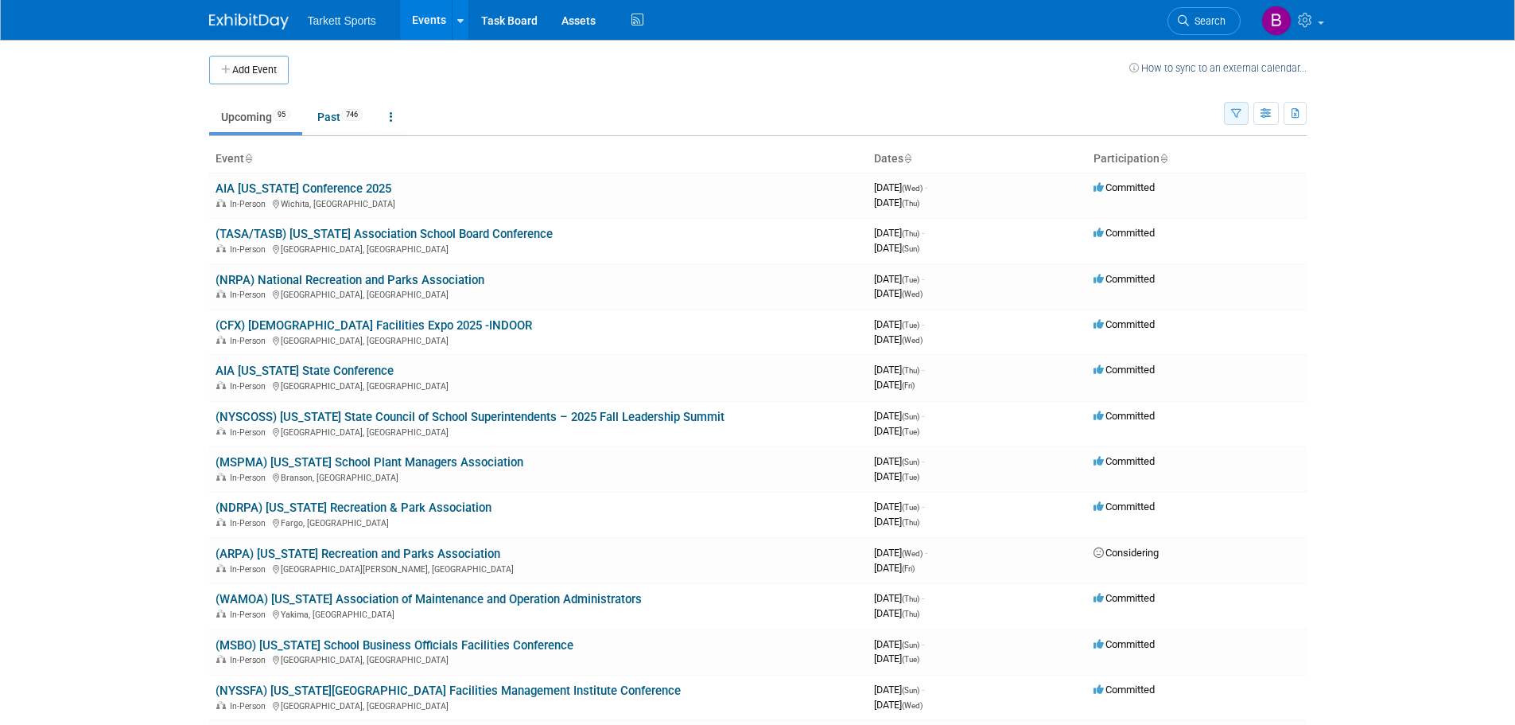
click at [1232, 115] on icon "button" at bounding box center [1236, 114] width 10 height 10
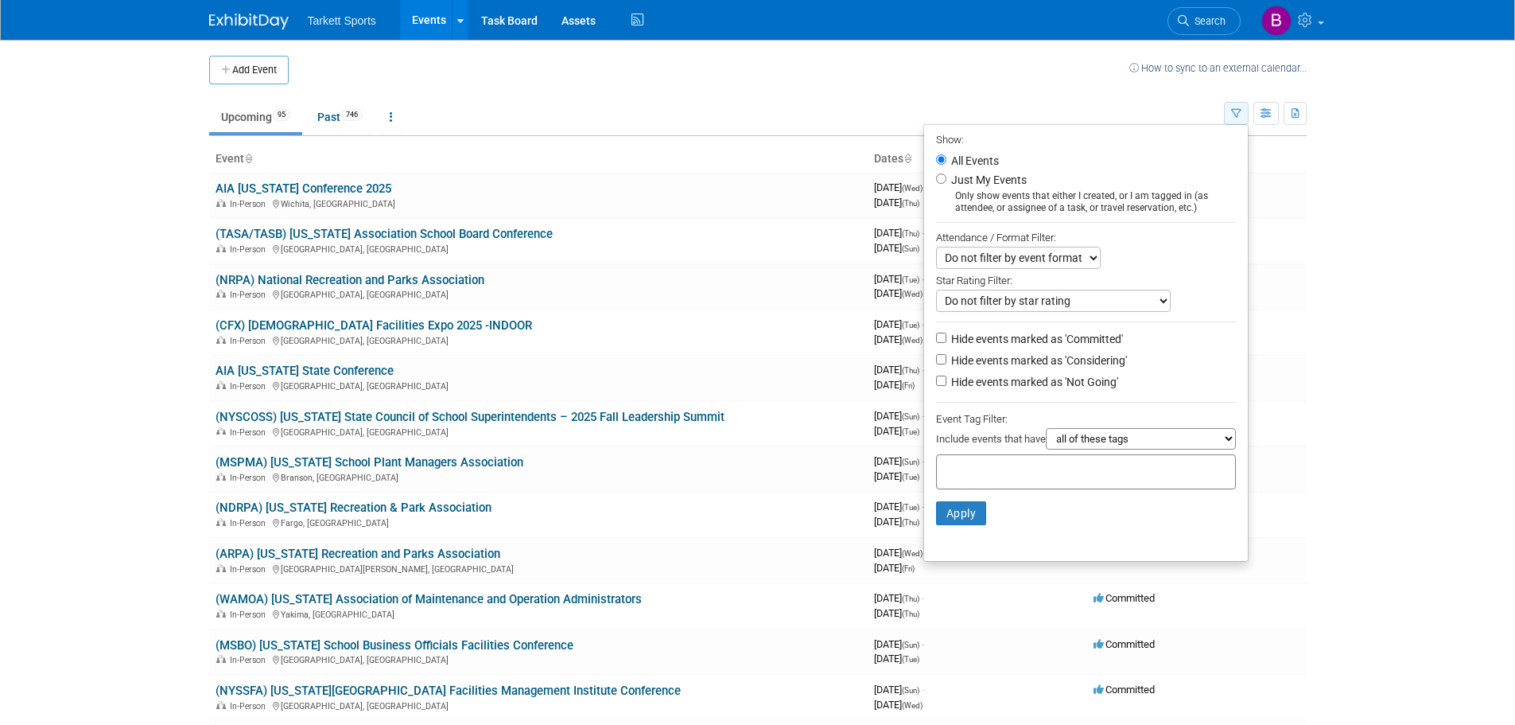
click at [1232, 115] on icon "button" at bounding box center [1236, 114] width 10 height 10
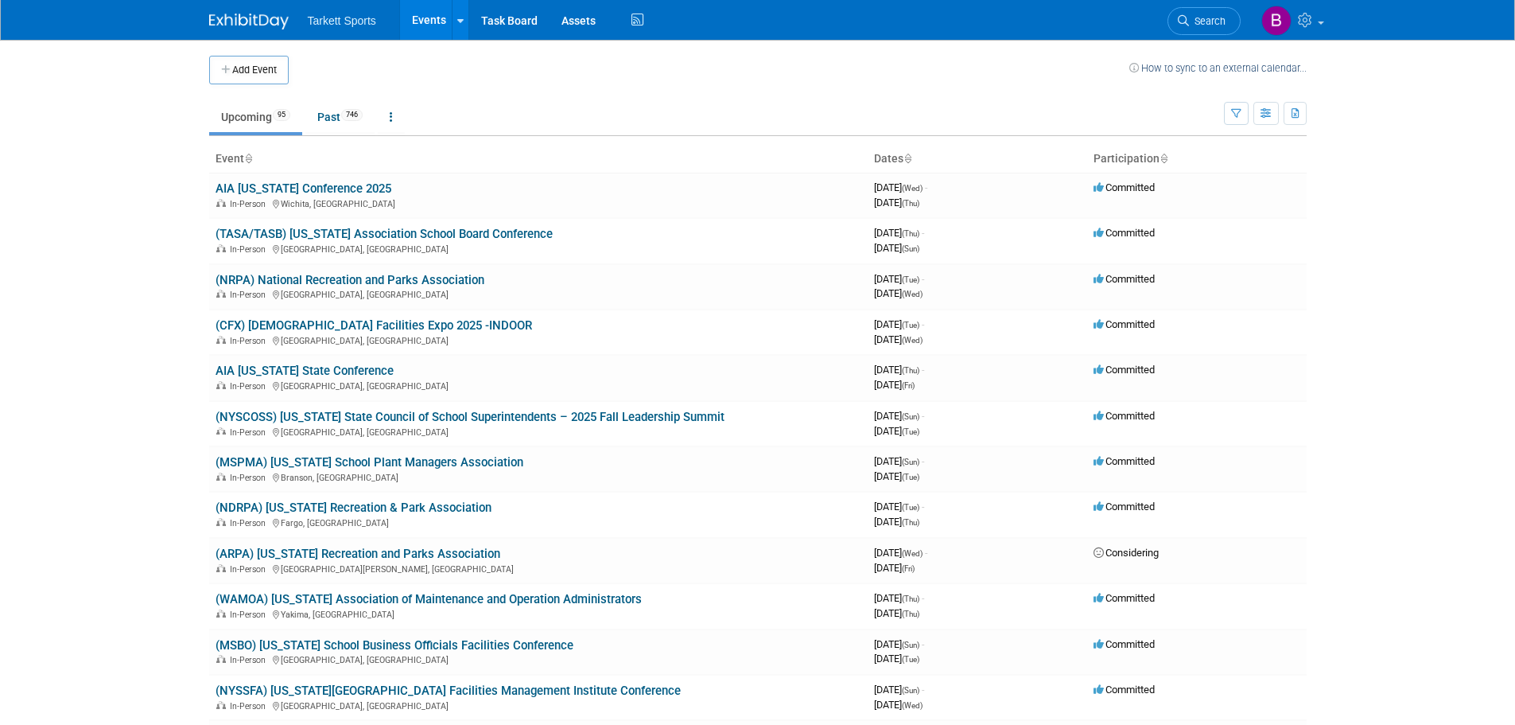
click at [448, 25] on link "Events" at bounding box center [429, 20] width 58 height 40
click at [1261, 115] on icon "button" at bounding box center [1267, 114] width 12 height 10
click at [1242, 115] on button "button" at bounding box center [1236, 113] width 25 height 23
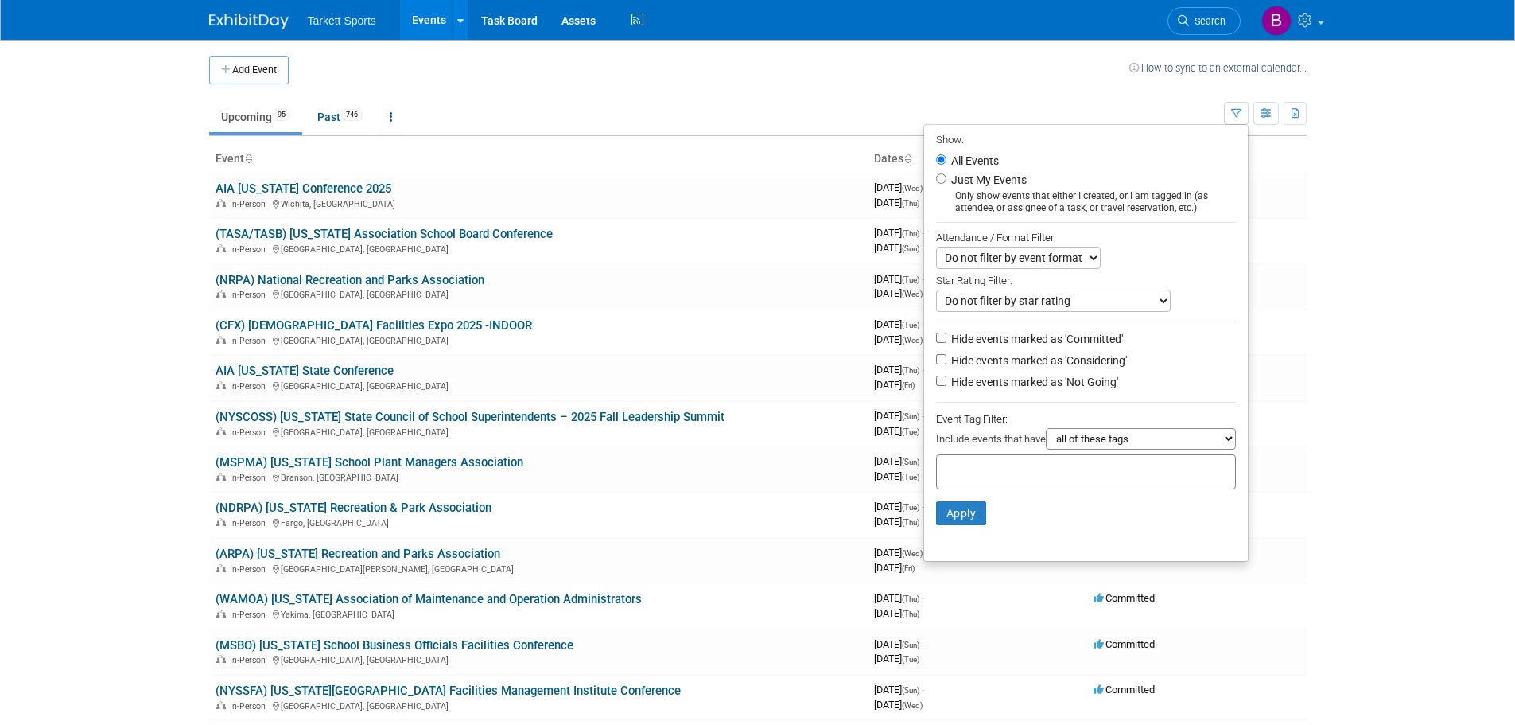
click at [1325, 169] on body "Tarkett Sports Events Add Event Bulk Upload Events Shareable Event Boards Recen…" at bounding box center [757, 362] width 1515 height 725
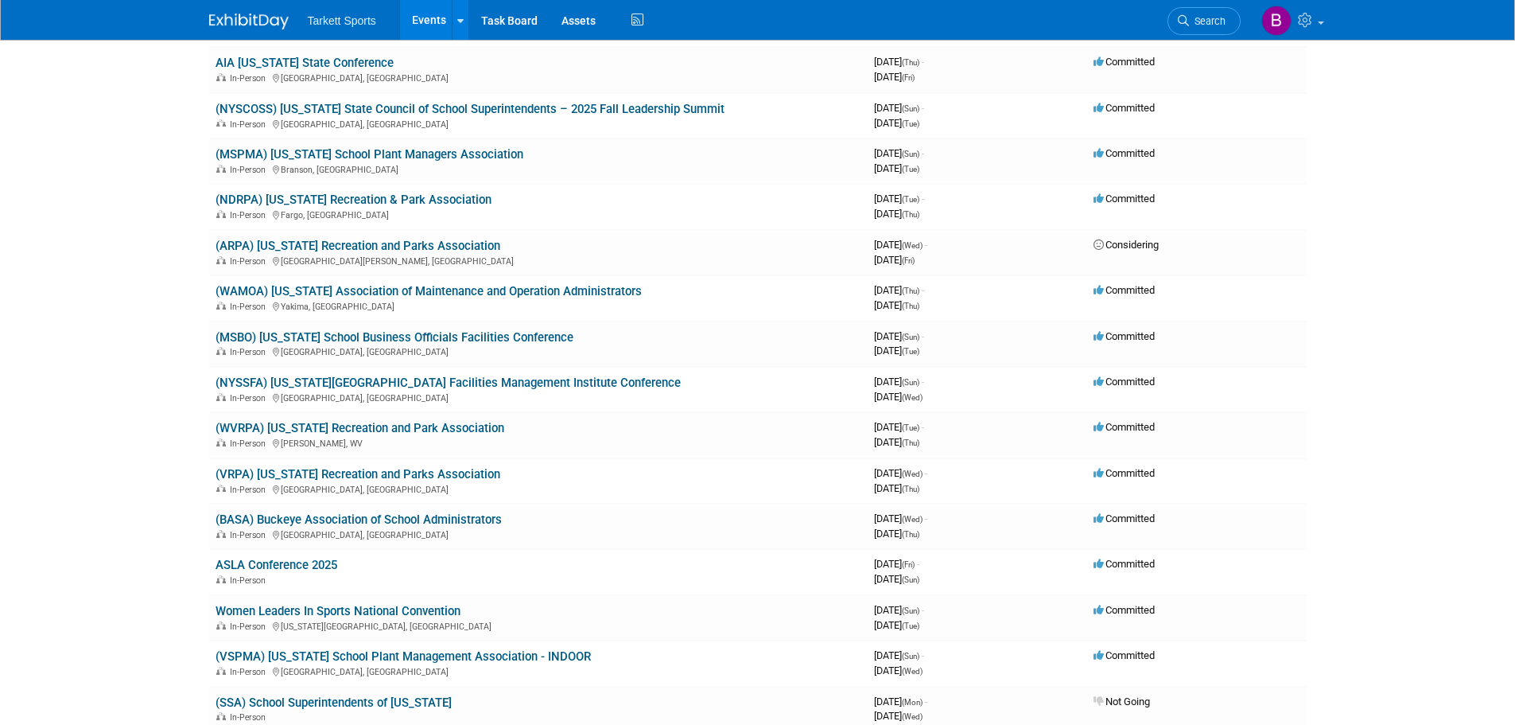
scroll to position [318, 0]
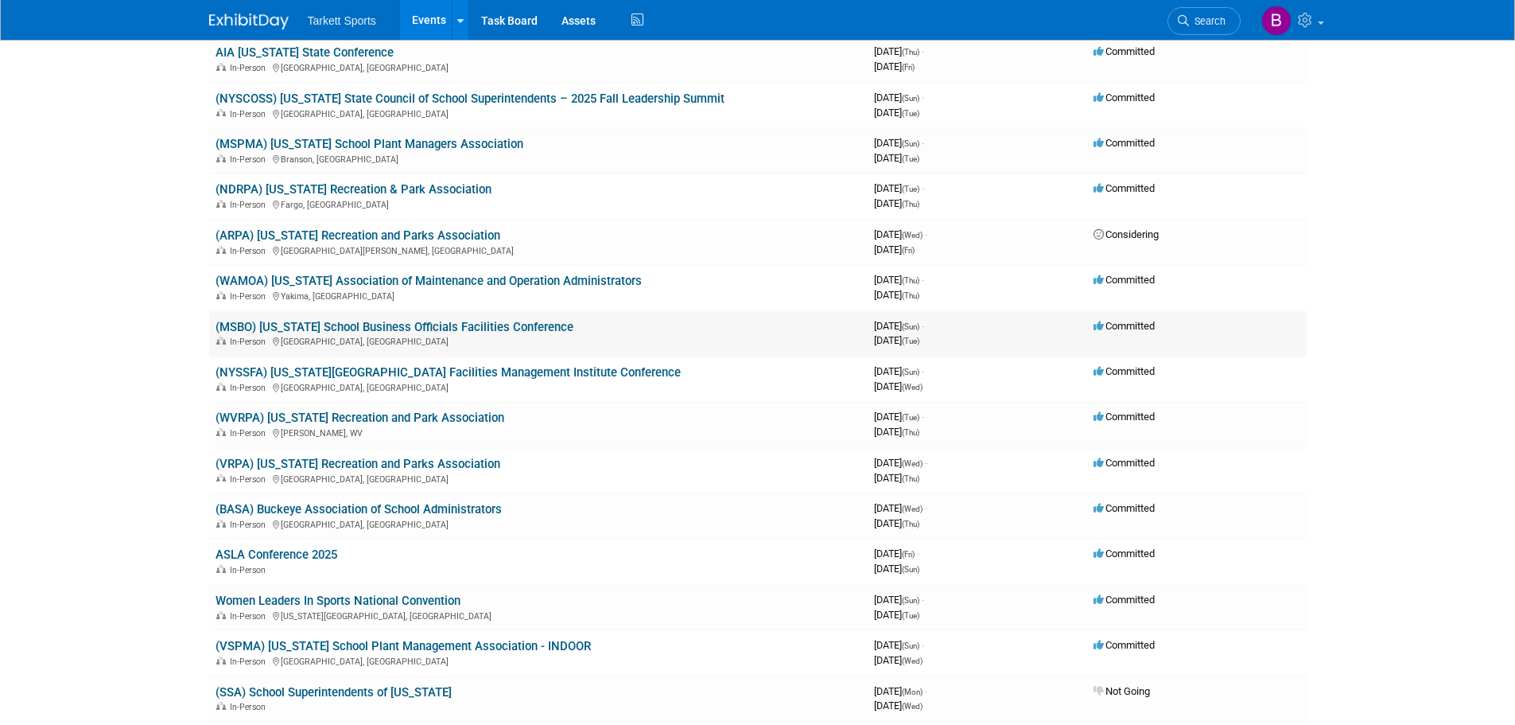
click at [367, 320] on link "(MSBO) [US_STATE] School Business Officials Facilities Conference" at bounding box center [395, 327] width 358 height 14
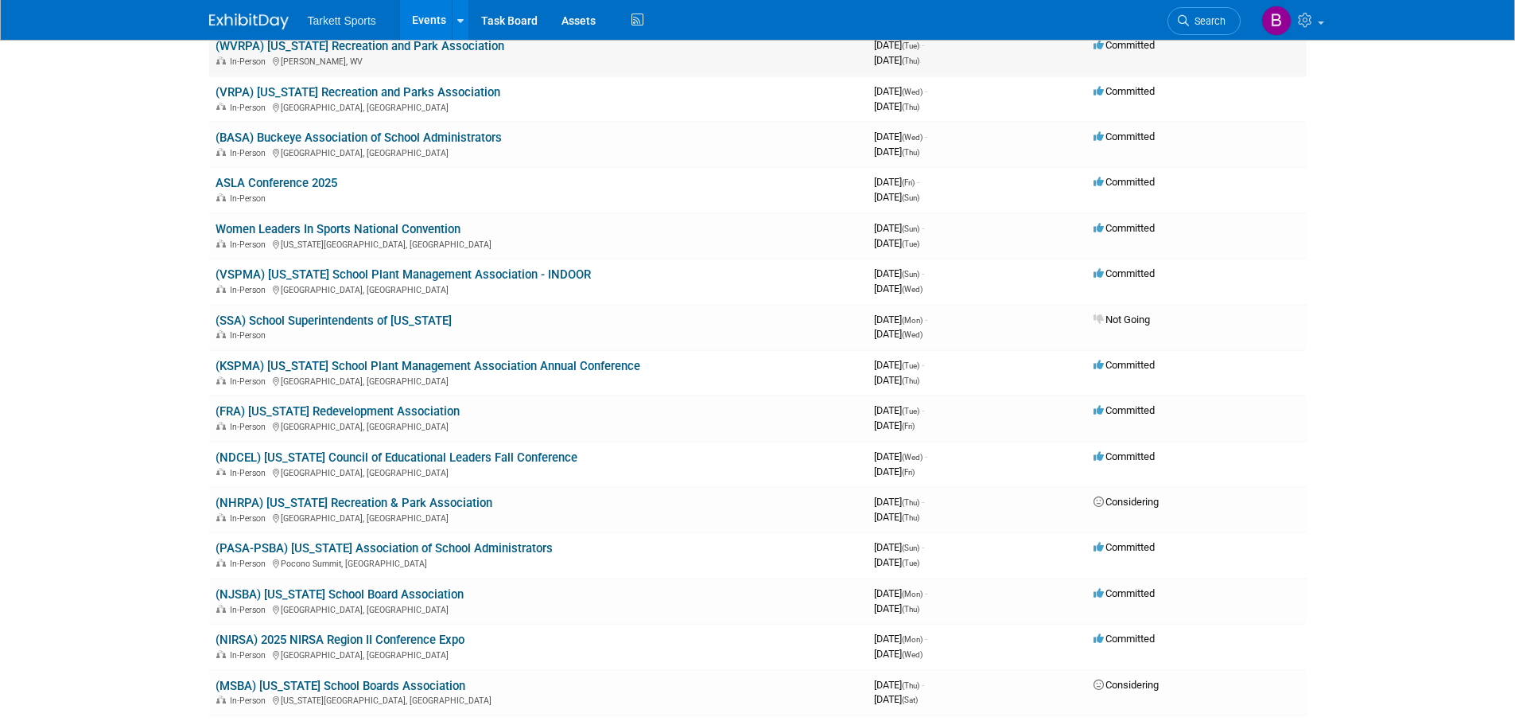
scroll to position [716, 0]
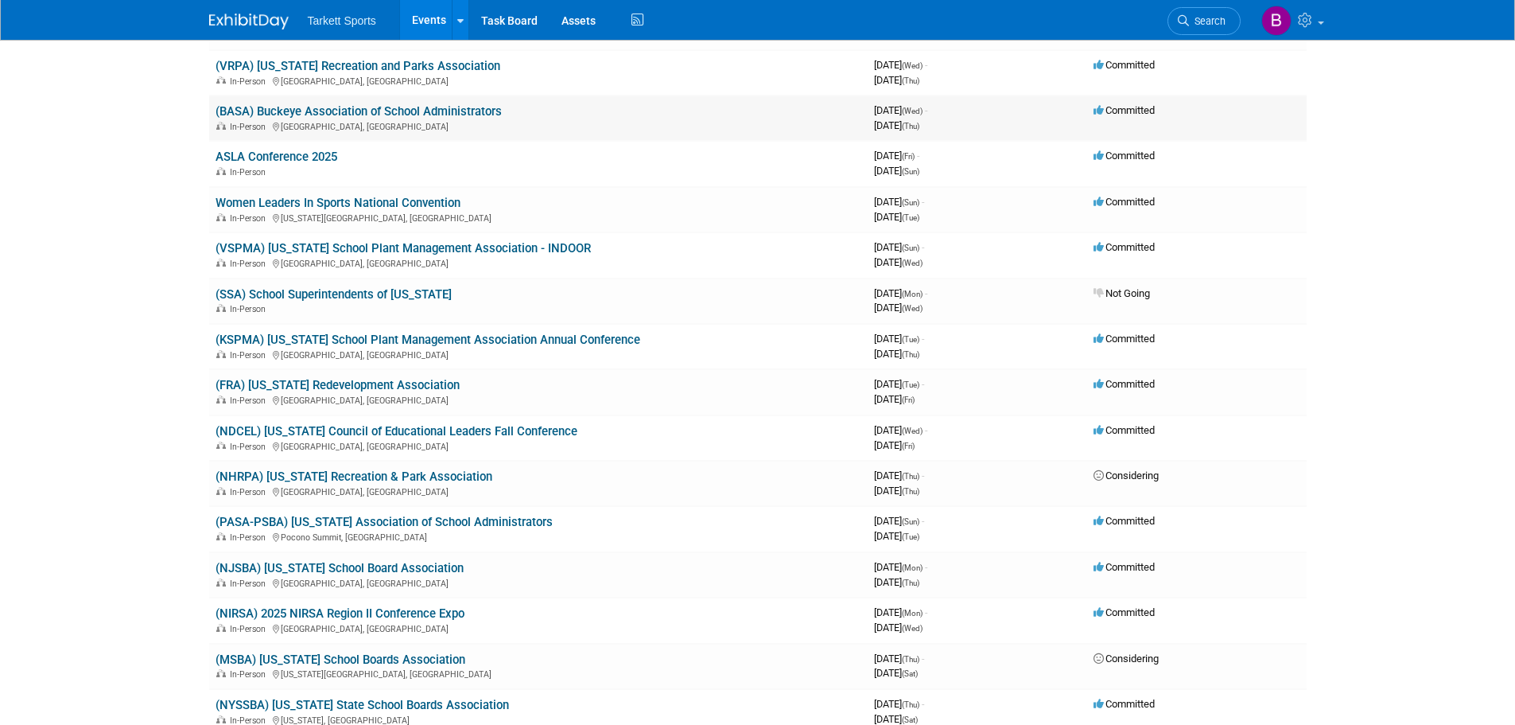
click at [453, 110] on link "(BASA) Buckeye Association of School Administrators" at bounding box center [359, 111] width 286 height 14
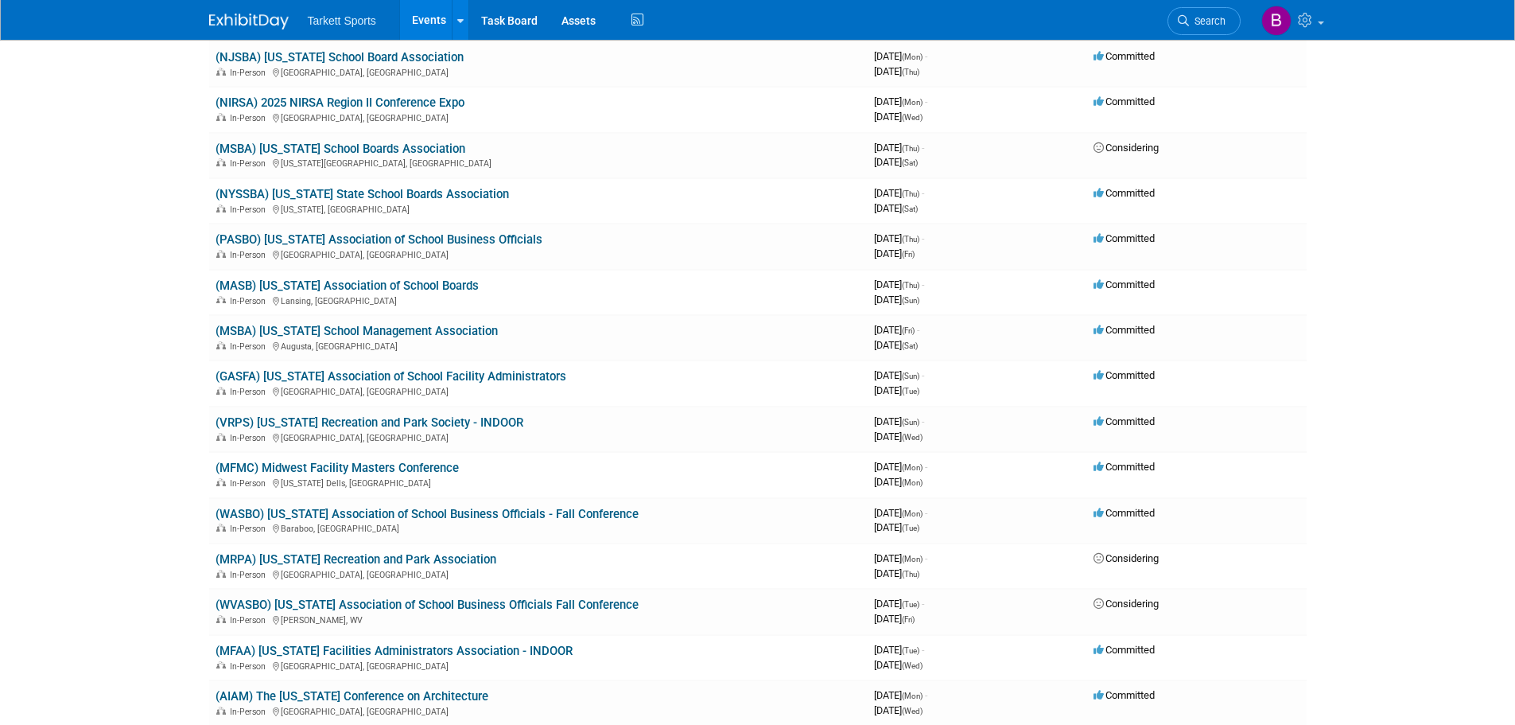
scroll to position [1273, 0]
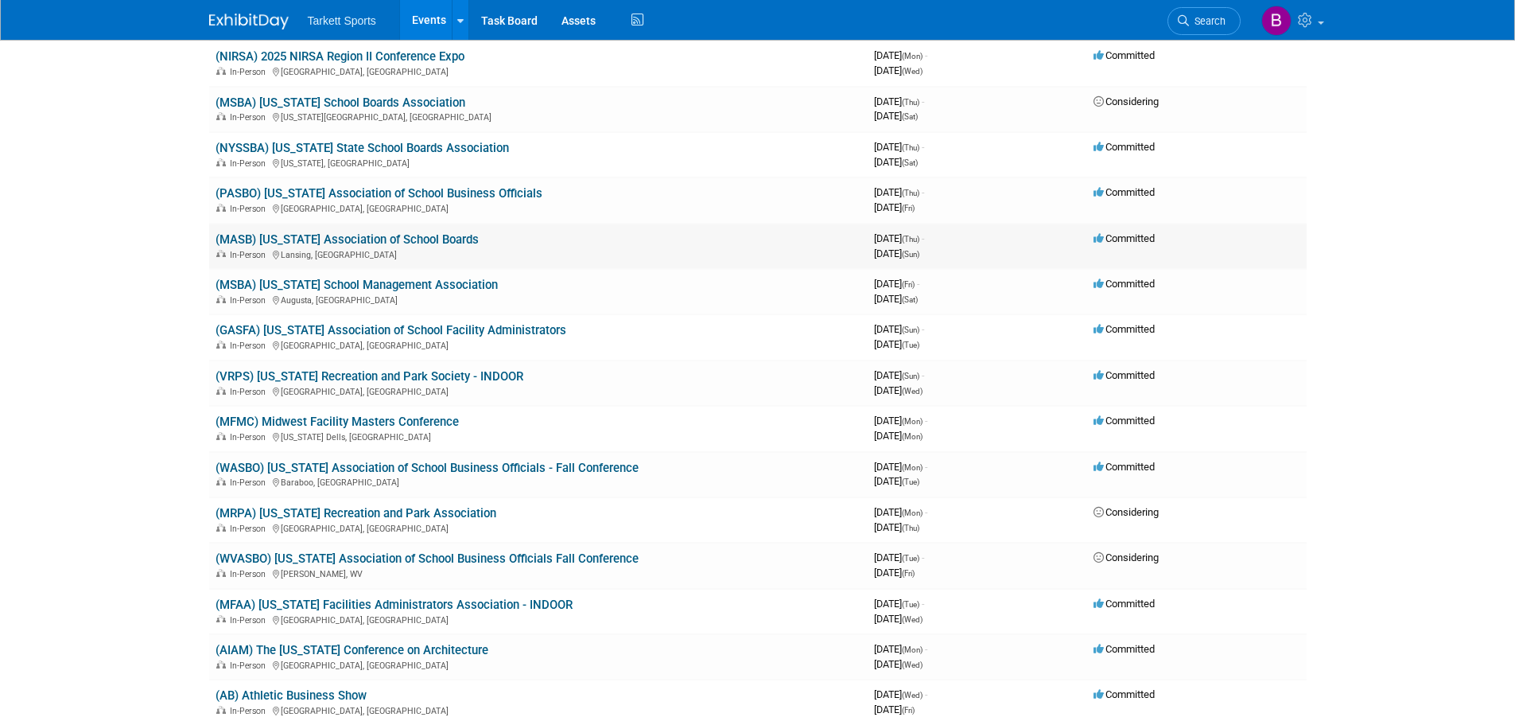
click at [445, 239] on link "(MASB) Michigan Association of School Boards" at bounding box center [347, 239] width 263 height 14
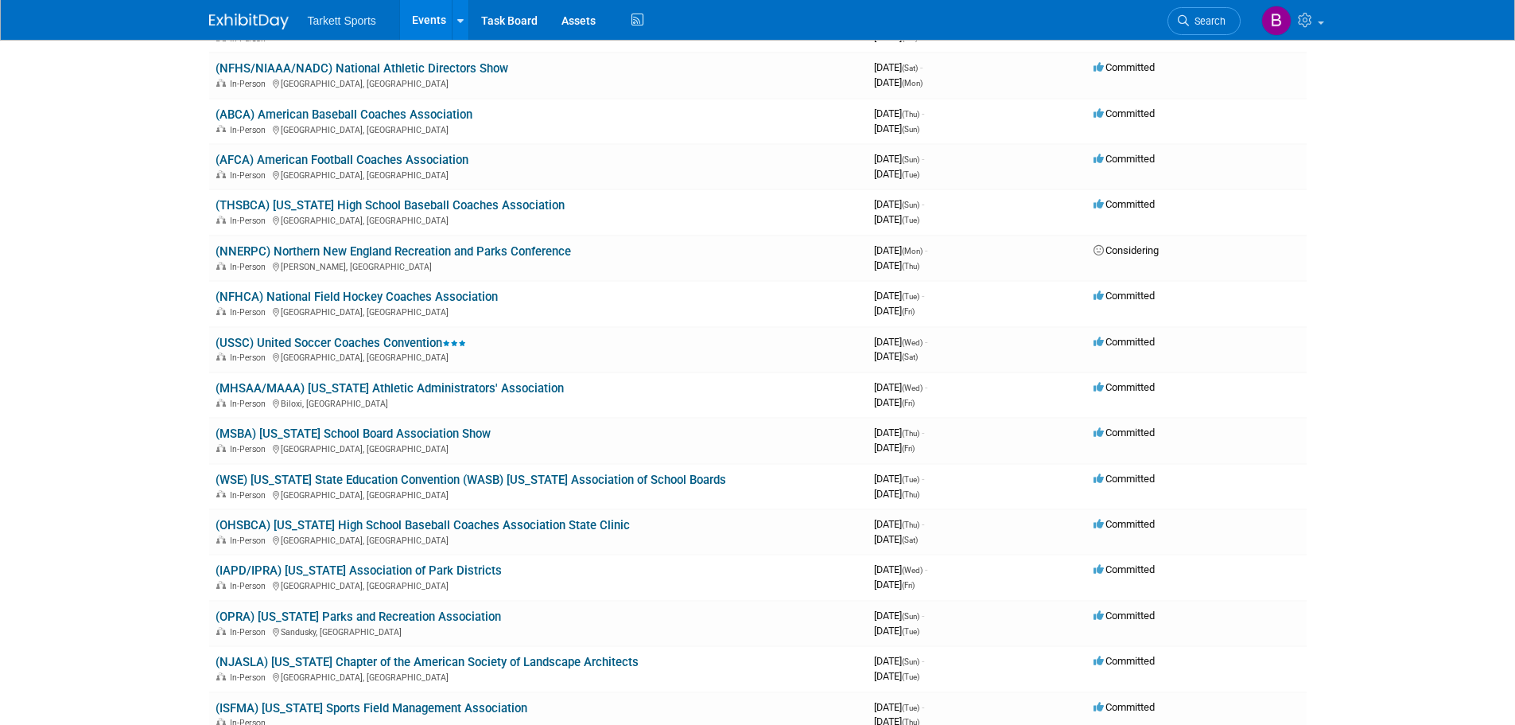
scroll to position [2386, 0]
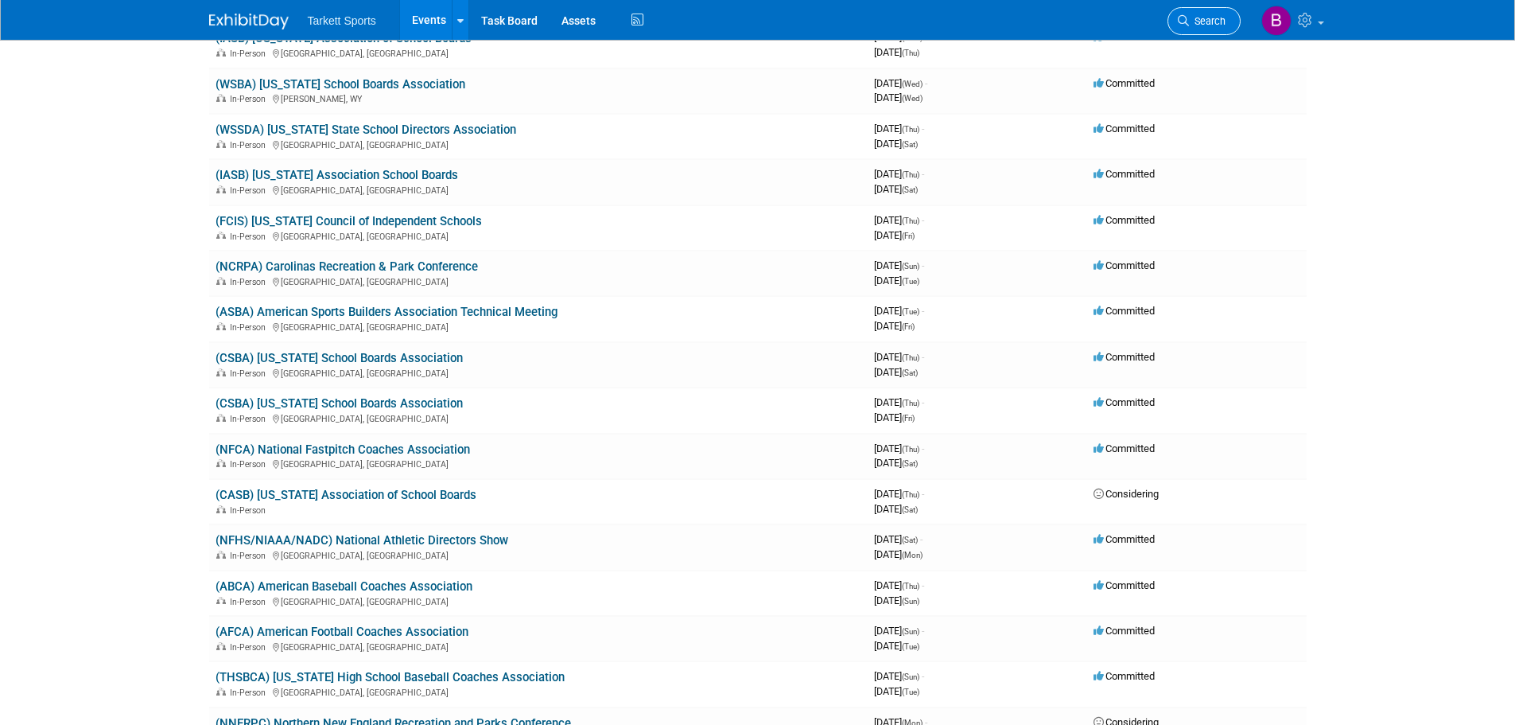
click at [1226, 19] on link "Search" at bounding box center [1204, 21] width 73 height 28
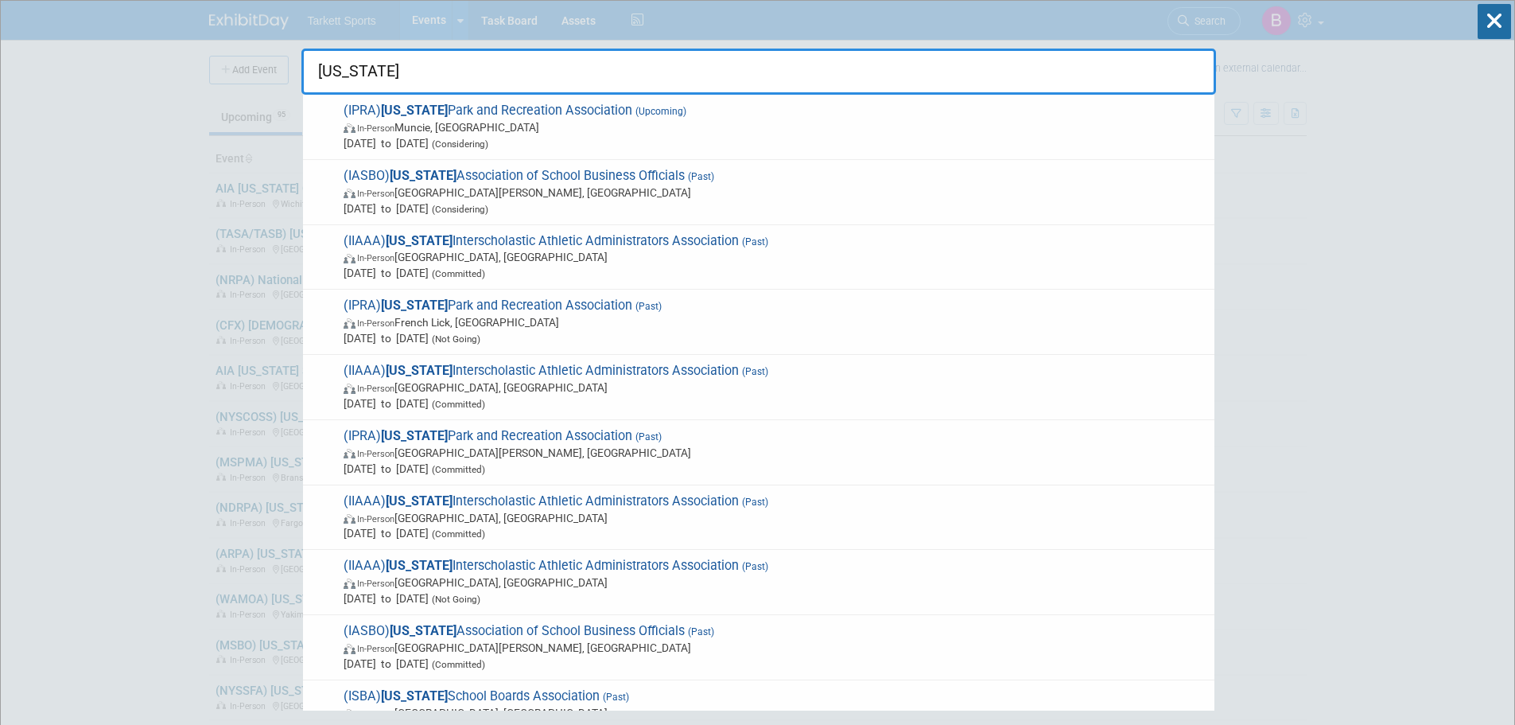
type input "indiana"
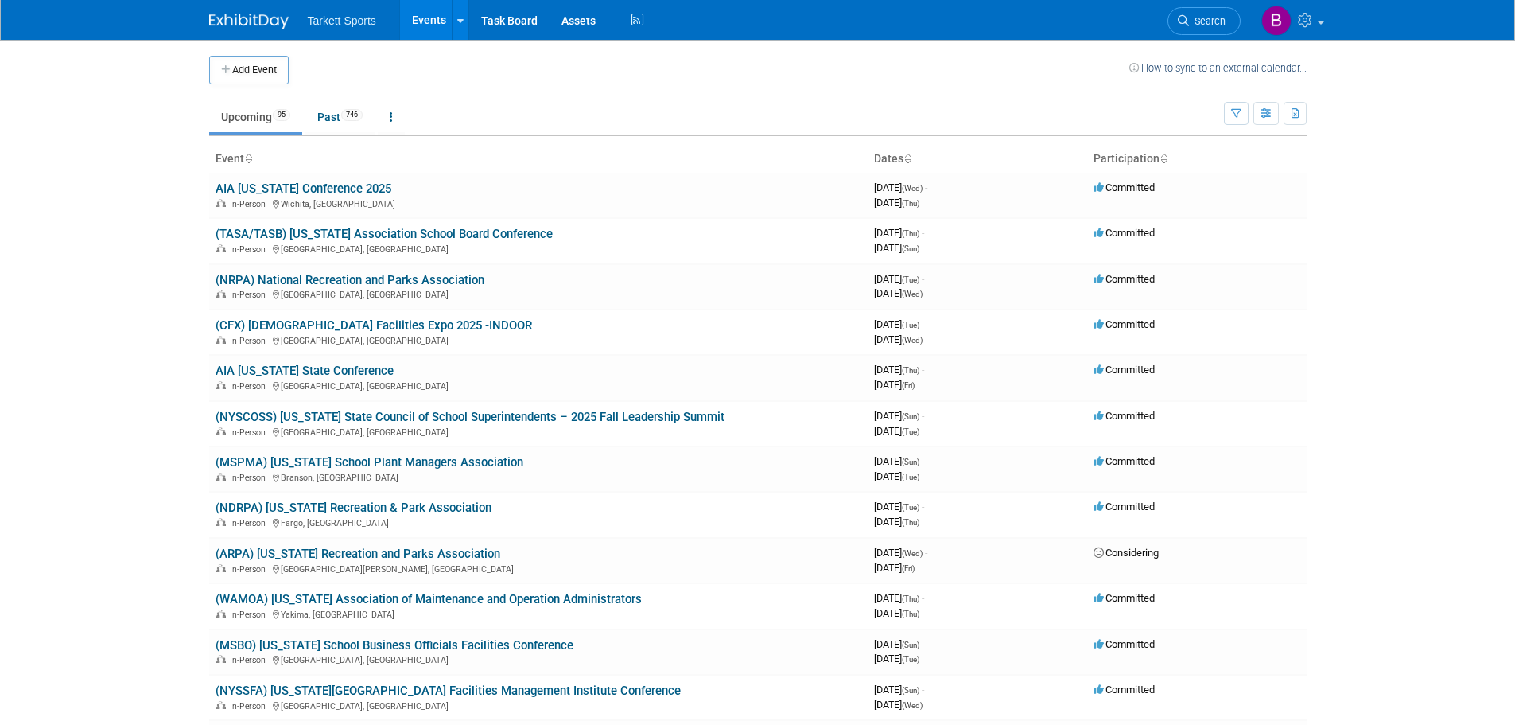
click at [1493, 603] on body "Tarkett Sports Events Add Event Bulk Upload Events Shareable Event Boards Recen…" at bounding box center [757, 362] width 1515 height 725
click at [1355, 508] on body "Tarkett Sports Events Add Event Bulk Upload Events Shareable Event Boards Recen…" at bounding box center [757, 362] width 1515 height 725
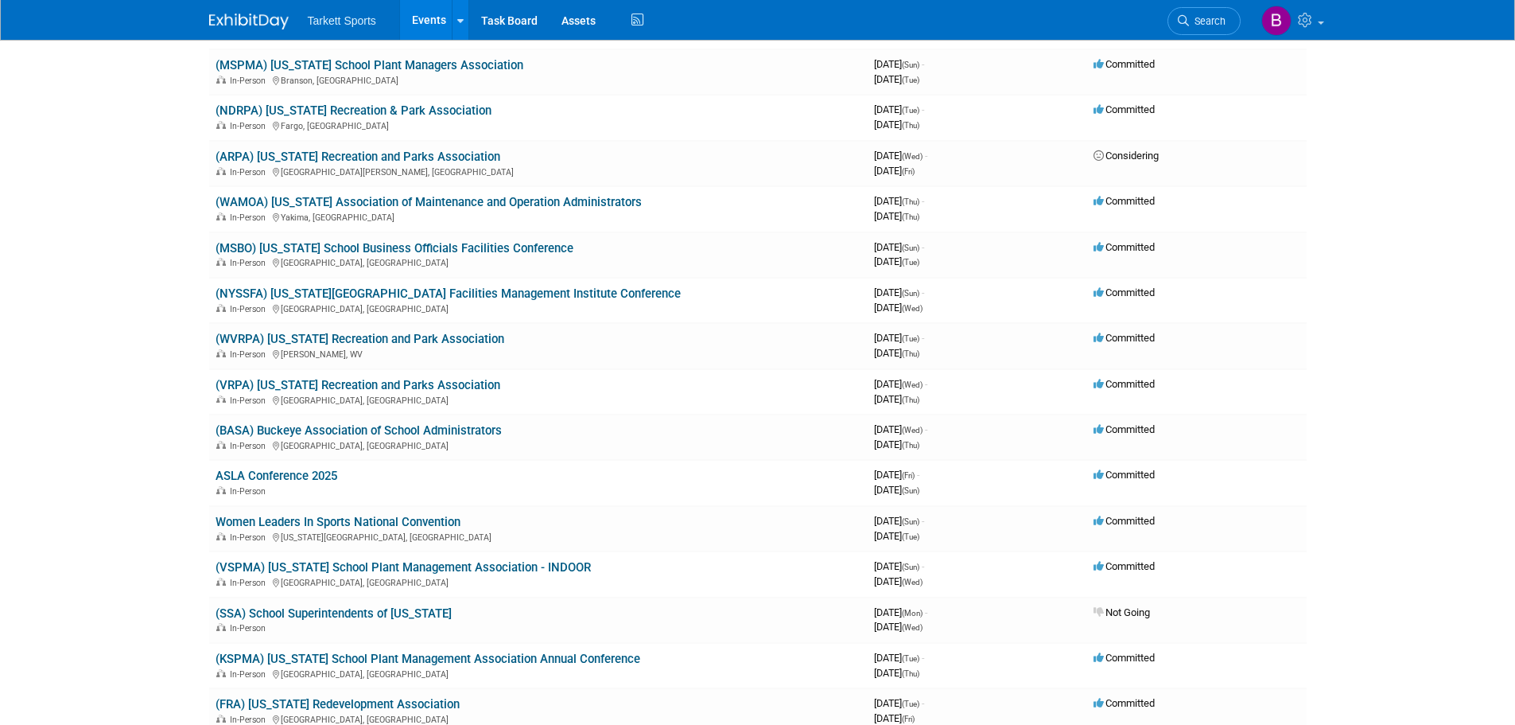
scroll to position [398, 0]
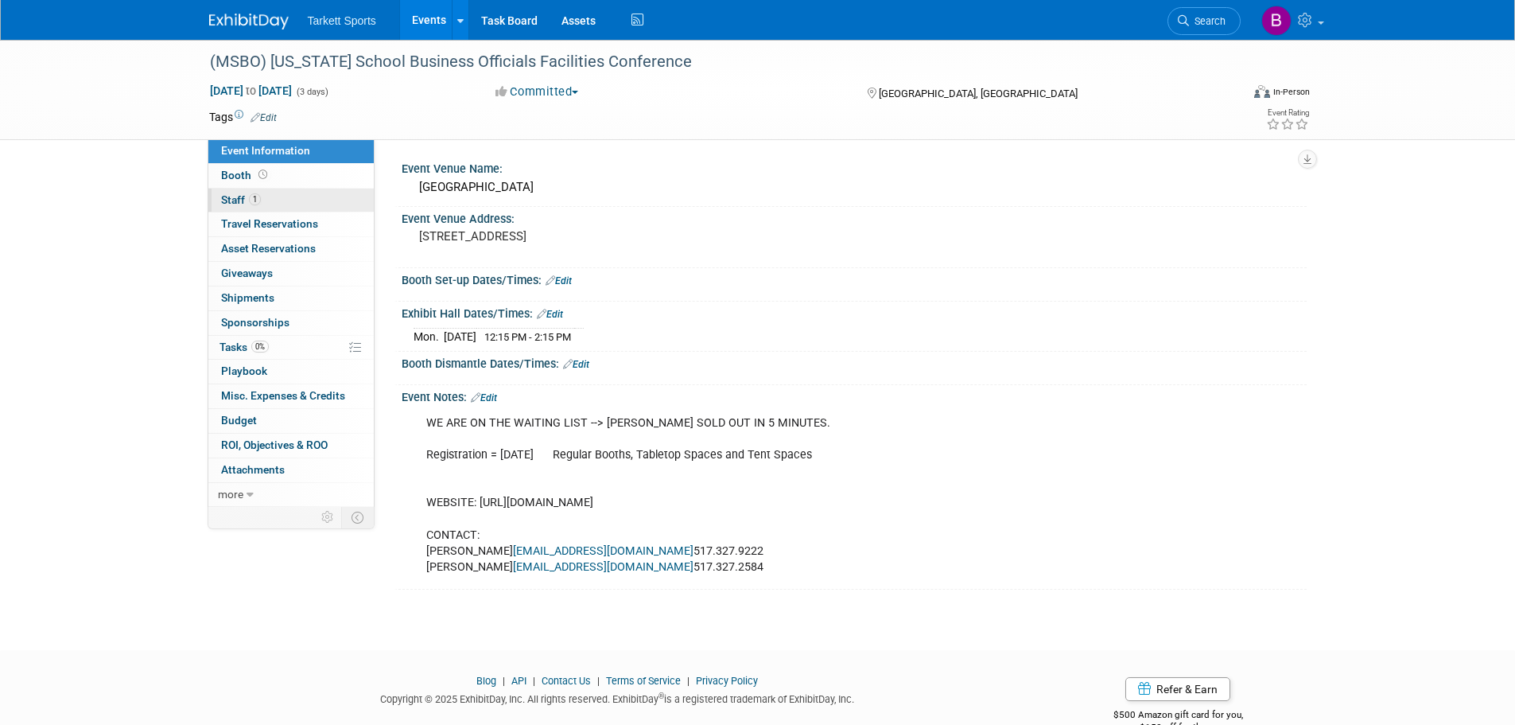
click at [238, 200] on span "Staff 1" at bounding box center [241, 199] width 40 height 13
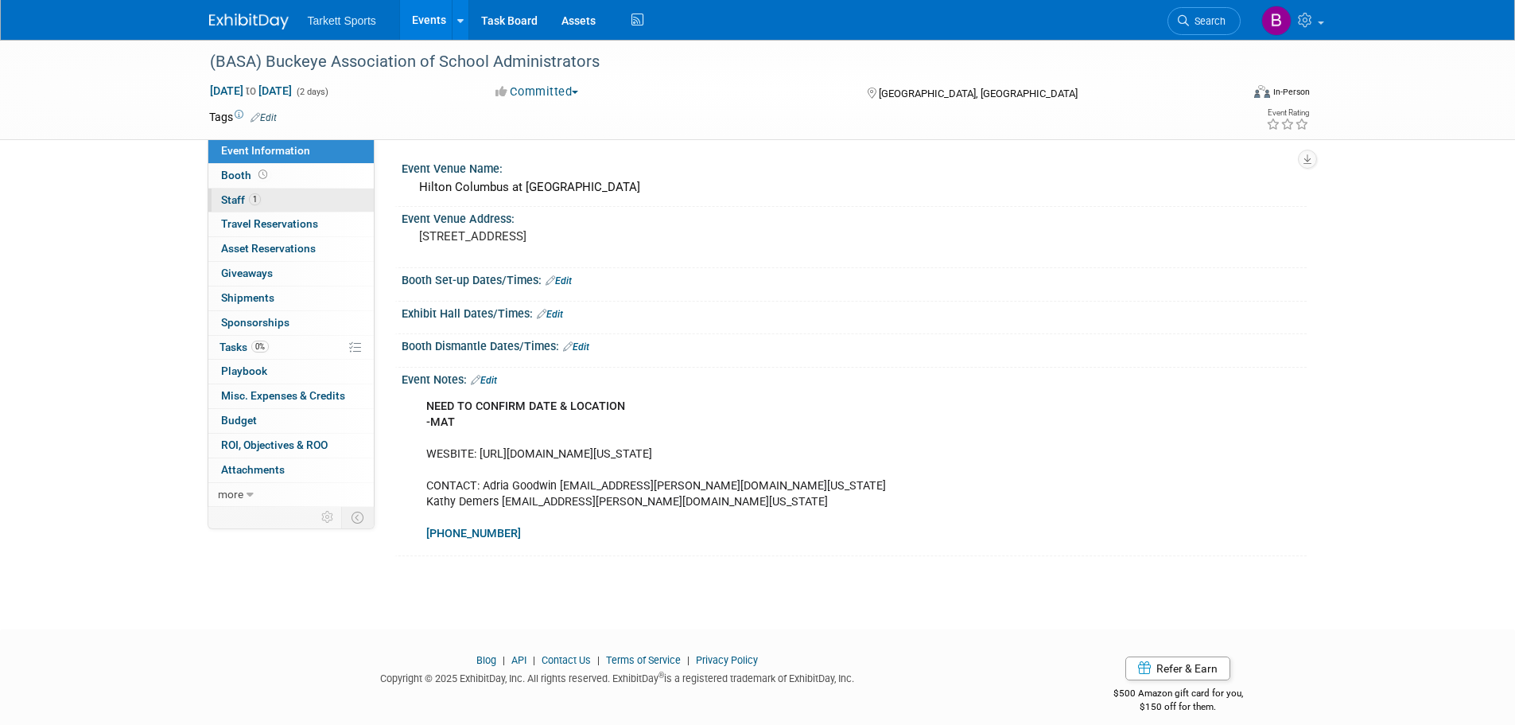
click at [226, 200] on span "Staff 1" at bounding box center [241, 199] width 40 height 13
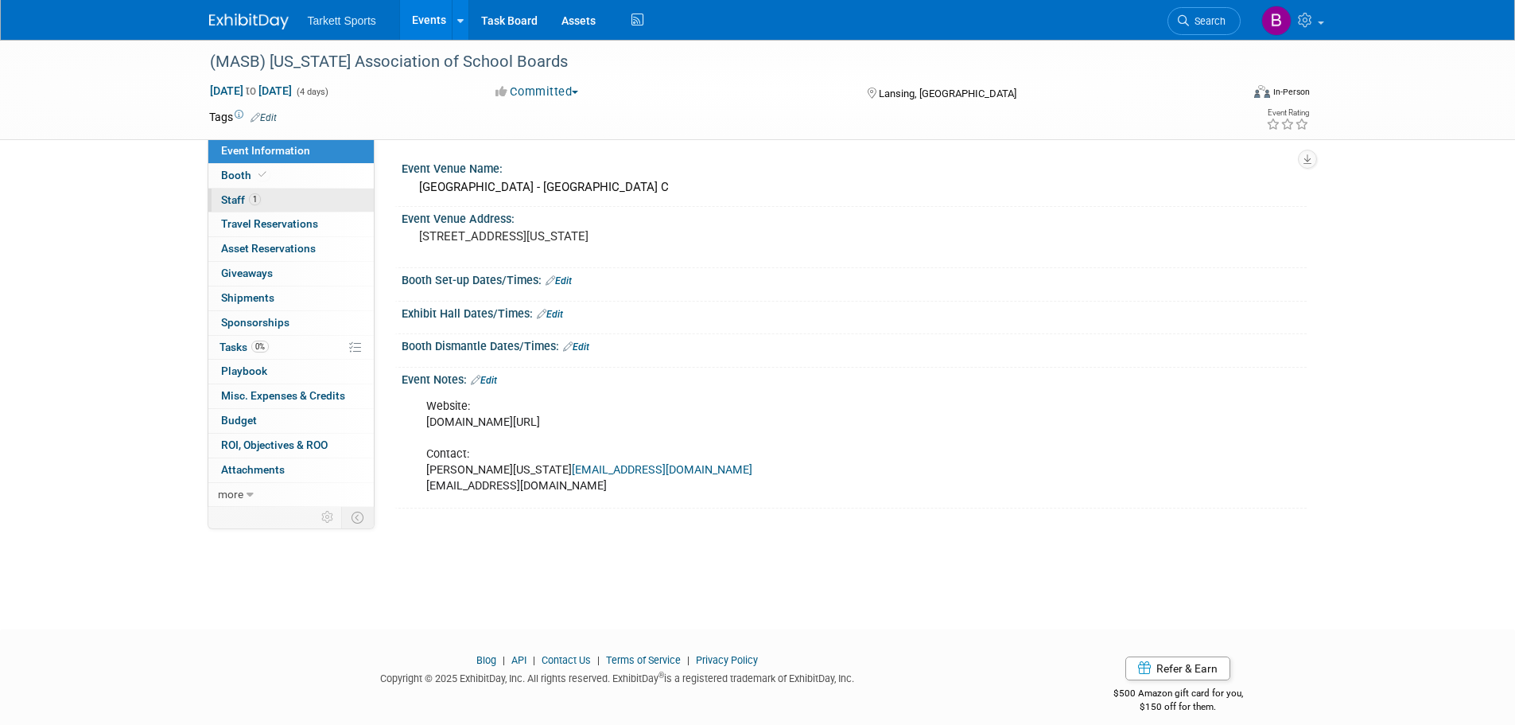
click at [227, 204] on span "Staff 1" at bounding box center [241, 199] width 40 height 13
